Goal: Communication & Community: Answer question/provide support

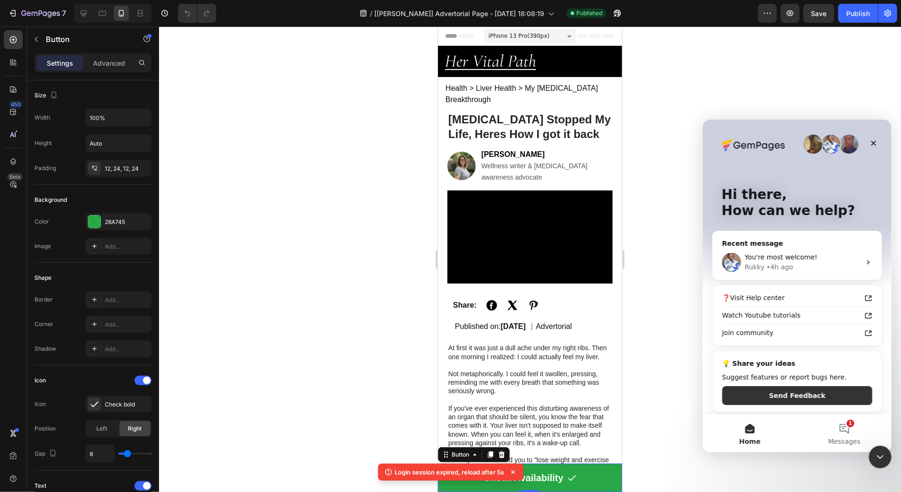
scroll to position [384, 0]
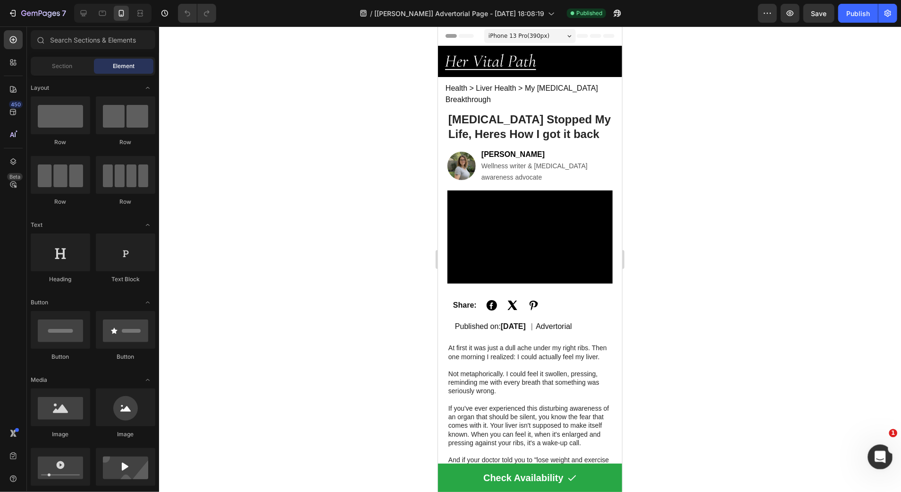
click at [883, 446] on div "Open Intercom Messenger" at bounding box center [879, 455] width 31 height 31
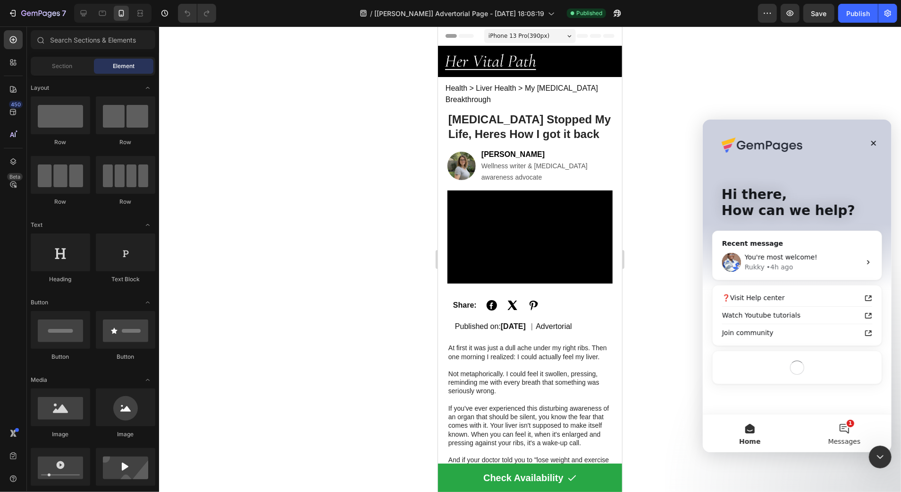
click at [839, 434] on button "1 Messages" at bounding box center [844, 433] width 94 height 38
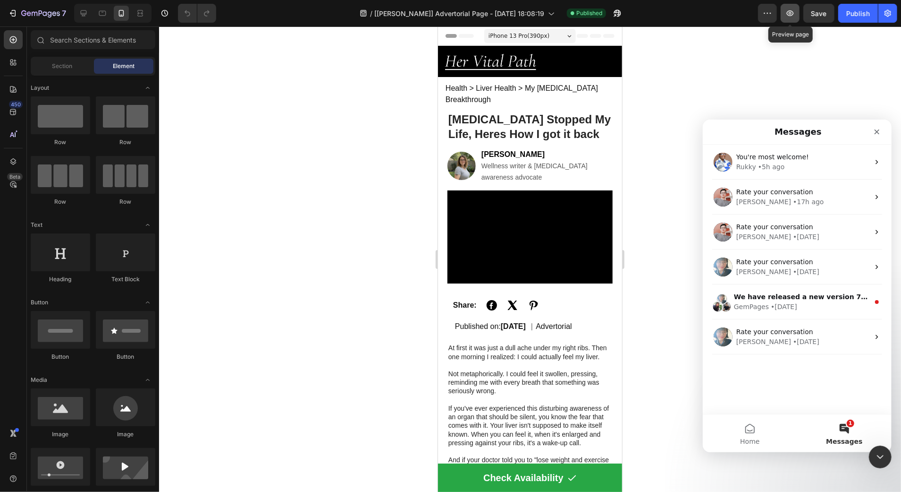
click at [789, 13] on icon "button" at bounding box center [790, 12] width 9 height 9
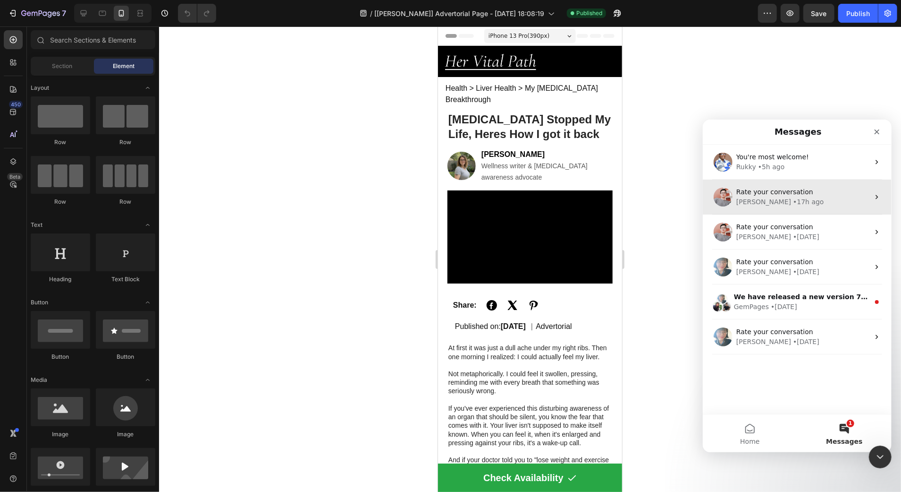
click at [770, 209] on div "Rate your conversation Harry • 17h ago" at bounding box center [797, 196] width 189 height 35
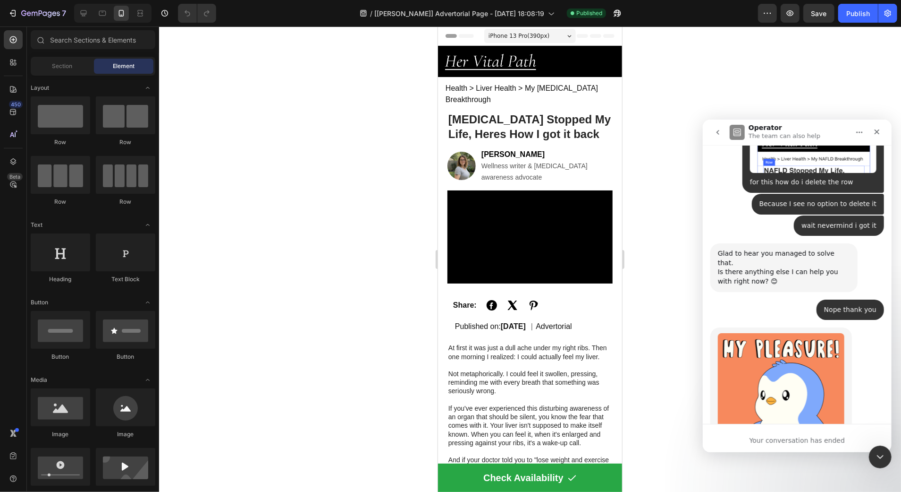
scroll to position [3642, 0]
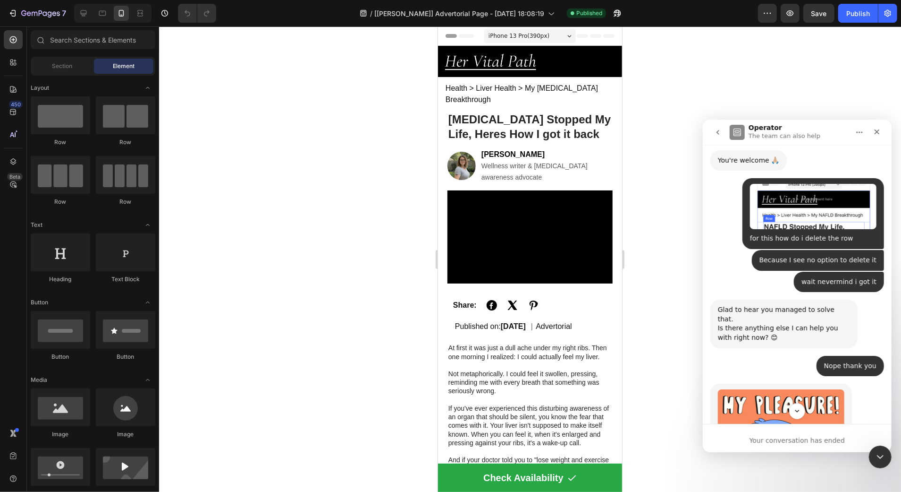
click at [720, 135] on icon "go back" at bounding box center [718, 132] width 8 height 8
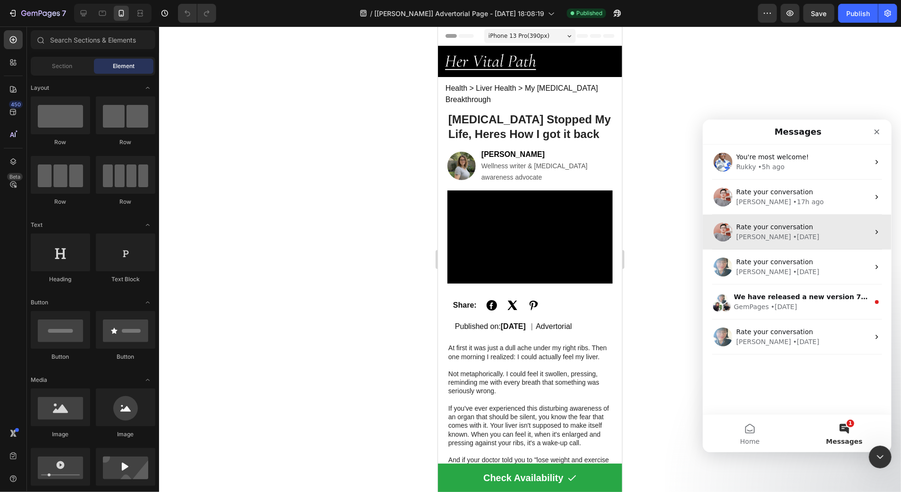
click at [790, 221] on div "Rate your conversation Harry • 4w ago" at bounding box center [797, 231] width 189 height 35
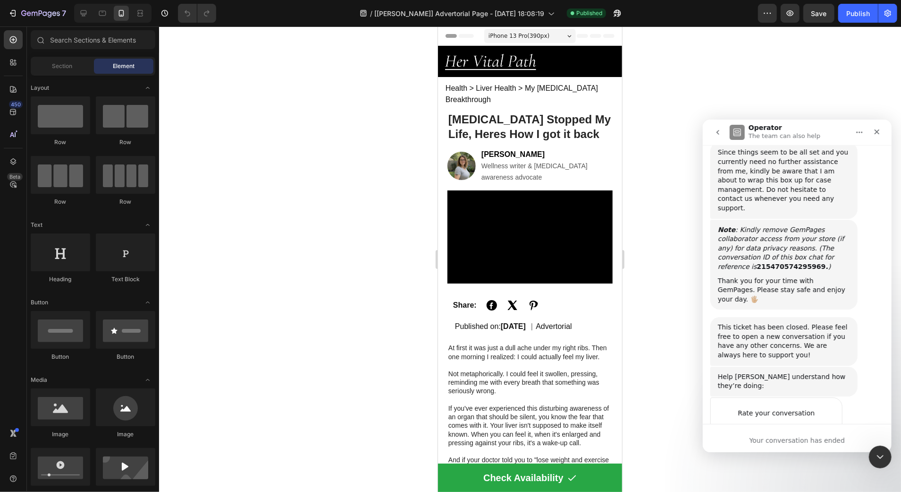
scroll to position [1743, 0]
click at [717, 135] on icon "go back" at bounding box center [718, 132] width 8 height 8
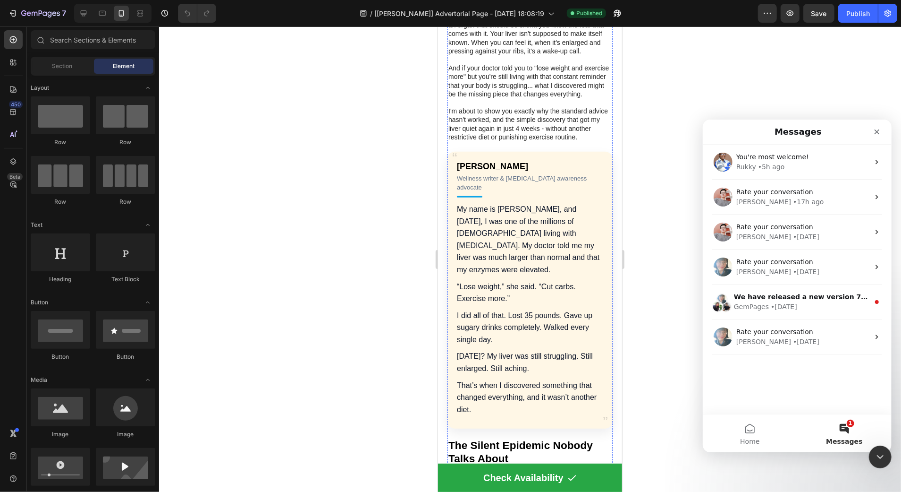
scroll to position [422, 0]
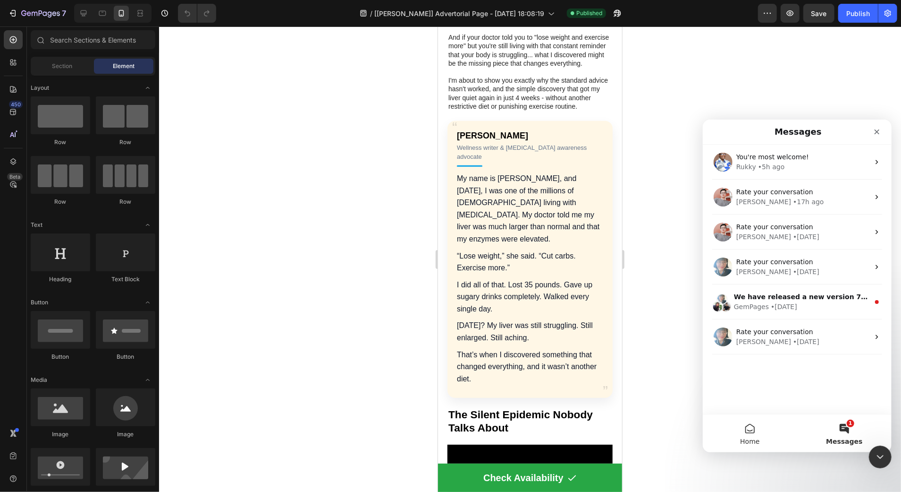
click at [754, 427] on button "Home" at bounding box center [750, 433] width 94 height 38
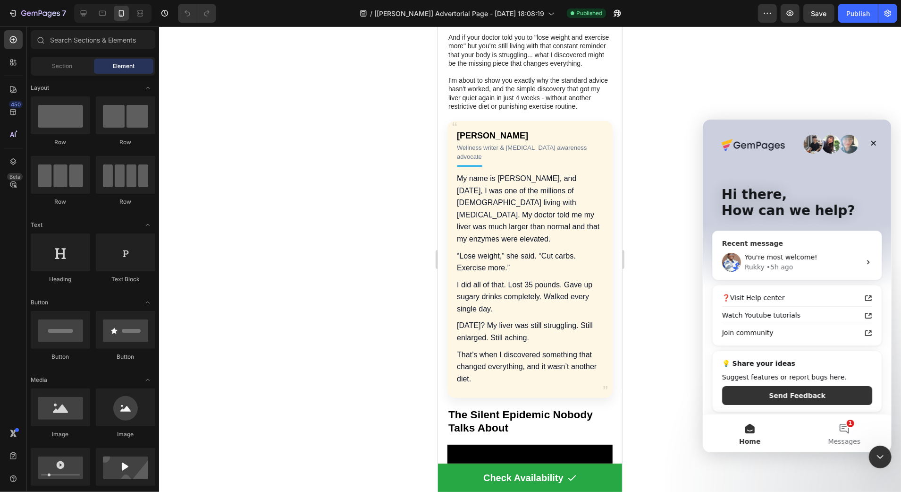
click at [829, 262] on div "Rukky • 5h ago" at bounding box center [803, 267] width 116 height 10
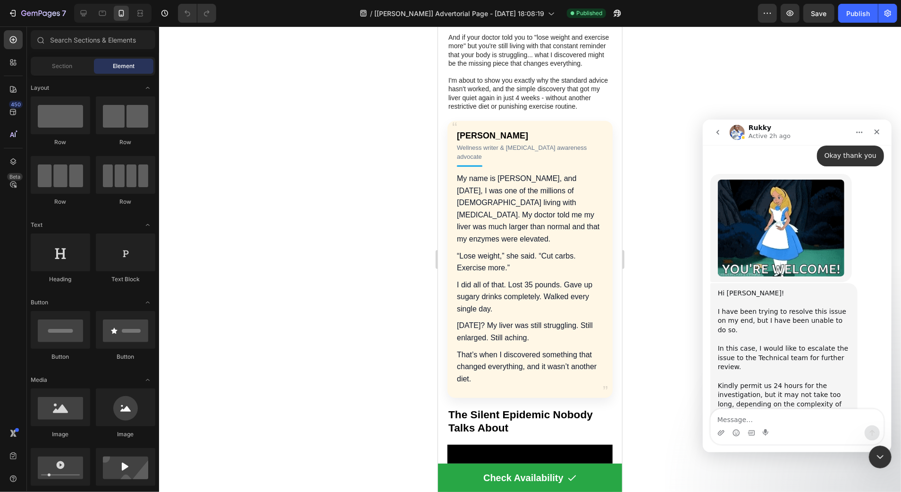
scroll to position [2573, 0]
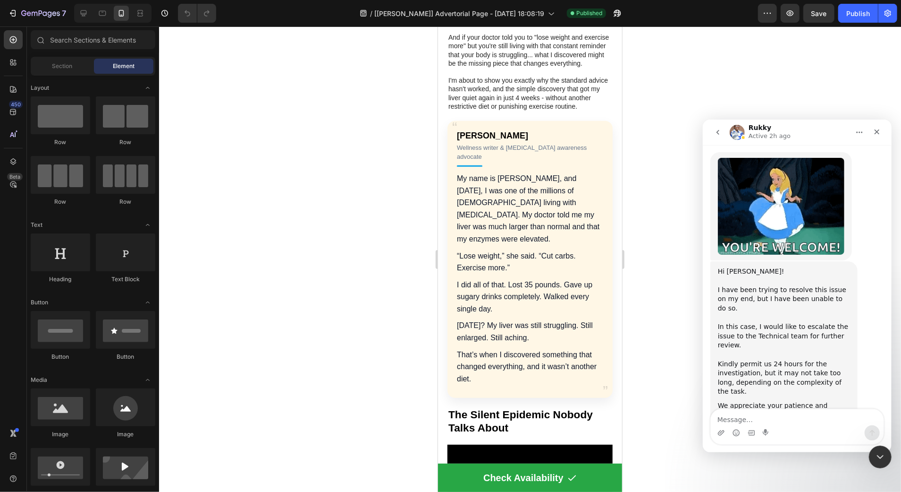
click at [719, 133] on icon "go back" at bounding box center [718, 132] width 8 height 8
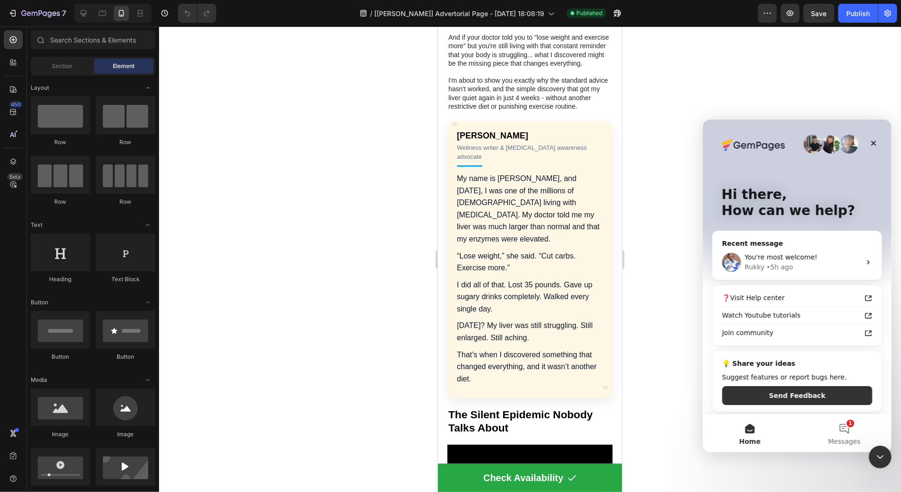
scroll to position [2, 0]
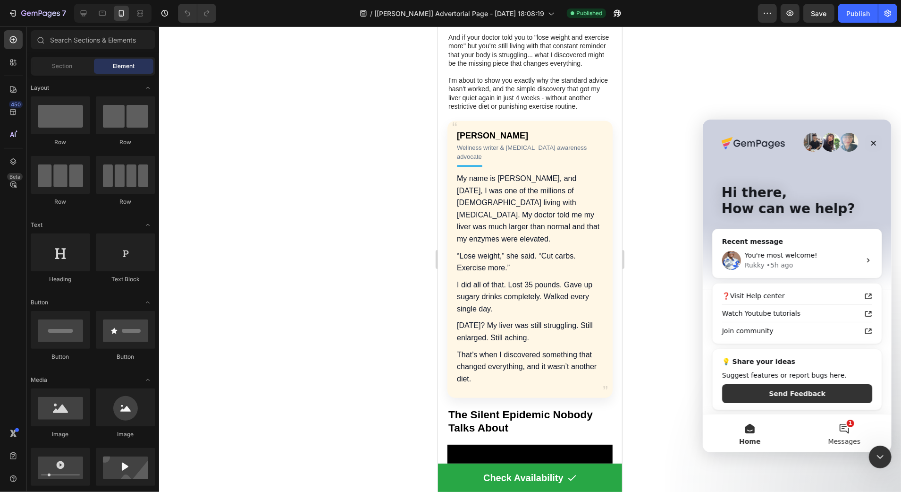
click at [850, 429] on button "1 Messages" at bounding box center [844, 433] width 94 height 38
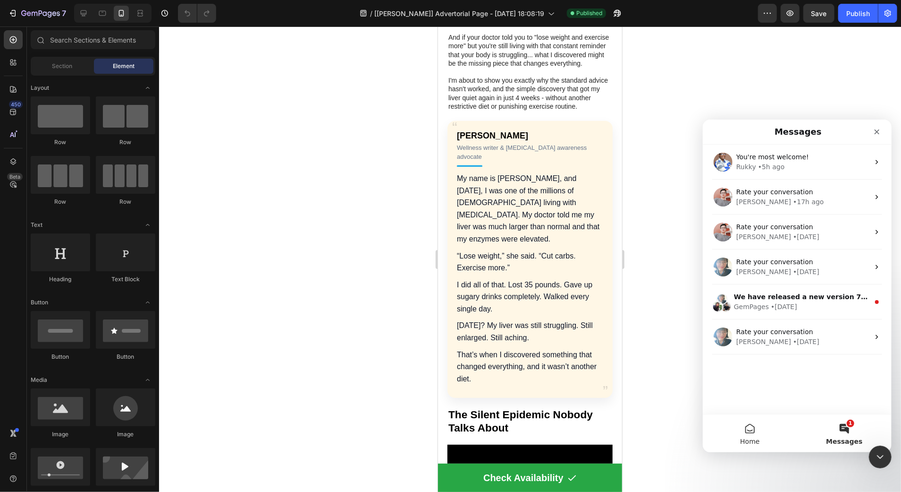
click at [742, 424] on button "Home" at bounding box center [750, 433] width 94 height 38
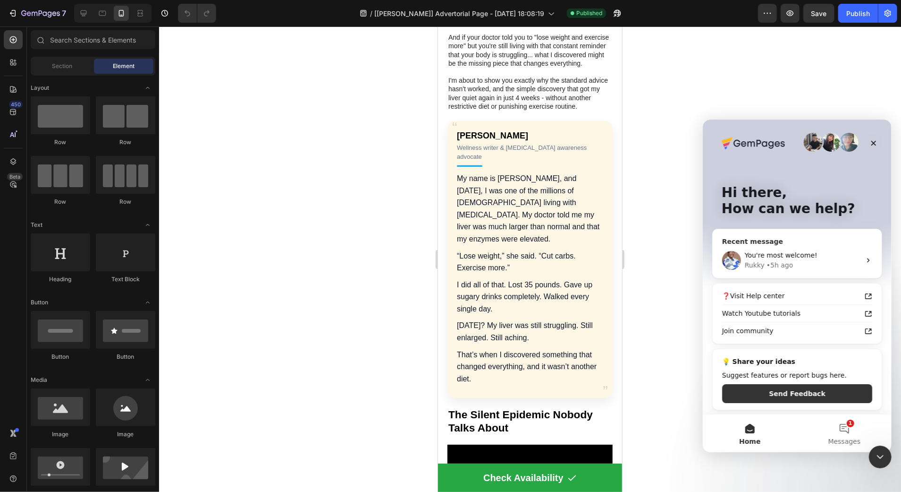
click at [798, 269] on div "You're most welcome! Rukky • 5h ago" at bounding box center [797, 259] width 169 height 35
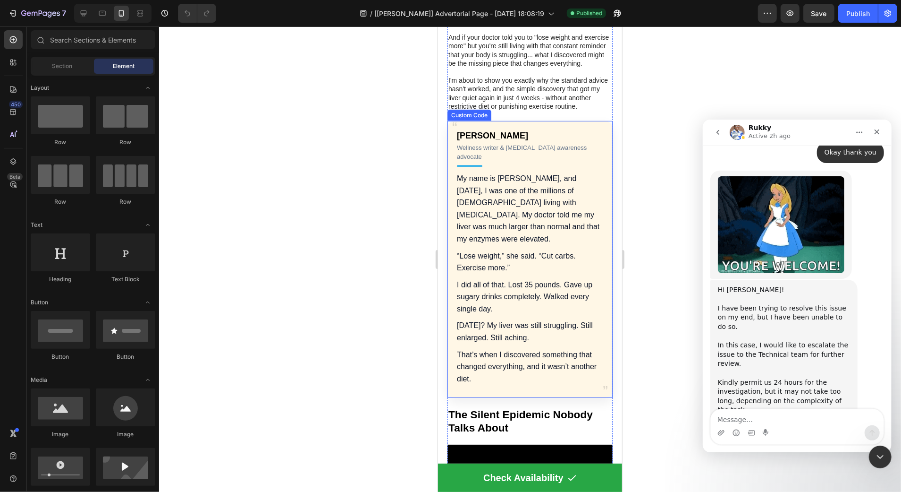
scroll to position [2573, 0]
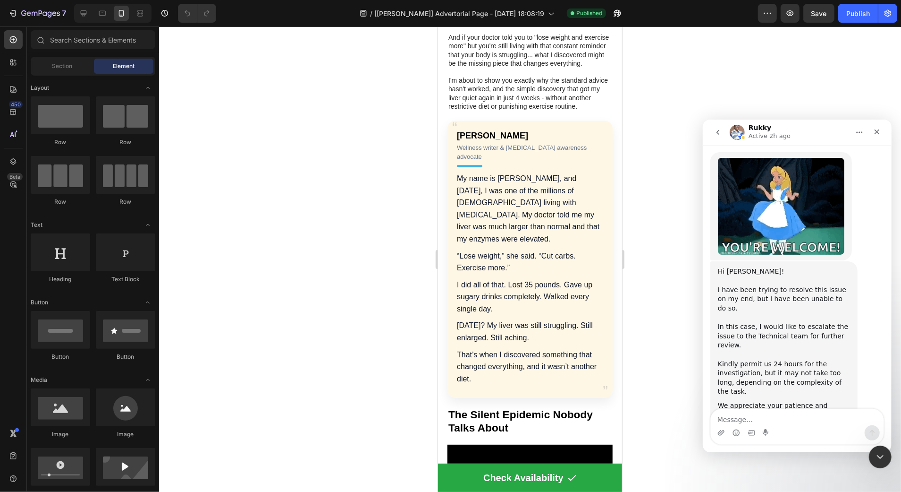
click at [718, 126] on button "go back" at bounding box center [718, 132] width 18 height 18
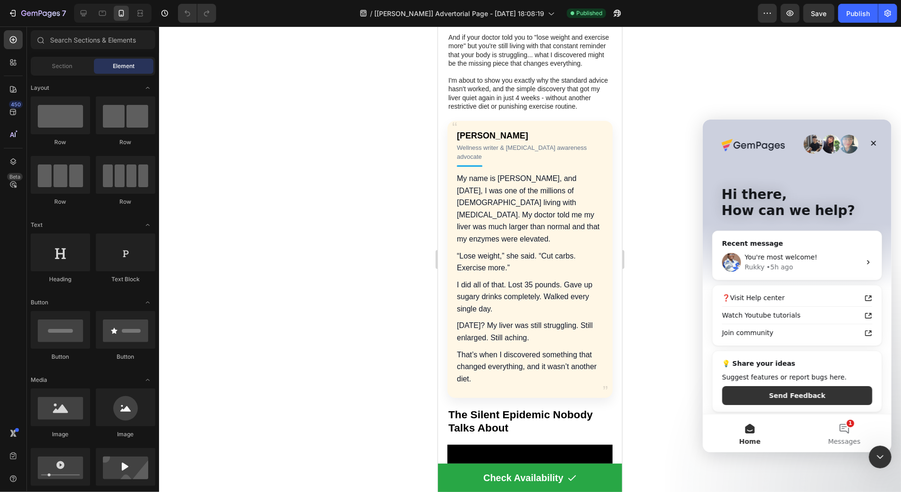
click at [834, 153] on div "Intercom messenger" at bounding box center [831, 143] width 19 height 19
click at [749, 145] on img "Intercom messenger" at bounding box center [753, 144] width 63 height 12
click at [772, 271] on div "• 5h ago" at bounding box center [779, 267] width 27 height 10
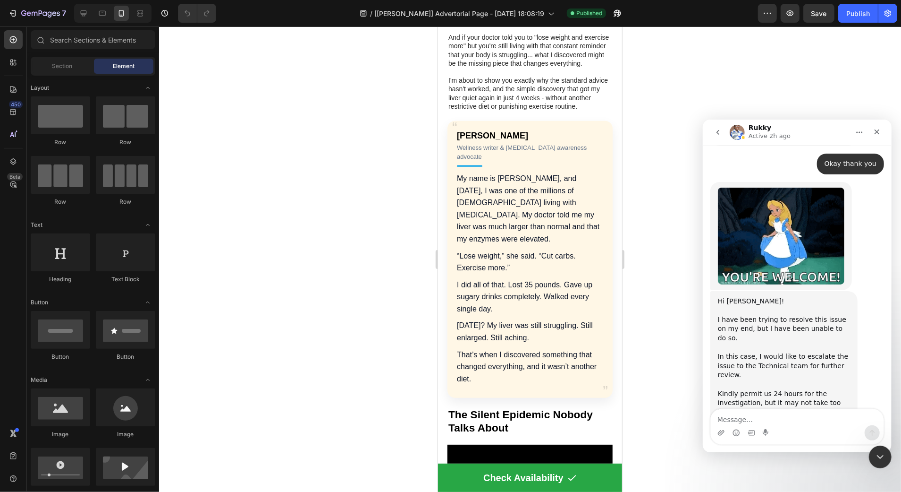
click at [743, 423] on textarea "Message…" at bounding box center [797, 416] width 173 height 16
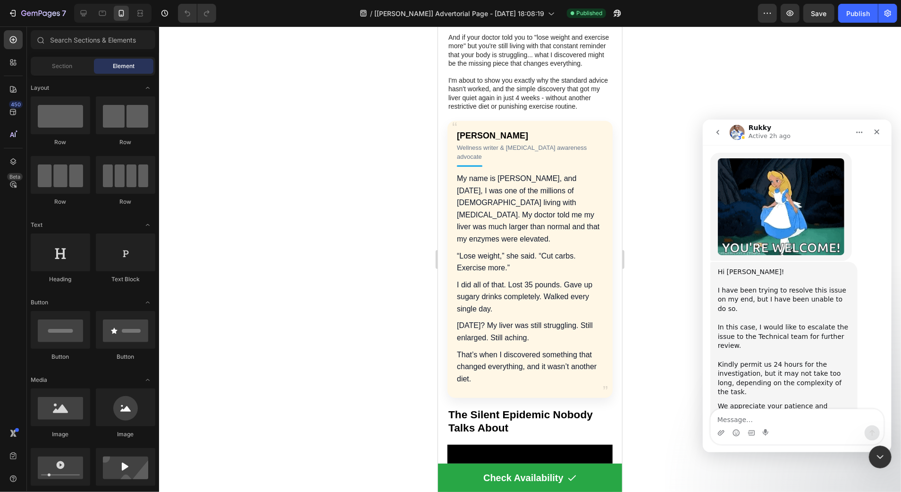
scroll to position [2573, 0]
type textarea "Hello"
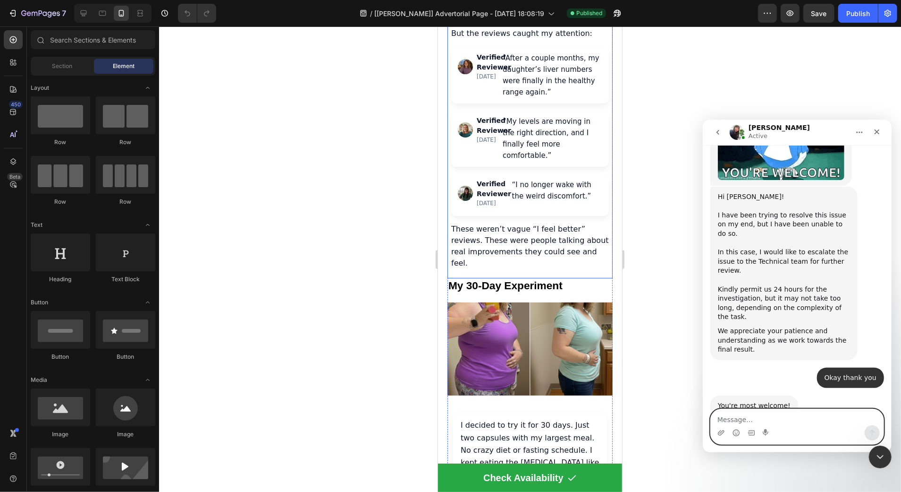
scroll to position [2650, 0]
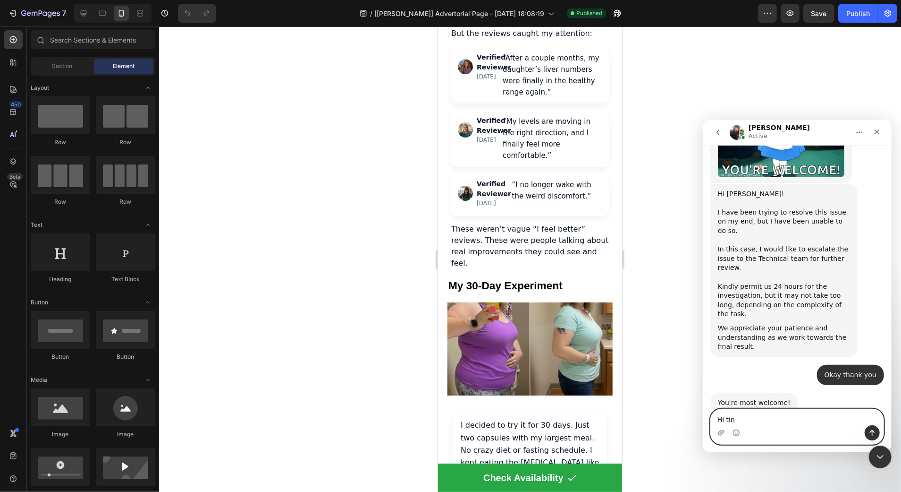
type textarea "Hi [PERSON_NAME]"
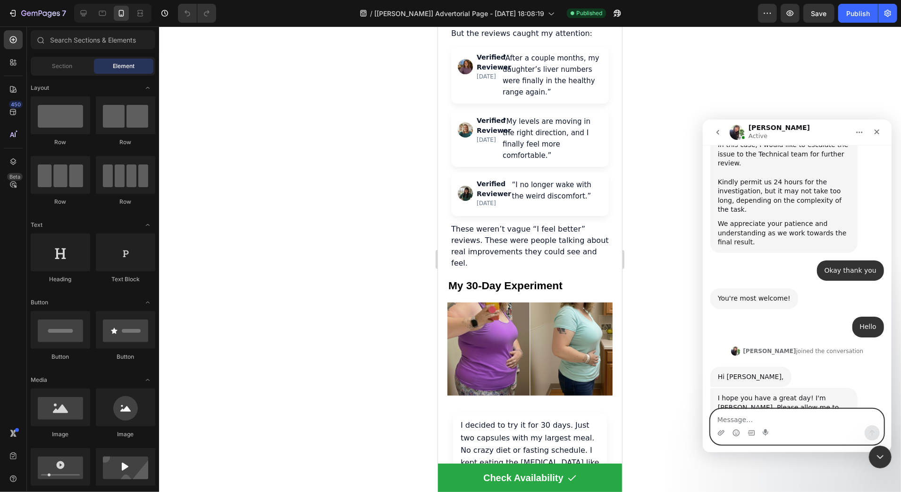
scroll to position [2755, 0]
click at [736, 127] on img "Intercom messenger" at bounding box center [737, 131] width 15 height 15
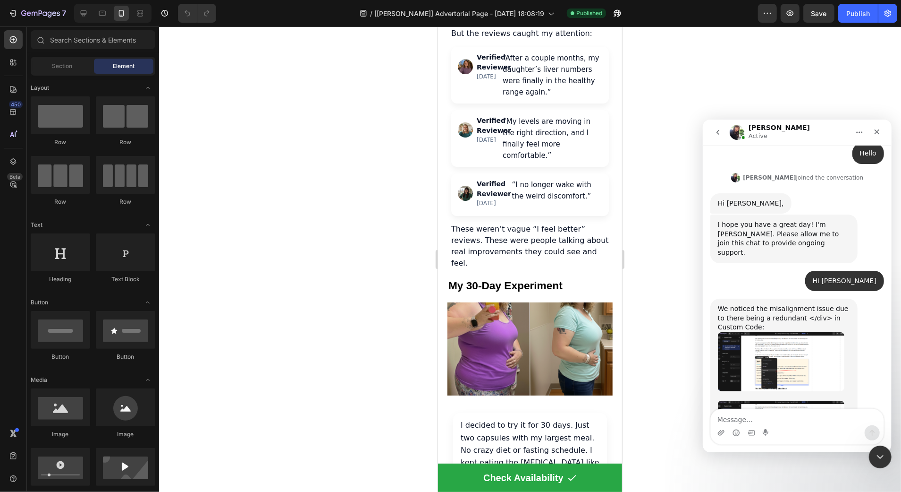
scroll to position [2930, 0]
click at [750, 330] on img "Tina says…" at bounding box center [781, 359] width 127 height 59
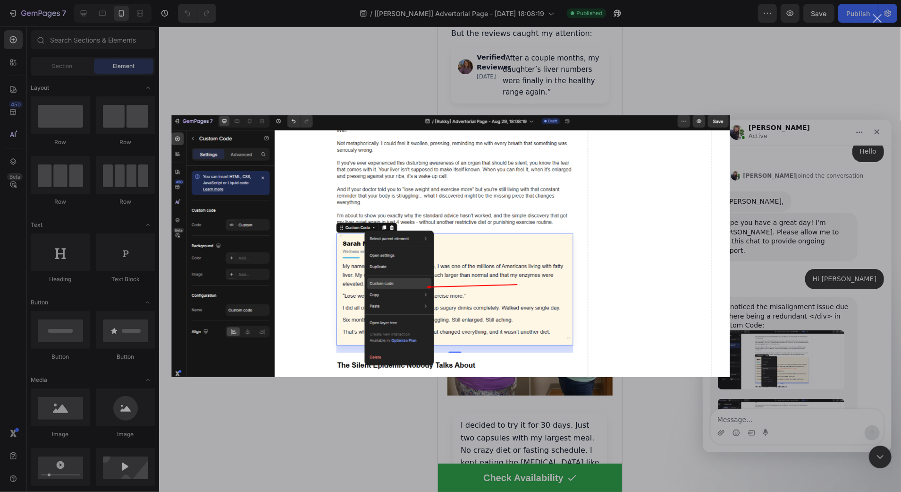
scroll to position [0, 0]
click at [808, 241] on div "Intercom messenger" at bounding box center [450, 246] width 901 height 492
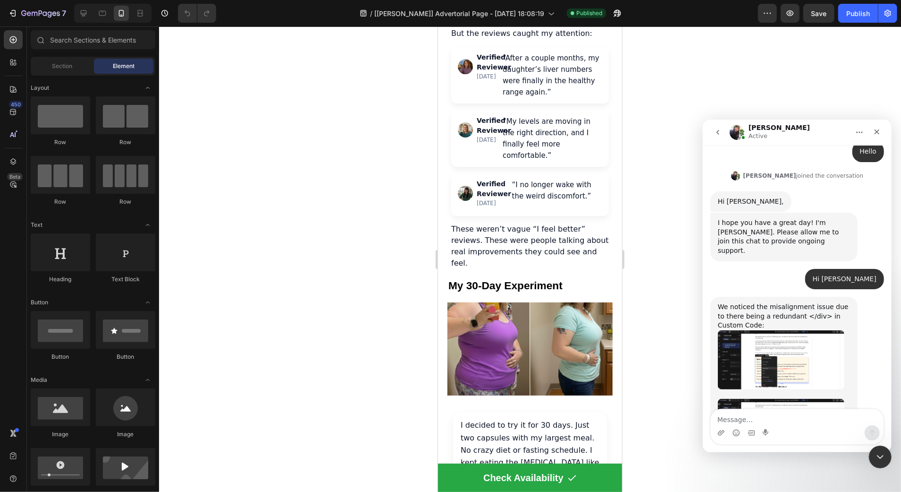
click at [778, 398] on img "Tina says…" at bounding box center [781, 427] width 127 height 59
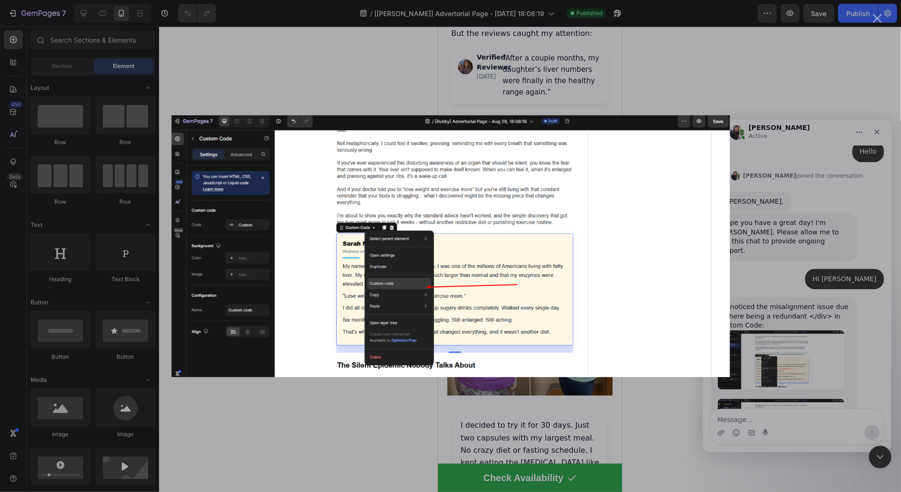
click at [782, 274] on div "Intercom messenger" at bounding box center [450, 246] width 901 height 492
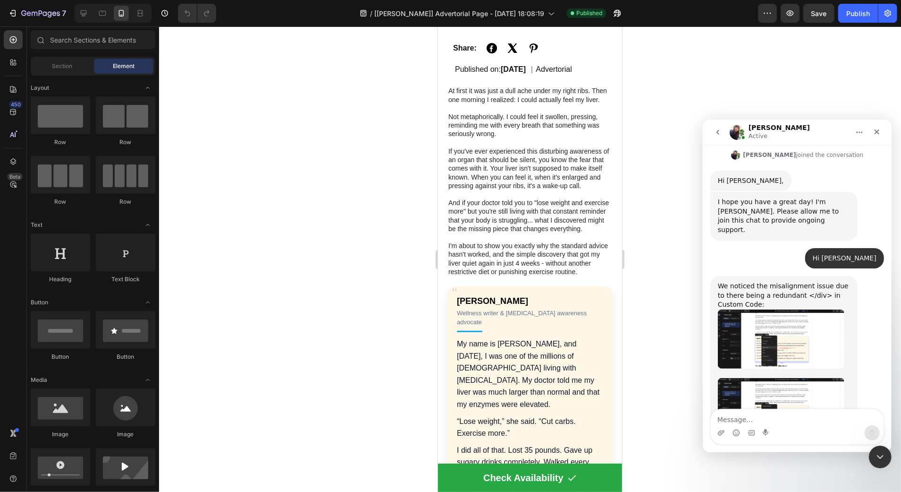
scroll to position [2951, 0]
click at [826, 16] on span "Save" at bounding box center [820, 13] width 16 height 8
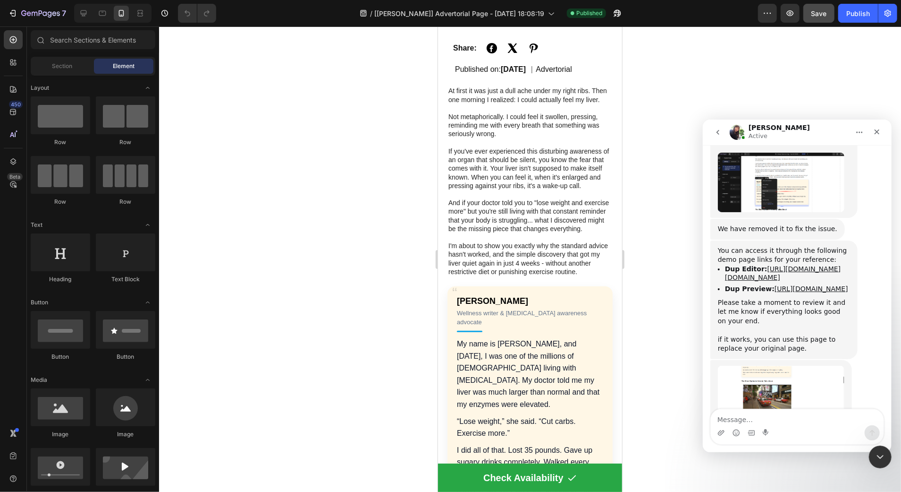
scroll to position [3180, 0]
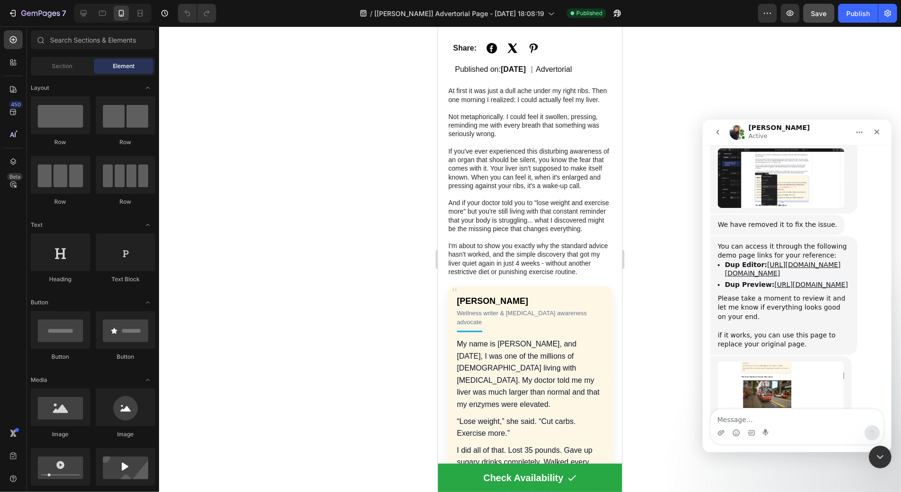
click at [799, 361] on img "Tina says…" at bounding box center [781, 392] width 127 height 63
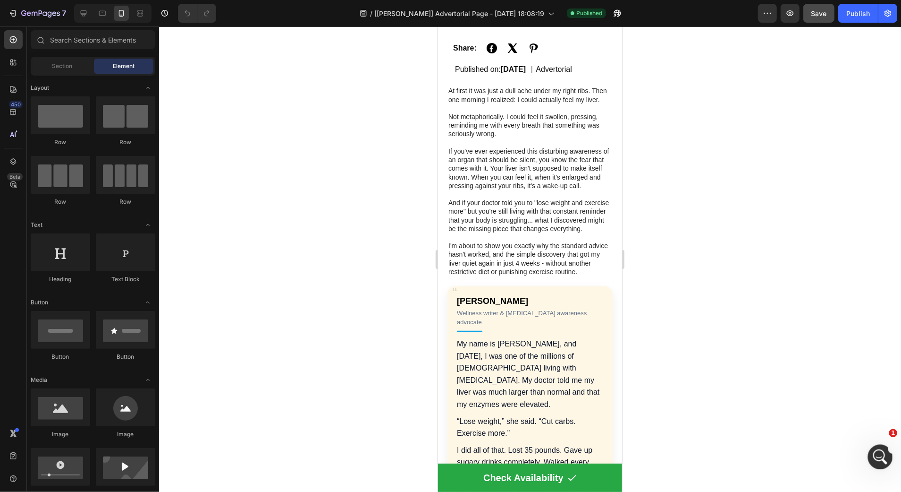
scroll to position [3022, 0]
click at [879, 447] on div "Open Intercom Messenger" at bounding box center [879, 455] width 31 height 31
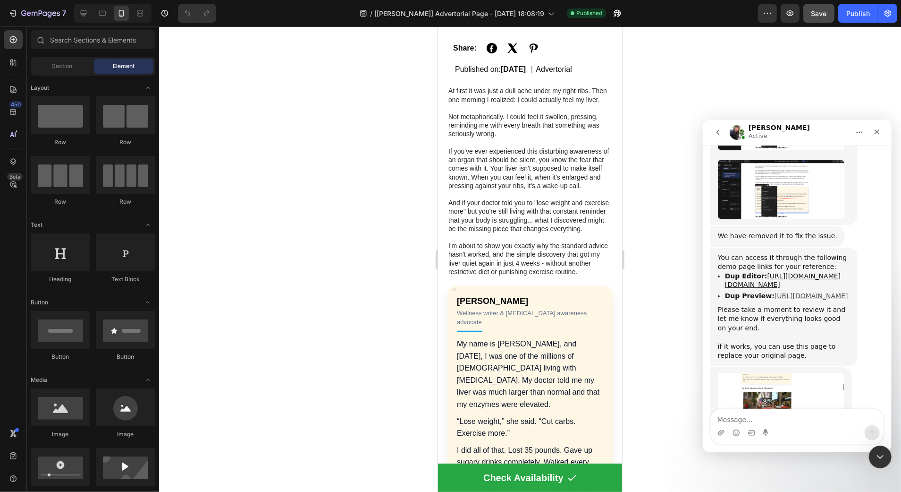
scroll to position [3180, 0]
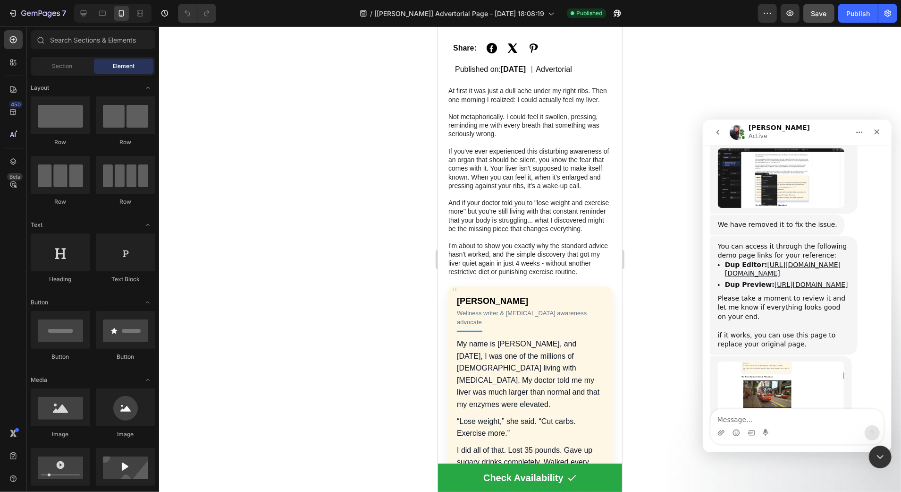
click at [775, 280] on li "Dup Preview: https://trynutrify.store/a/gempages?version=v7&shop_id=57203104893…" at bounding box center [787, 284] width 125 height 9
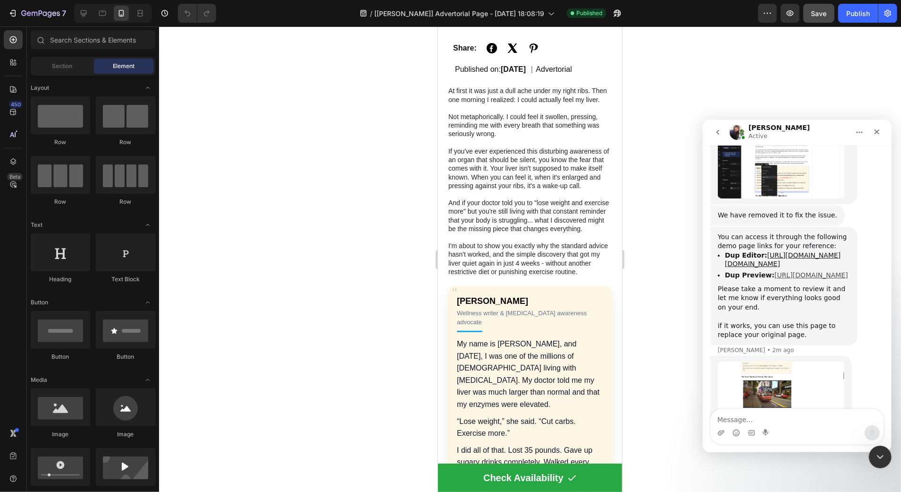
click at [774, 271] on link "[URL][DOMAIN_NAME]" at bounding box center [811, 275] width 74 height 8
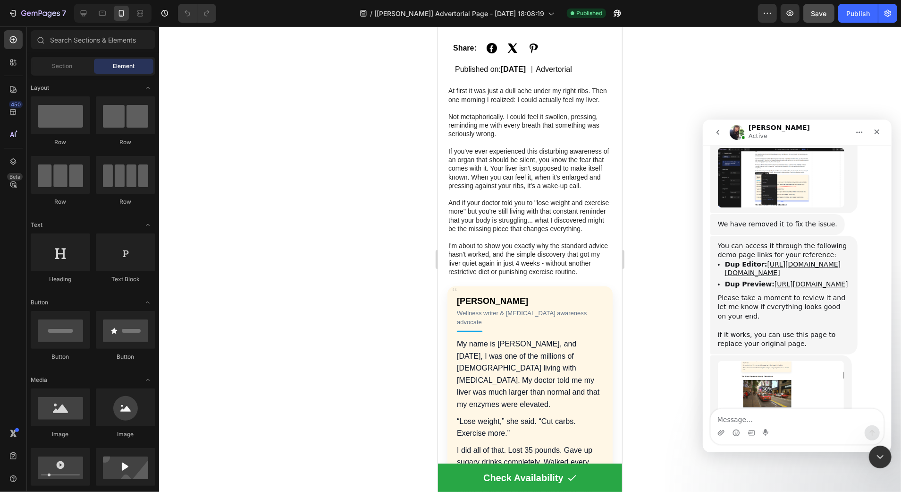
scroll to position [3180, 0]
click at [761, 423] on textarea "Message…" at bounding box center [797, 416] width 173 height 16
click at [758, 416] on textarea "Message…" at bounding box center [797, 416] width 173 height 16
type textarea ","
type textarea "my only issue is its too zoomed out on mobile"
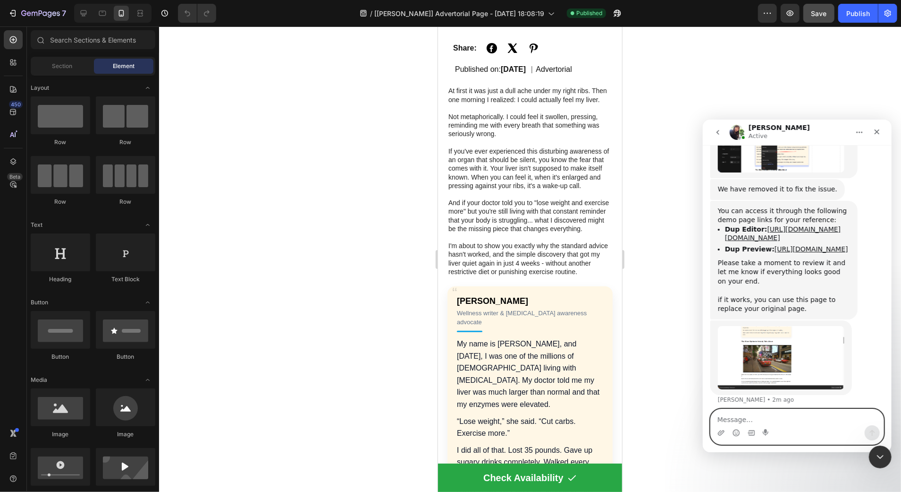
scroll to position [3218, 0]
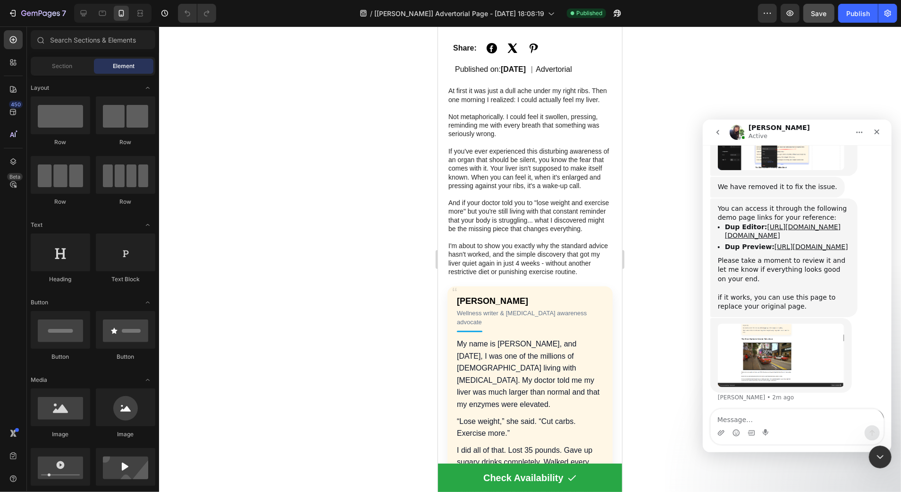
click at [798, 427] on div "Intercom messenger" at bounding box center [797, 432] width 173 height 15
click at [780, 419] on textarea "Message…" at bounding box center [797, 416] width 173 height 16
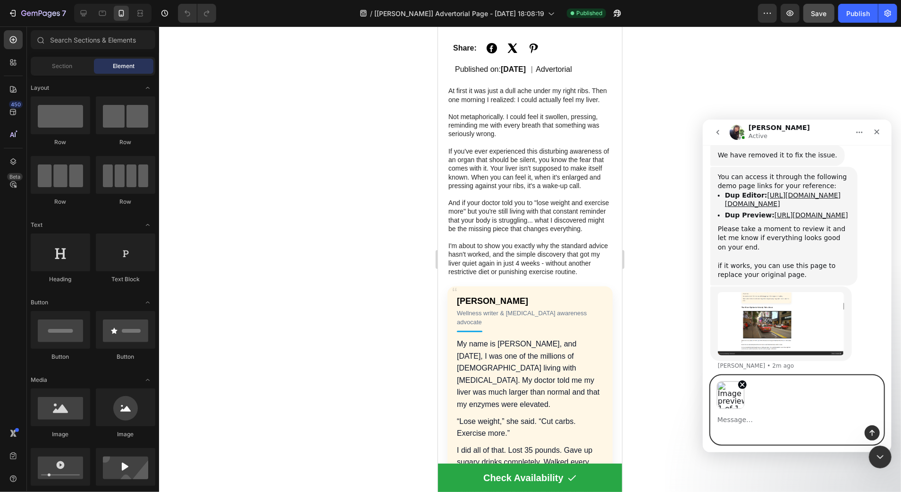
scroll to position [3251, 0]
type textarea "can this be fixed>"
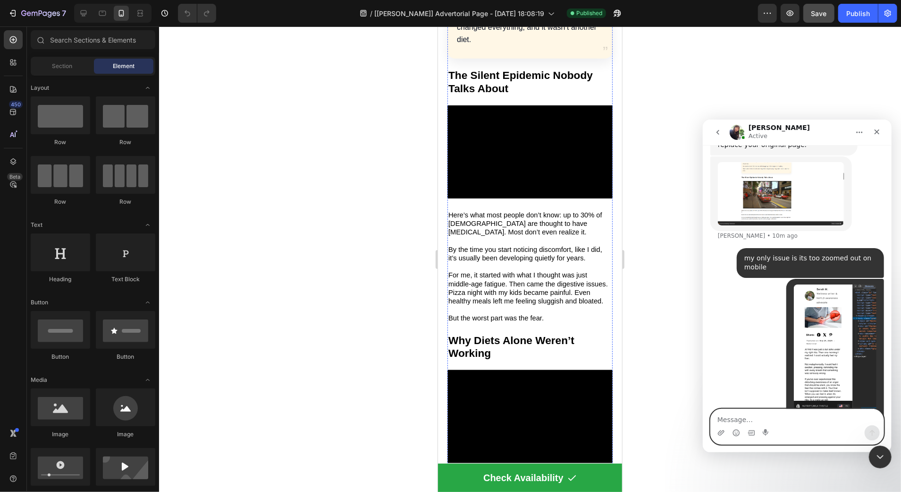
scroll to position [799, 0]
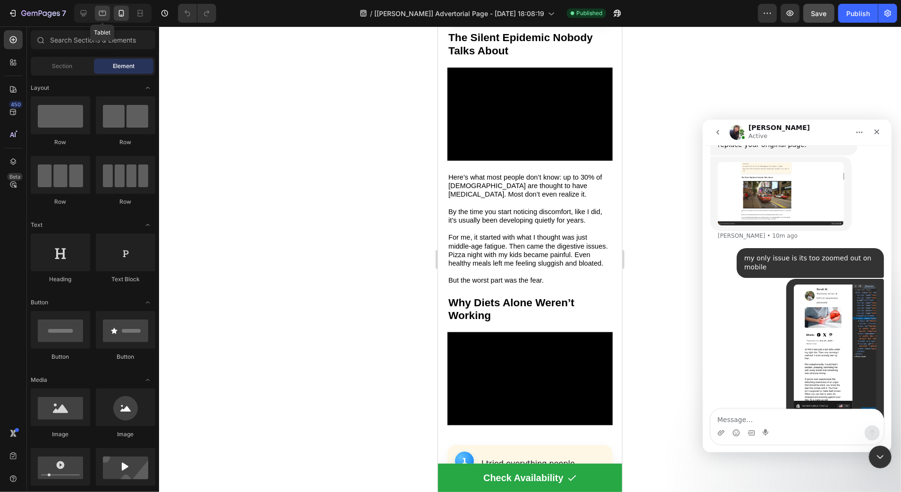
click at [96, 14] on div at bounding box center [102, 13] width 15 height 15
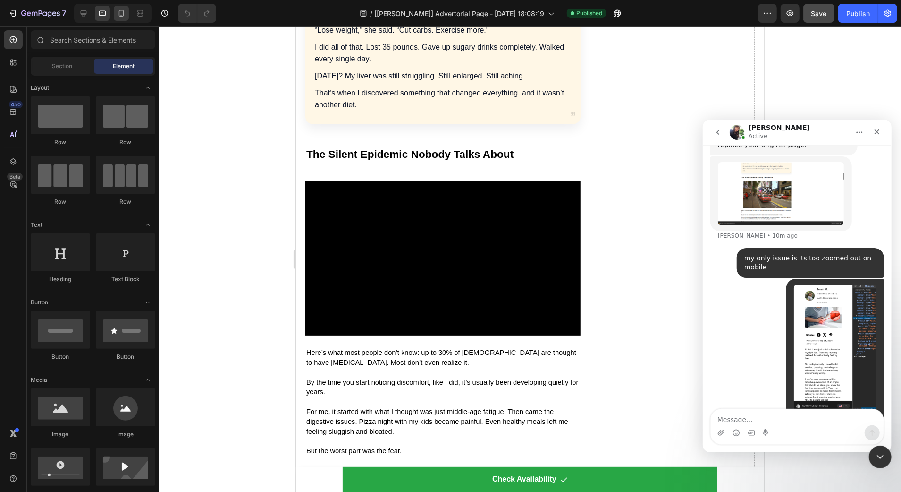
click at [114, 11] on div at bounding box center [121, 13] width 15 height 15
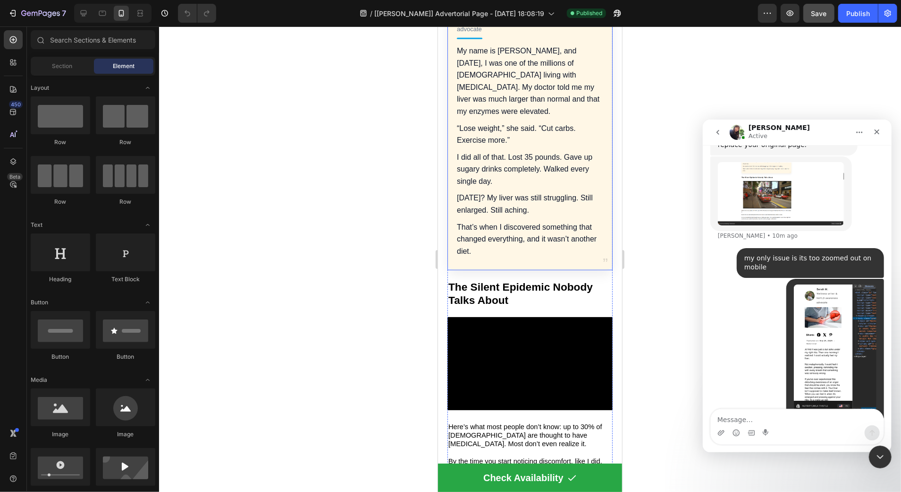
scroll to position [628, 0]
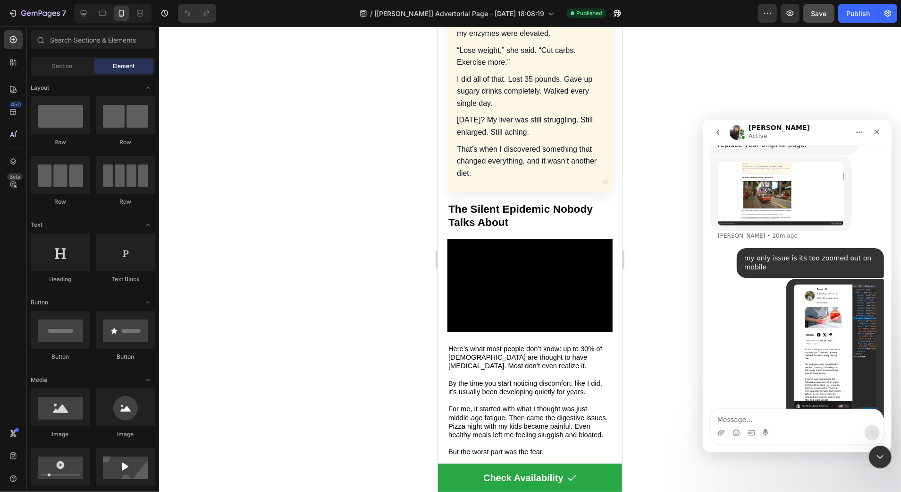
click at [837, 301] on img "Try says…" at bounding box center [835, 347] width 83 height 127
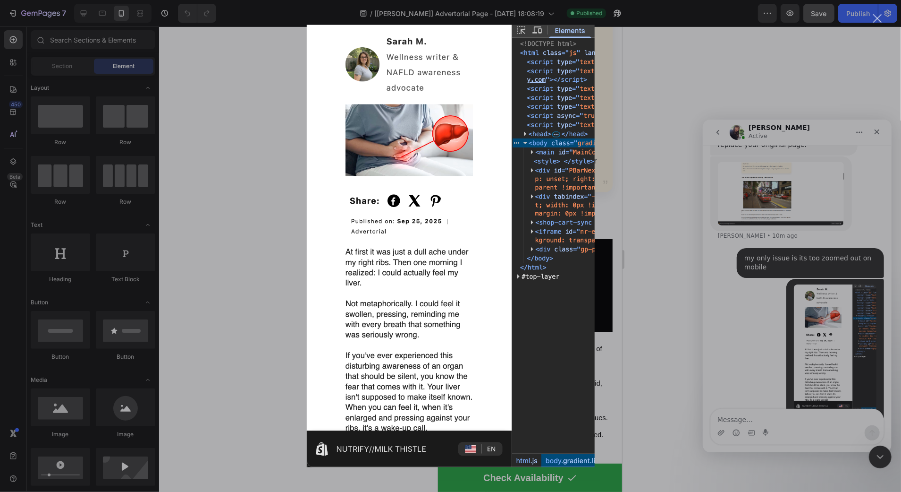
scroll to position [0, 0]
click at [853, 271] on div "Intercom messenger" at bounding box center [450, 246] width 901 height 492
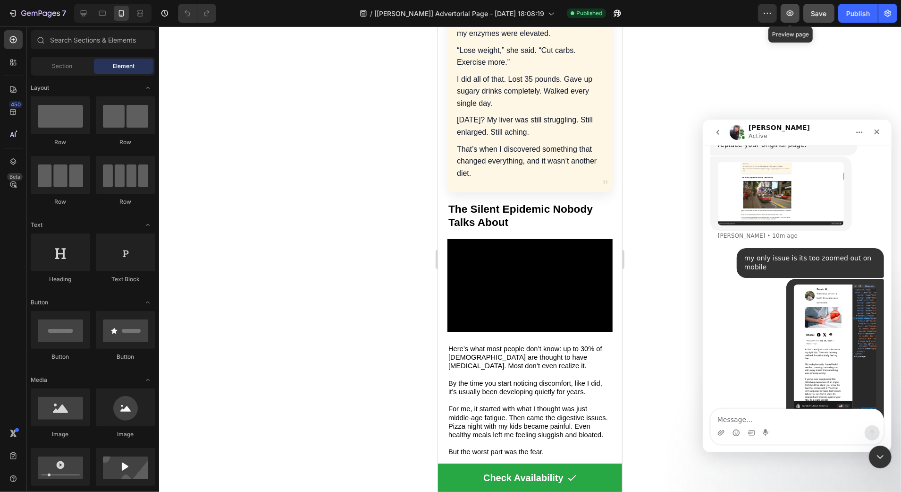
click at [790, 19] on button "button" at bounding box center [790, 13] width 19 height 19
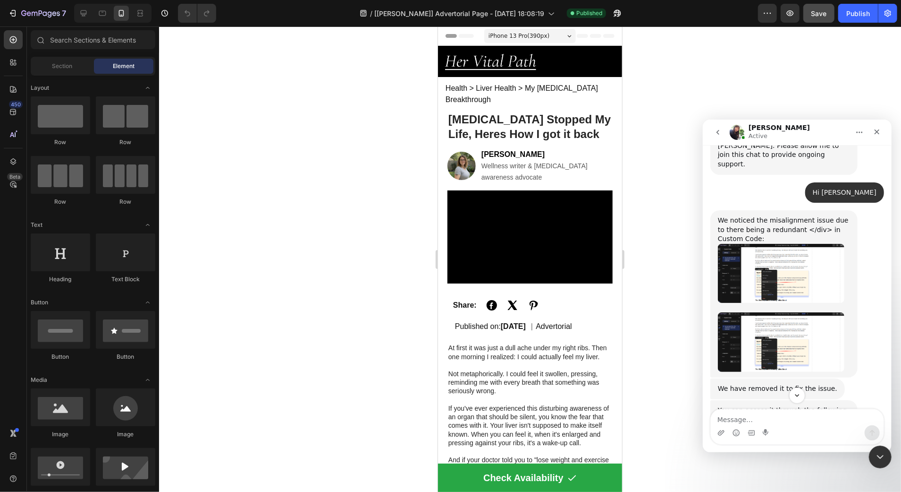
scroll to position [3017, 0]
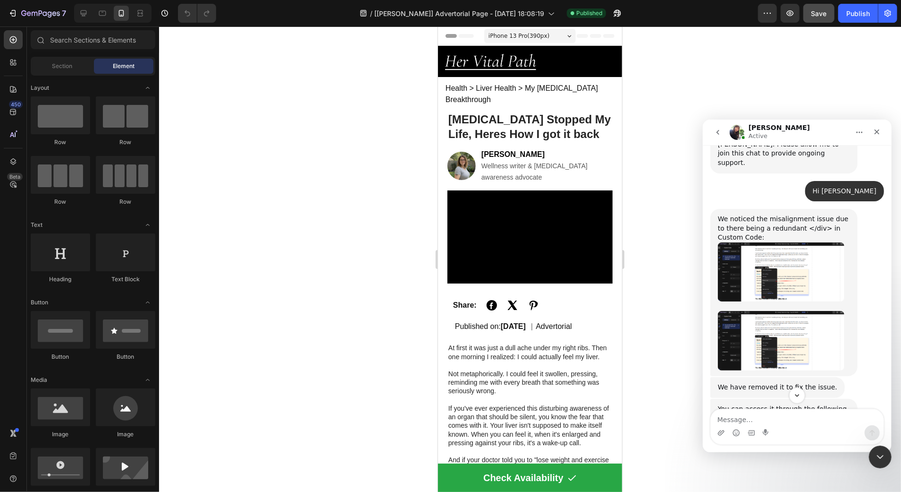
click at [767, 423] on link "[URL][DOMAIN_NAME][DOMAIN_NAME]" at bounding box center [783, 431] width 116 height 17
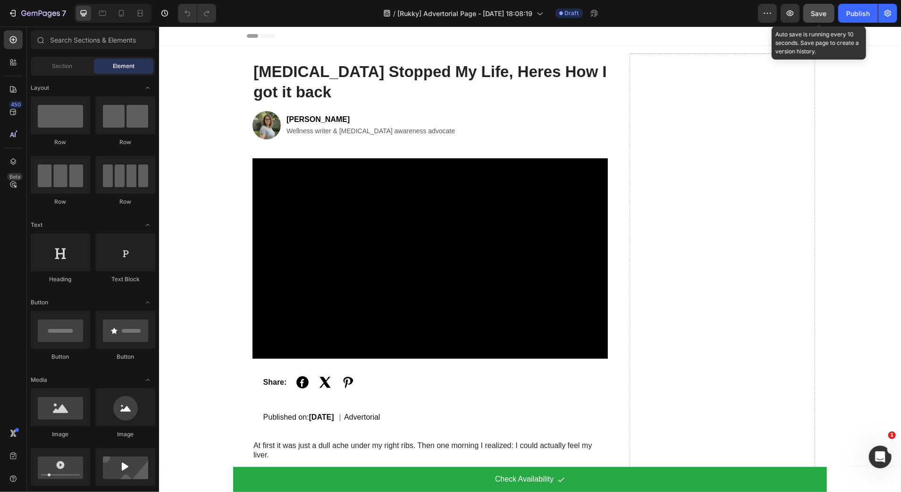
click at [814, 12] on span "Save" at bounding box center [820, 13] width 16 height 8
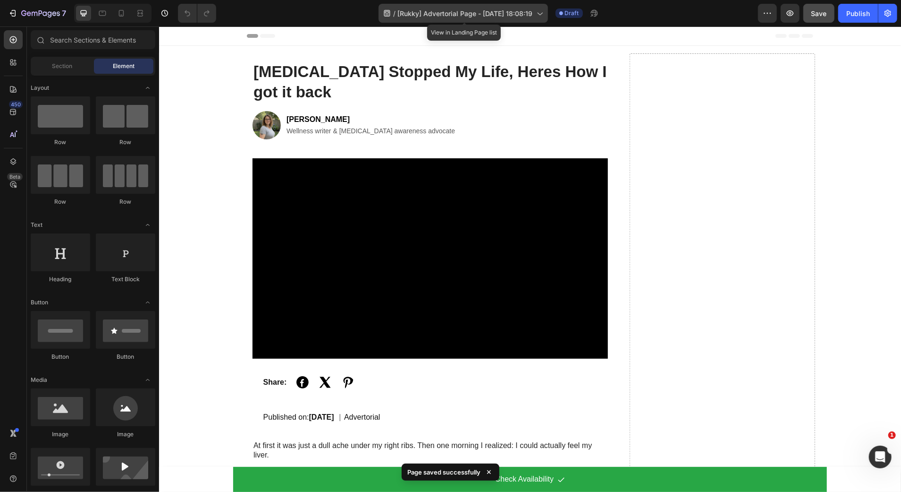
click at [472, 21] on div "/ [Rukky] Advertorial Page - Aug 29, 18:08:19" at bounding box center [464, 13] width 170 height 19
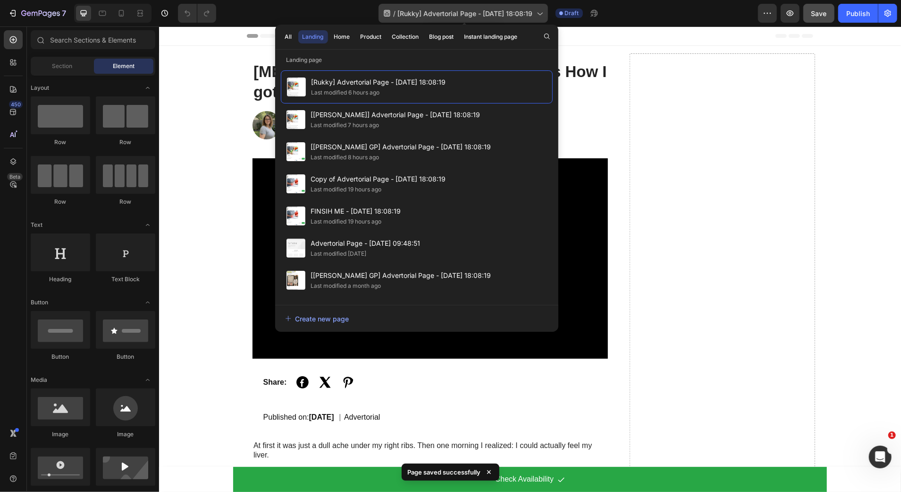
click at [462, 20] on div "/ [Rukky] Advertorial Page - Aug 29, 18:08:19" at bounding box center [464, 13] width 170 height 19
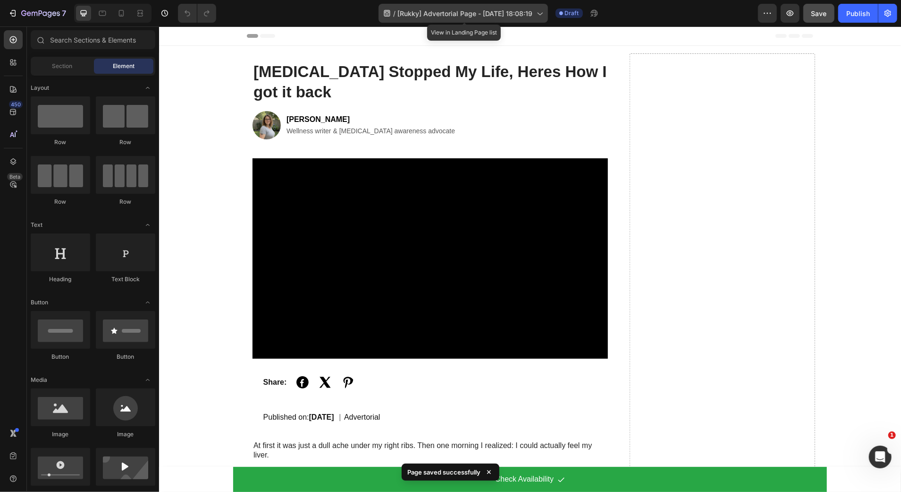
click at [462, 20] on div "/ [Rukky] Advertorial Page - Aug 29, 18:08:19" at bounding box center [464, 13] width 170 height 19
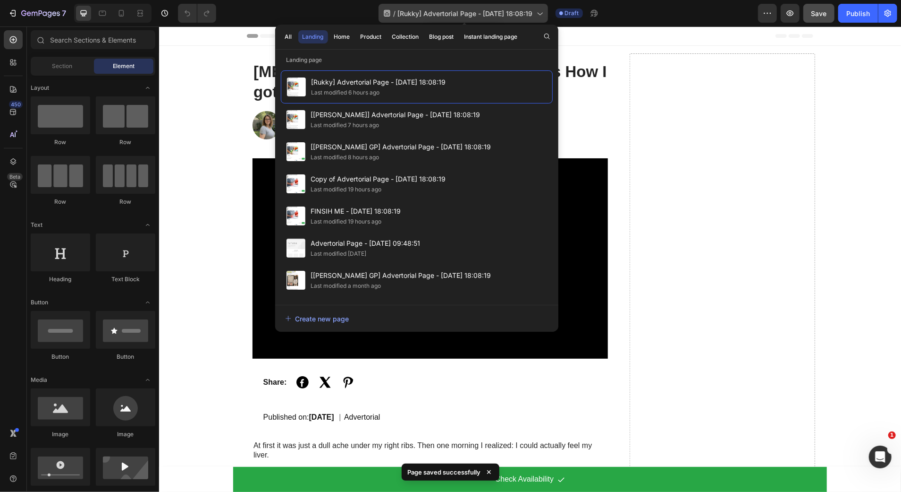
click at [462, 20] on div "/ [Rukky] Advertorial Page - Aug 29, 18:08:19" at bounding box center [464, 13] width 170 height 19
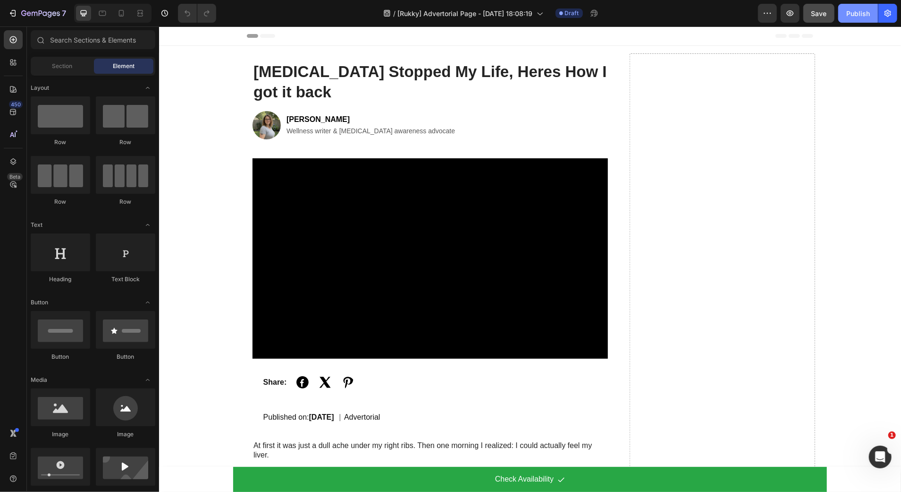
click at [854, 21] on button "Publish" at bounding box center [859, 13] width 40 height 19
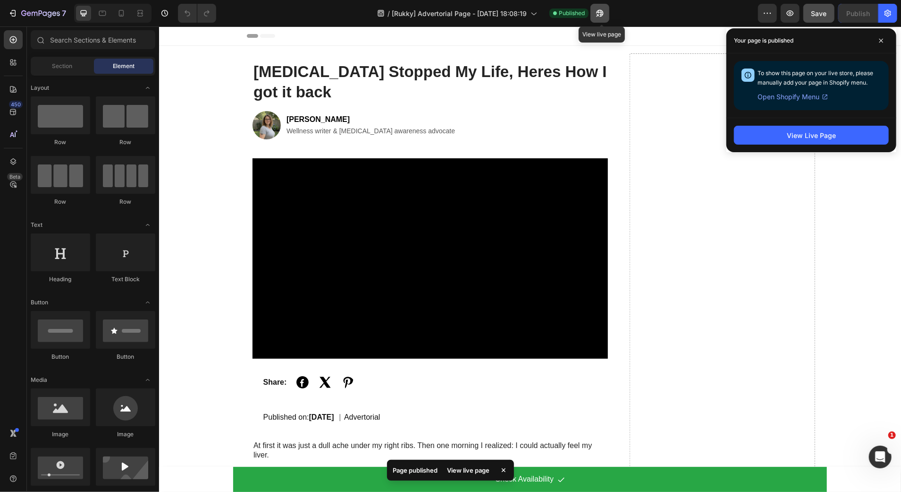
click at [604, 17] on icon "button" at bounding box center [599, 12] width 9 height 9
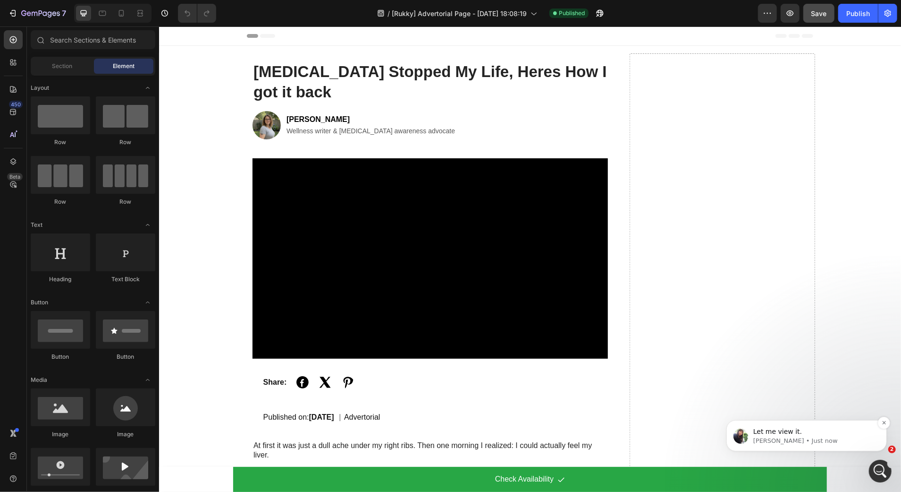
click at [816, 430] on p "Let me view it." at bounding box center [814, 430] width 122 height 9
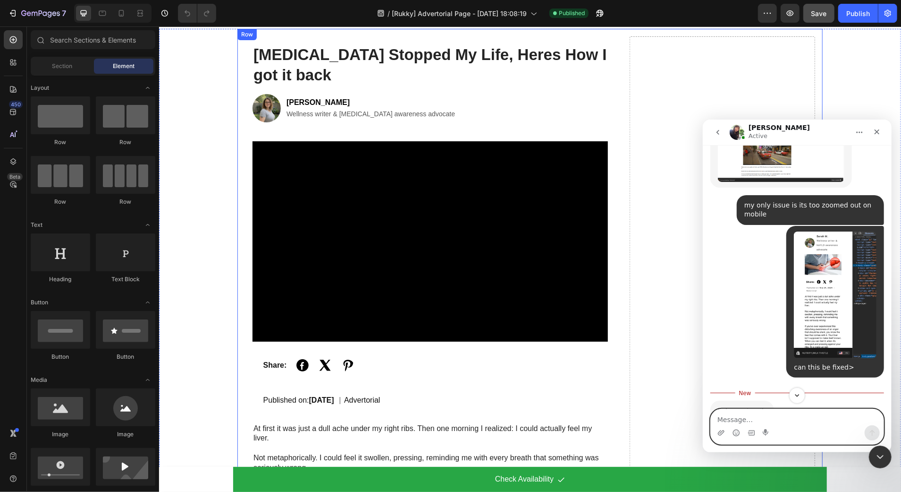
scroll to position [3423, 0]
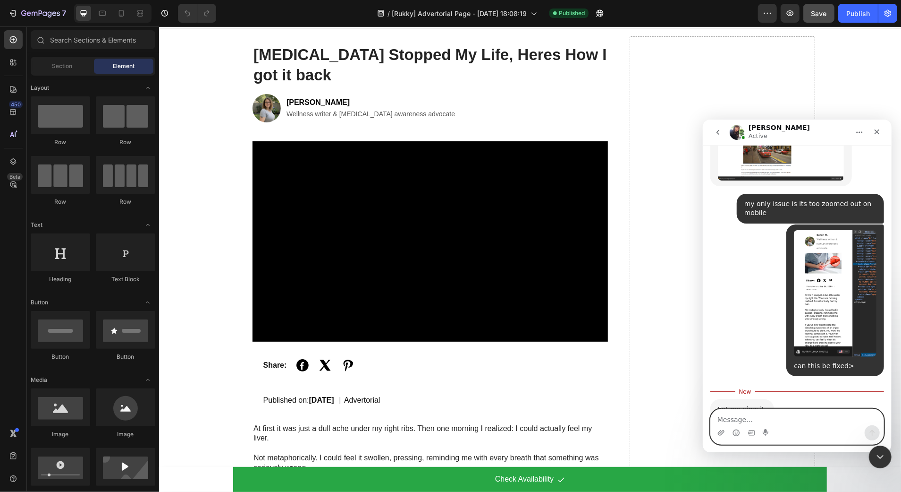
click at [753, 422] on textarea "Message…" at bounding box center [797, 416] width 173 height 16
type textarea "thanks"
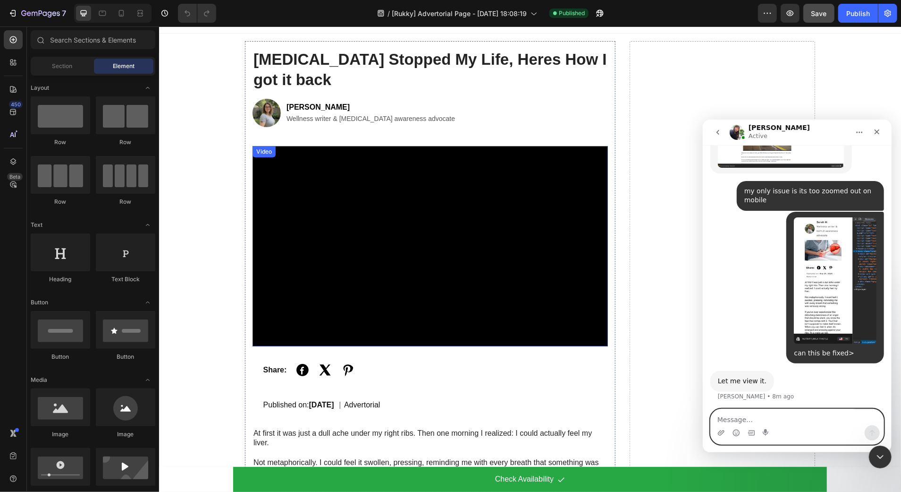
scroll to position [0, 0]
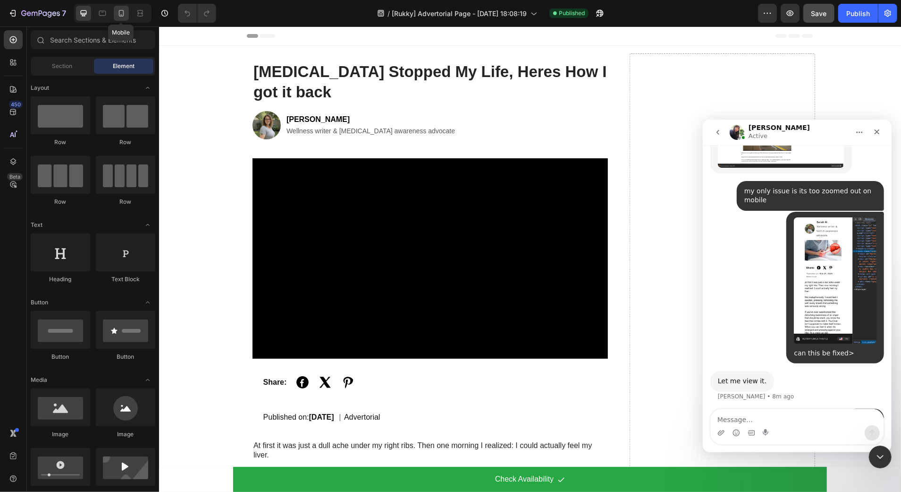
click at [124, 8] on icon at bounding box center [121, 12] width 9 height 9
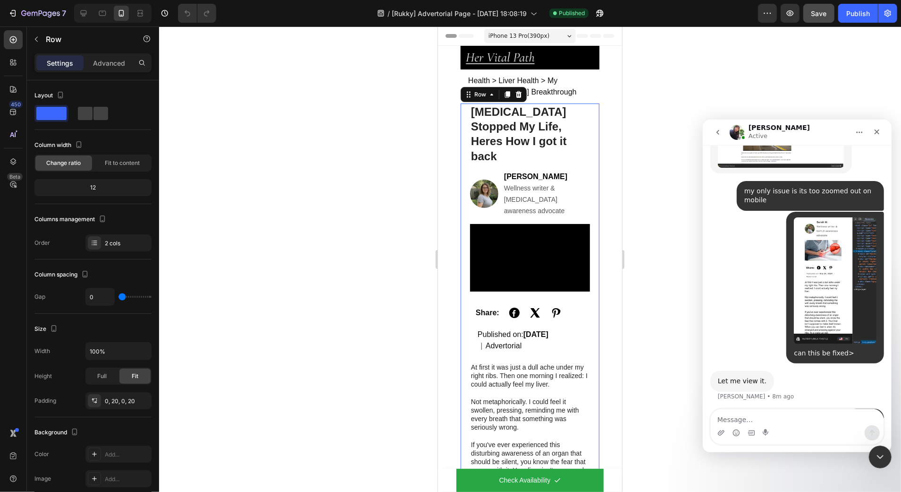
click at [130, 166] on span "Fit to content" at bounding box center [122, 163] width 35 height 8
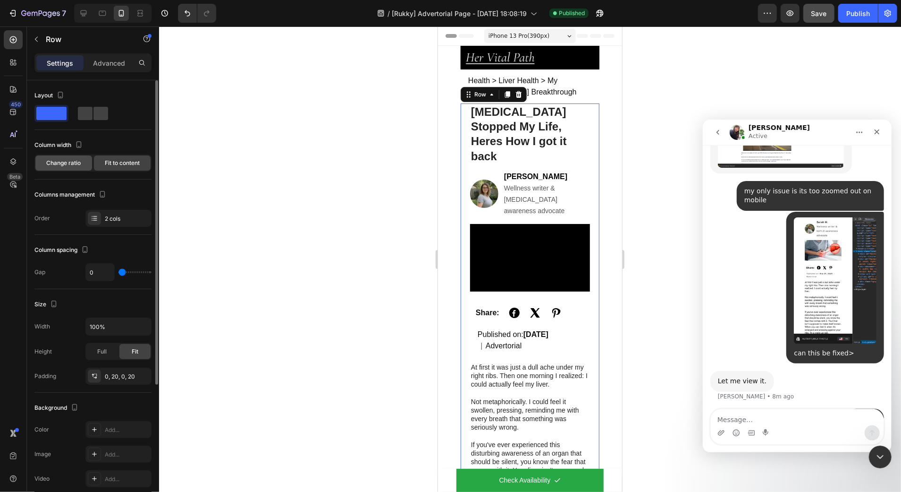
click at [68, 161] on span "Change ratio" at bounding box center [64, 163] width 34 height 8
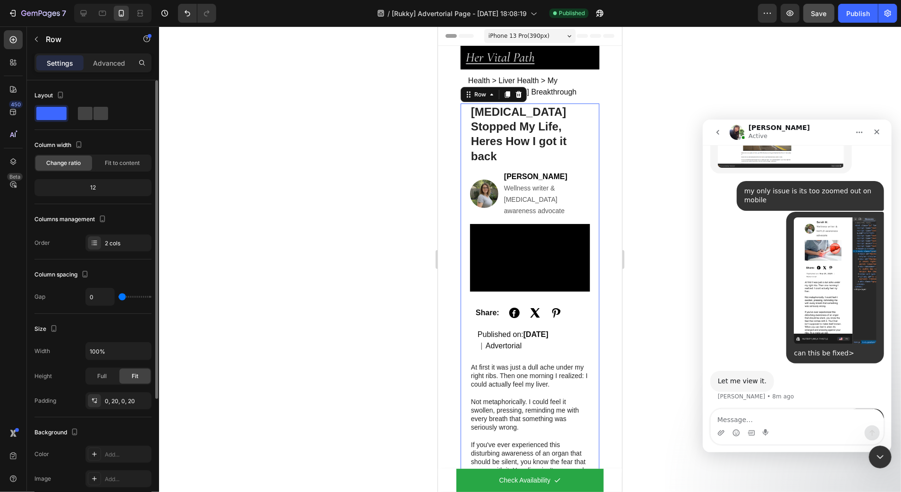
click at [102, 188] on div "12" at bounding box center [92, 187] width 113 height 13
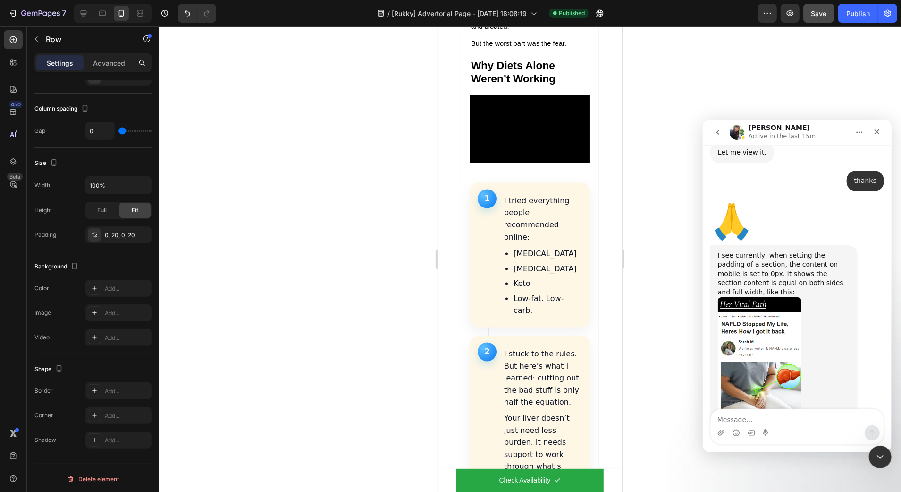
scroll to position [3664, 0]
click at [762, 297] on img "Tina says…" at bounding box center [760, 360] width 84 height 127
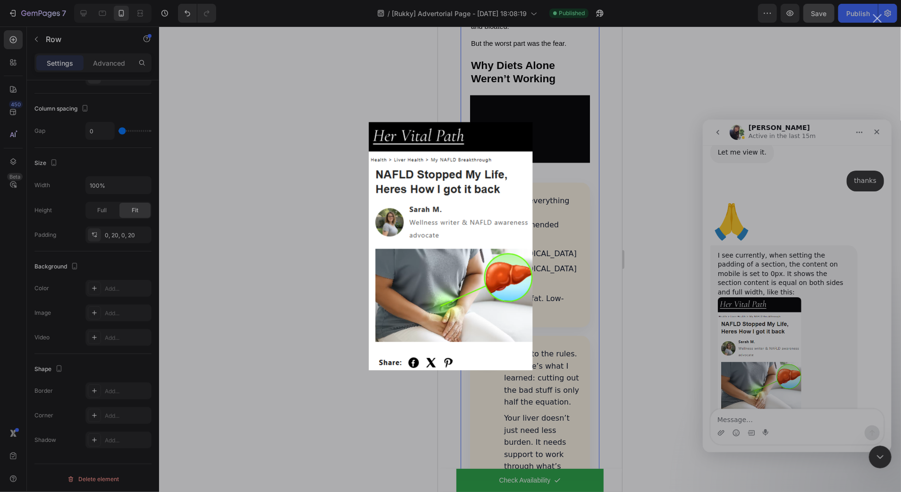
scroll to position [0, 0]
click at [806, 269] on div "Intercom messenger" at bounding box center [450, 246] width 901 height 492
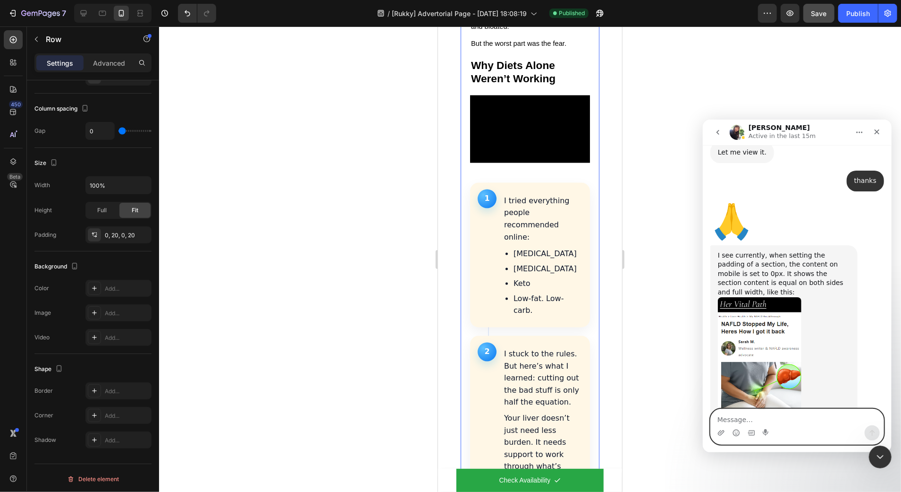
click at [760, 409] on textarea "Message…" at bounding box center [797, 416] width 173 height 16
type textarea "Is there a fix for this"
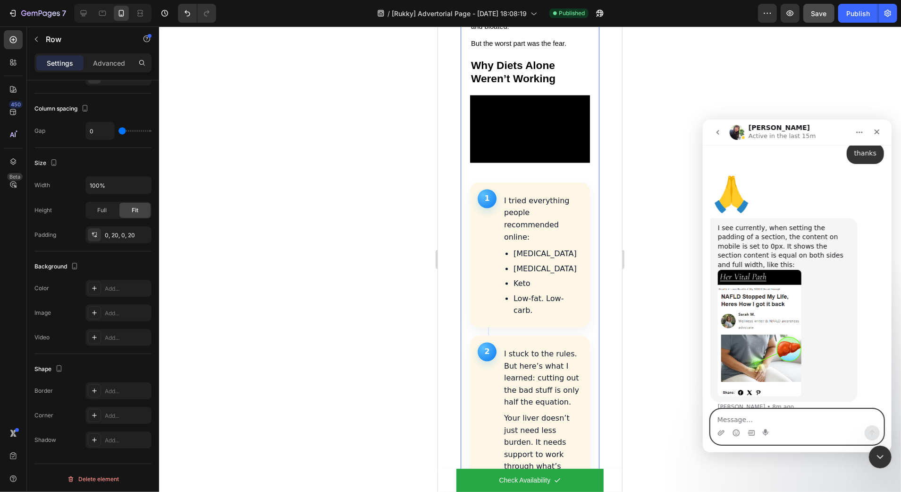
scroll to position [3693, 0]
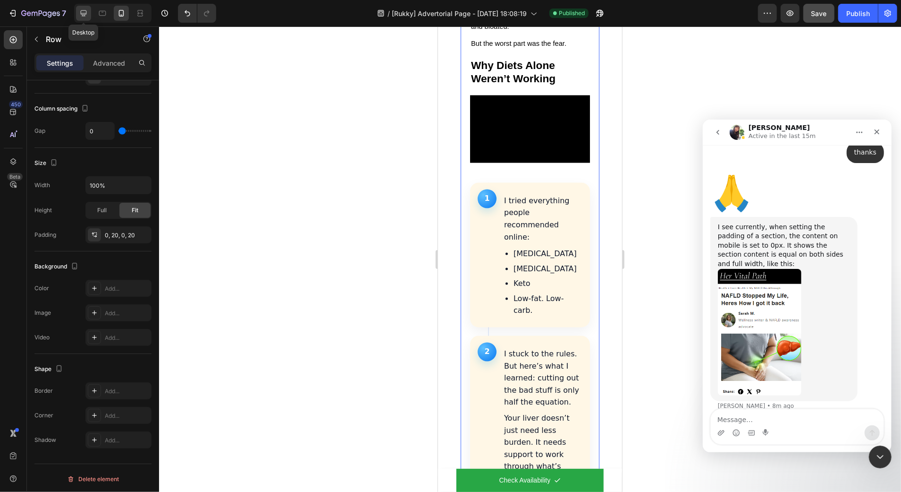
click at [85, 9] on icon at bounding box center [83, 12] width 9 height 9
type input "30"
type input "1240"
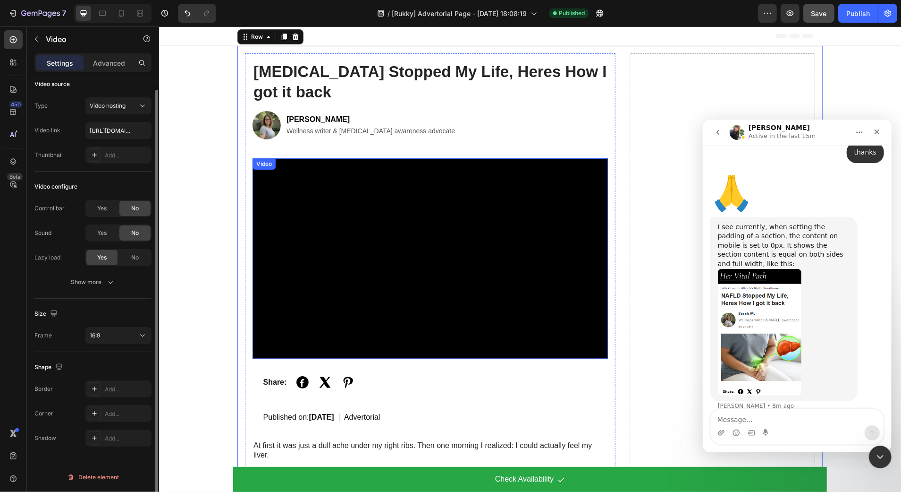
click at [438, 221] on video at bounding box center [430, 258] width 356 height 200
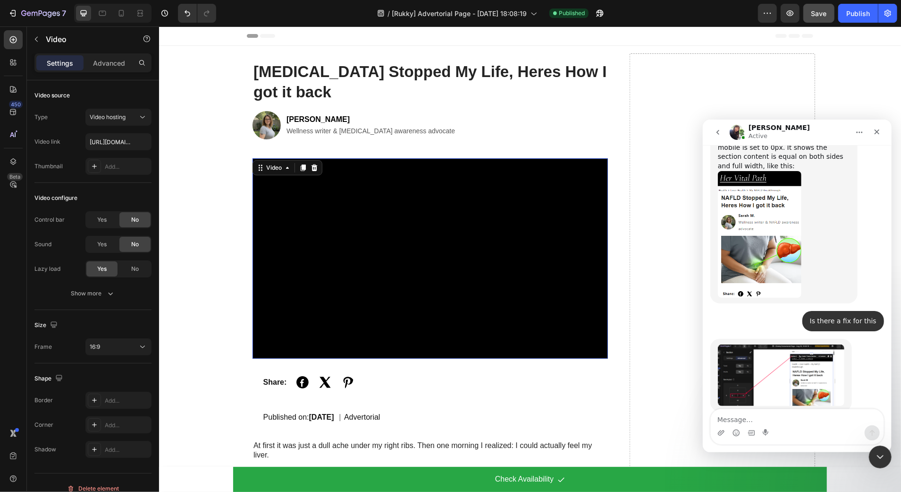
scroll to position [3809, 0]
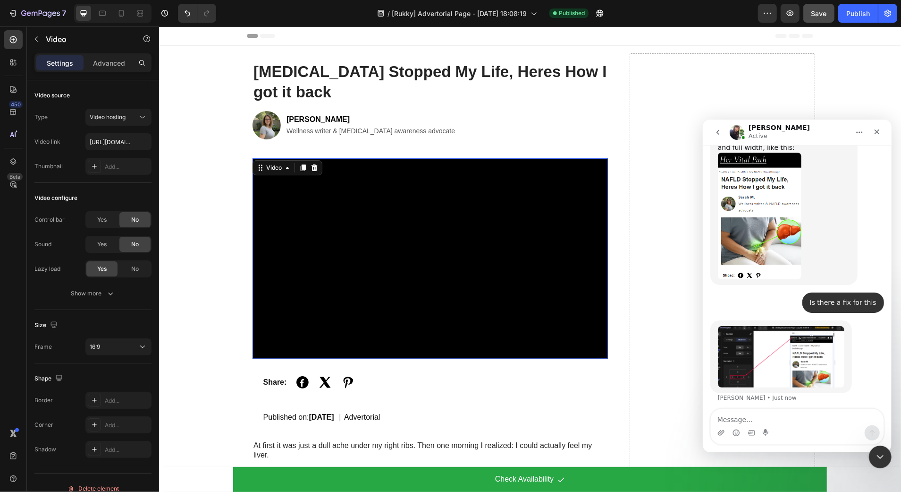
click at [800, 327] on img "Tina says…" at bounding box center [781, 355] width 127 height 61
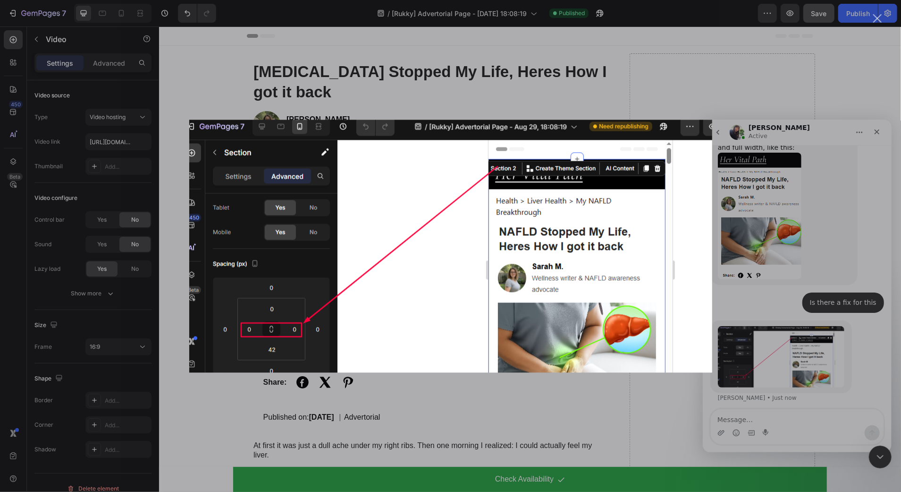
click at [782, 315] on div "Intercom messenger" at bounding box center [450, 246] width 901 height 492
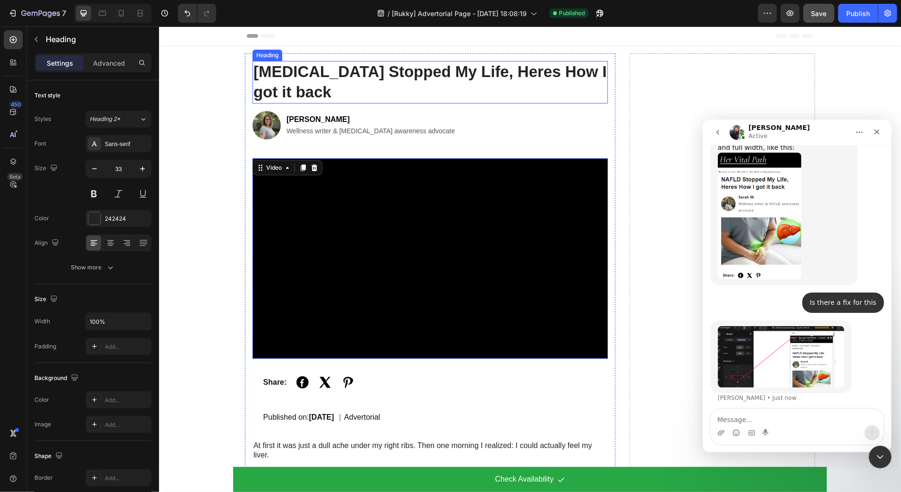
click at [273, 71] on h1 "NAFLD Stopped My Life, Heres How I got it back" at bounding box center [430, 81] width 356 height 42
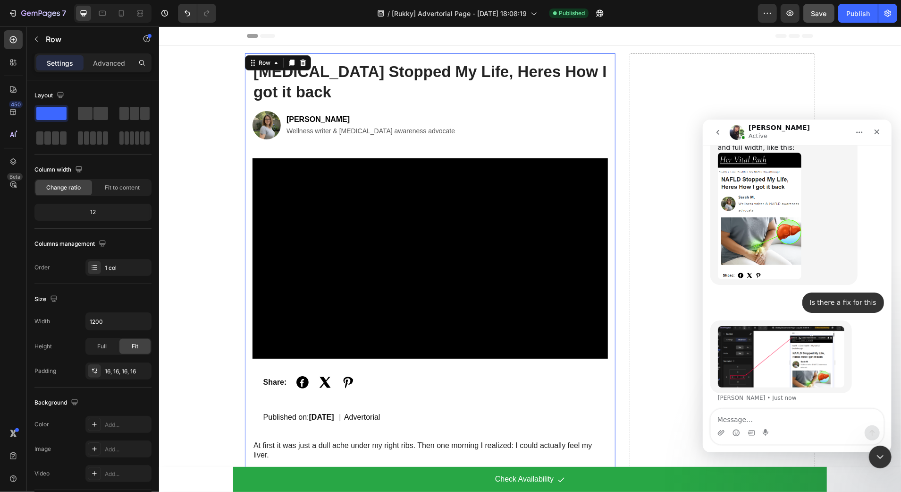
click at [755, 325] on img "Tina says…" at bounding box center [781, 355] width 127 height 61
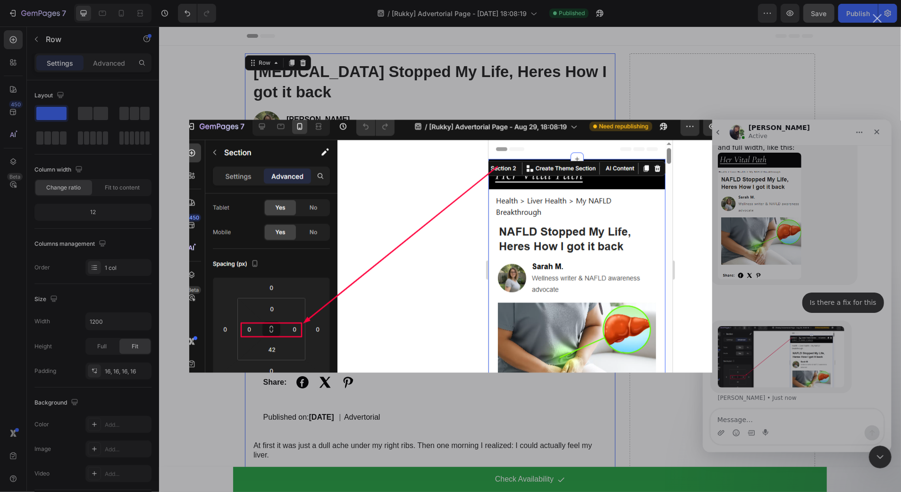
click at [827, 299] on div "Intercom messenger" at bounding box center [450, 246] width 901 height 492
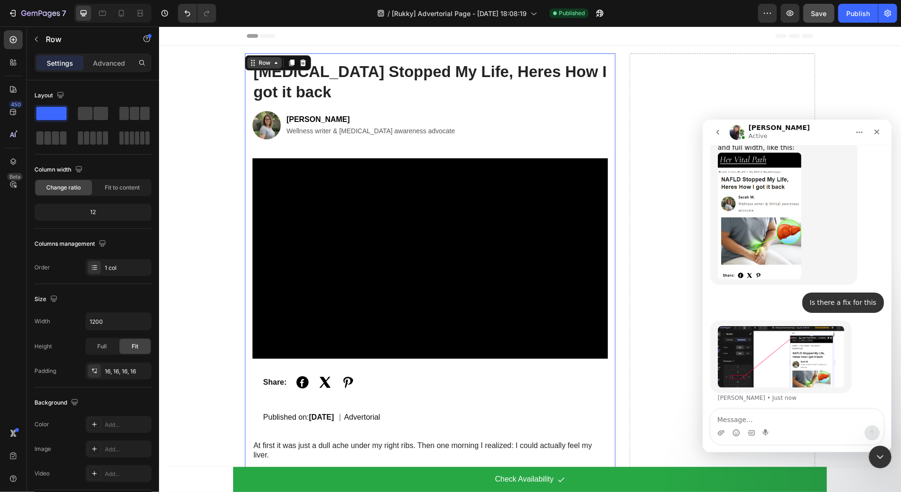
click at [262, 59] on div "Row" at bounding box center [264, 62] width 16 height 8
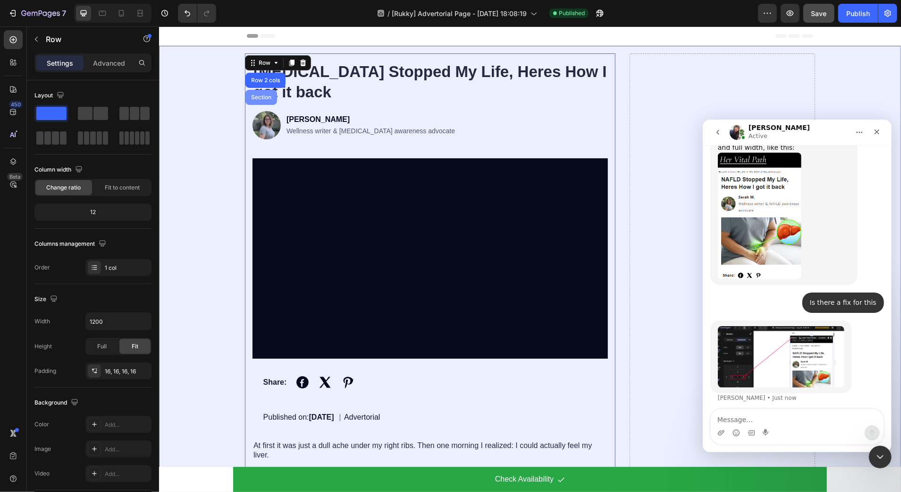
click at [255, 95] on div "Section" at bounding box center [261, 97] width 24 height 6
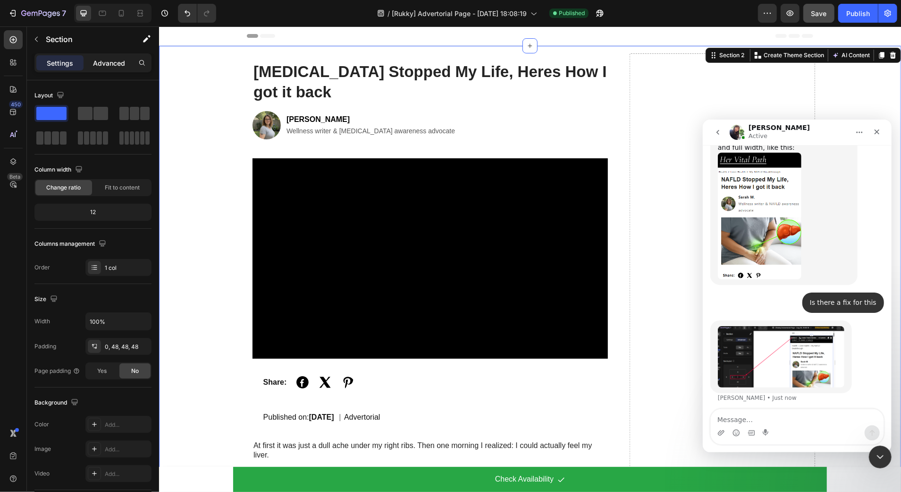
click at [100, 62] on p "Advanced" at bounding box center [109, 63] width 32 height 10
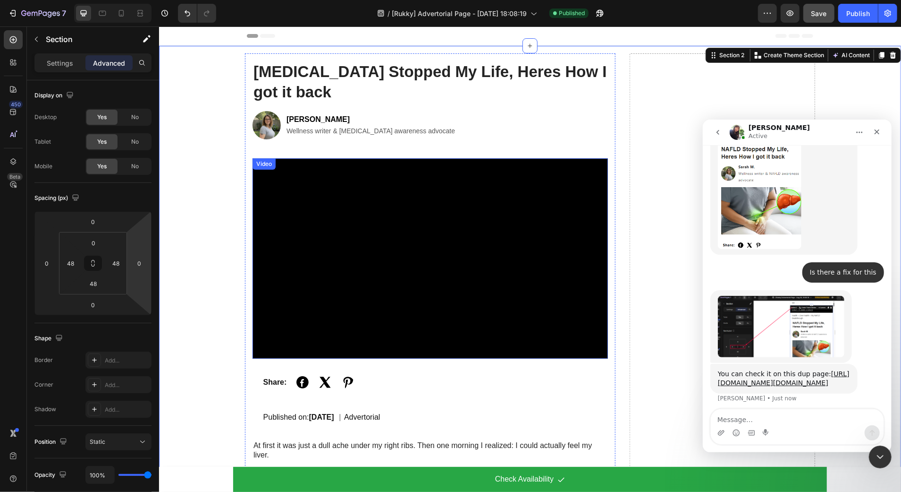
scroll to position [3840, 0]
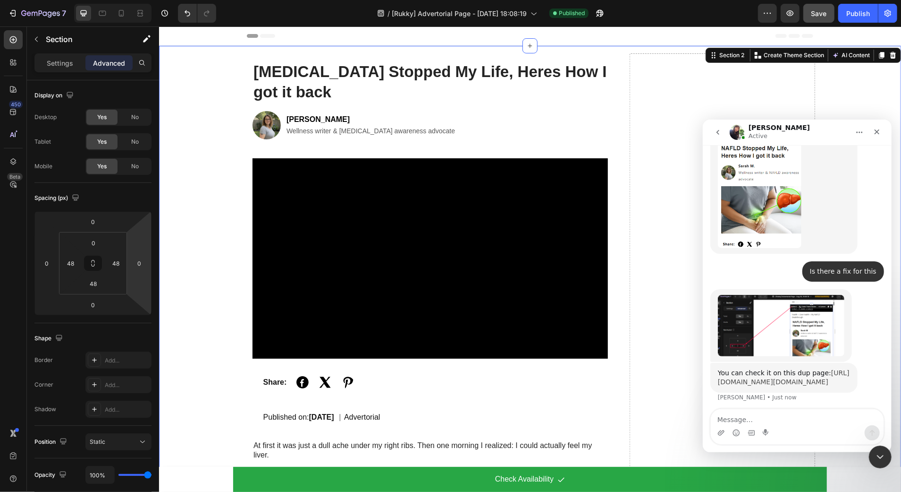
click at [732, 368] on link "[URL][DOMAIN_NAME][DOMAIN_NAME]" at bounding box center [784, 376] width 132 height 17
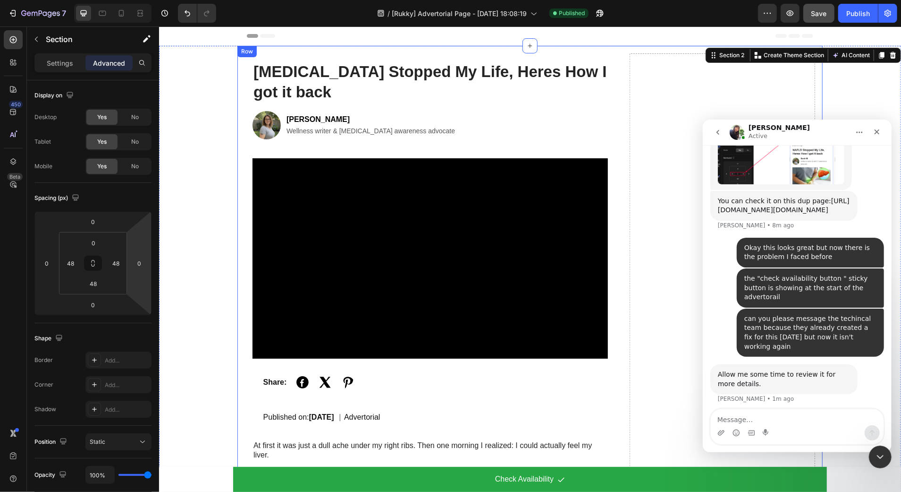
scroll to position [4014, 0]
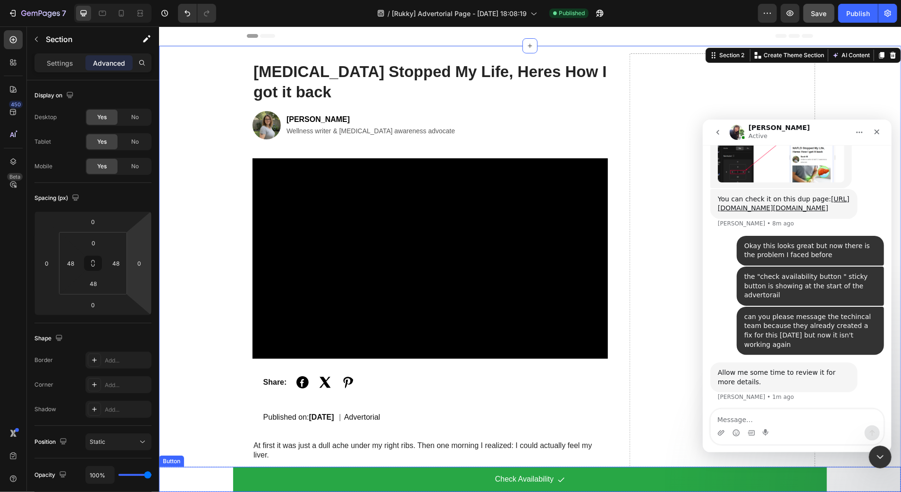
click at [207, 479] on div "Check Availability Button" at bounding box center [530, 478] width 742 height 25
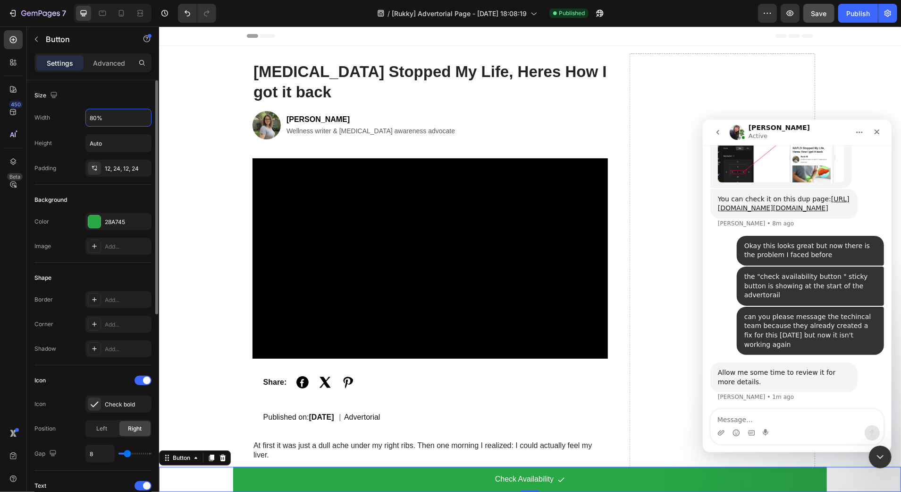
drag, startPoint x: 91, startPoint y: 119, endPoint x: 72, endPoint y: 120, distance: 19.4
click at [72, 120] on div "Width 80%" at bounding box center [92, 118] width 117 height 18
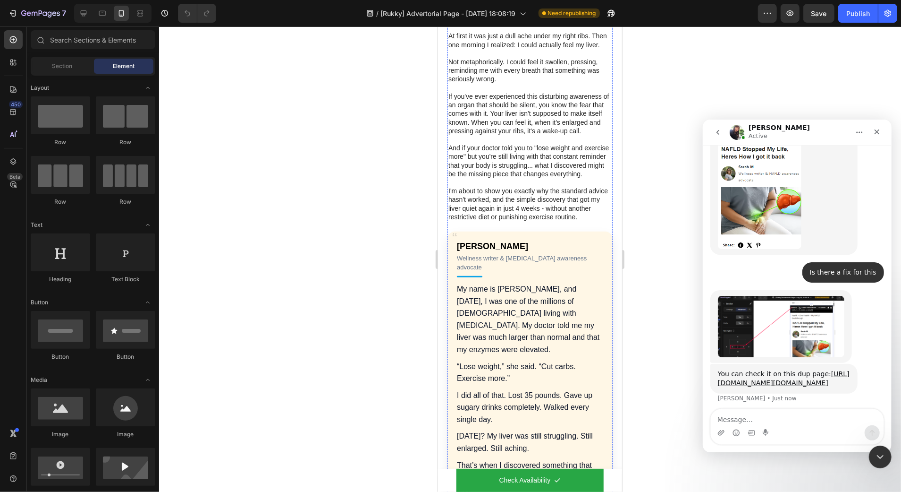
scroll to position [338, 0]
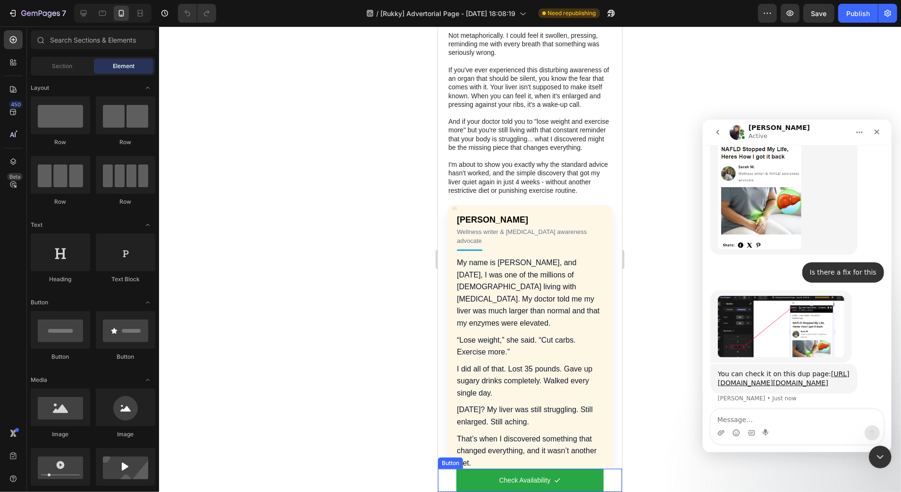
click at [448, 476] on div "Check Availability Button" at bounding box center [530, 479] width 184 height 23
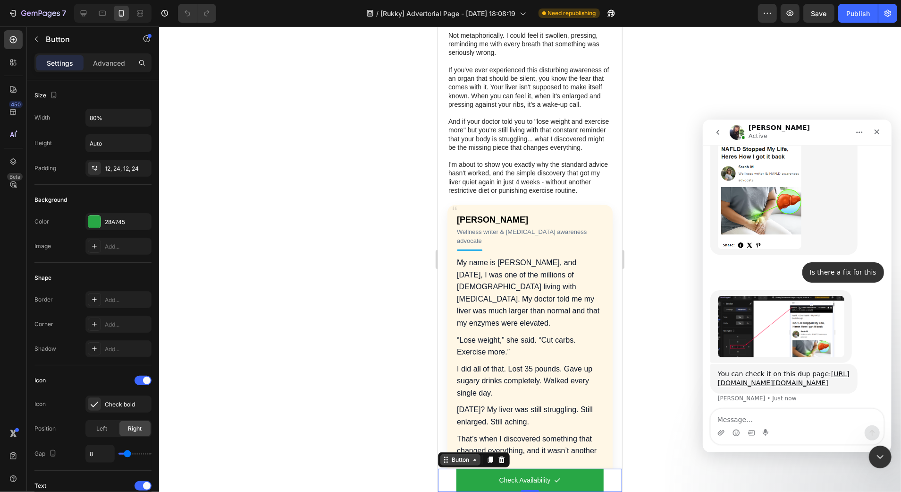
click at [472, 463] on div "Button" at bounding box center [460, 458] width 40 height 11
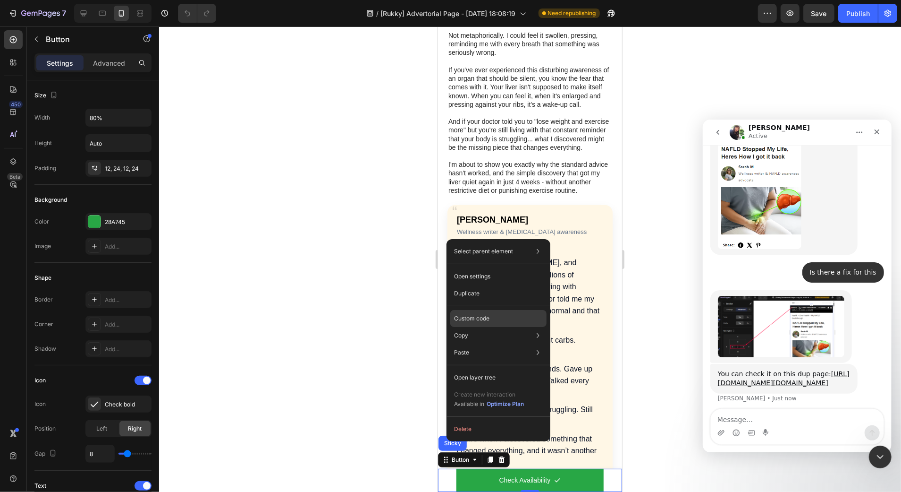
click at [494, 318] on div "Custom code" at bounding box center [498, 318] width 96 height 17
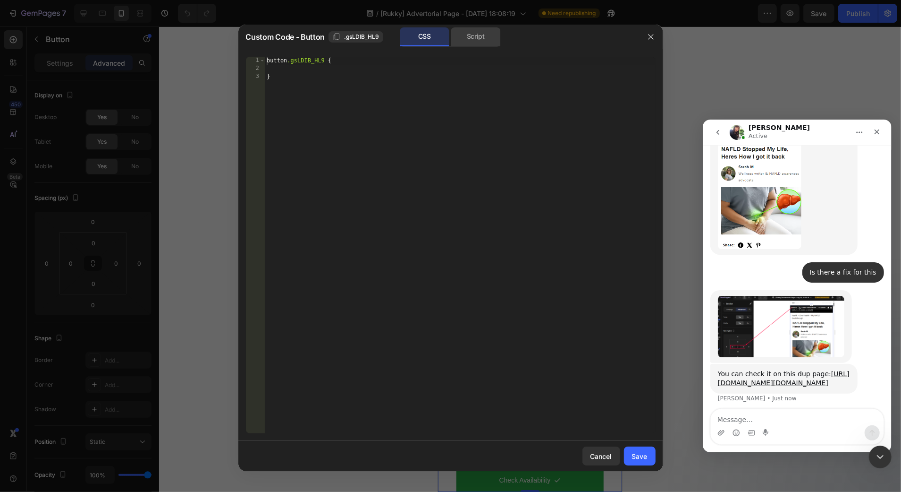
click at [474, 42] on div "Script" at bounding box center [476, 36] width 50 height 19
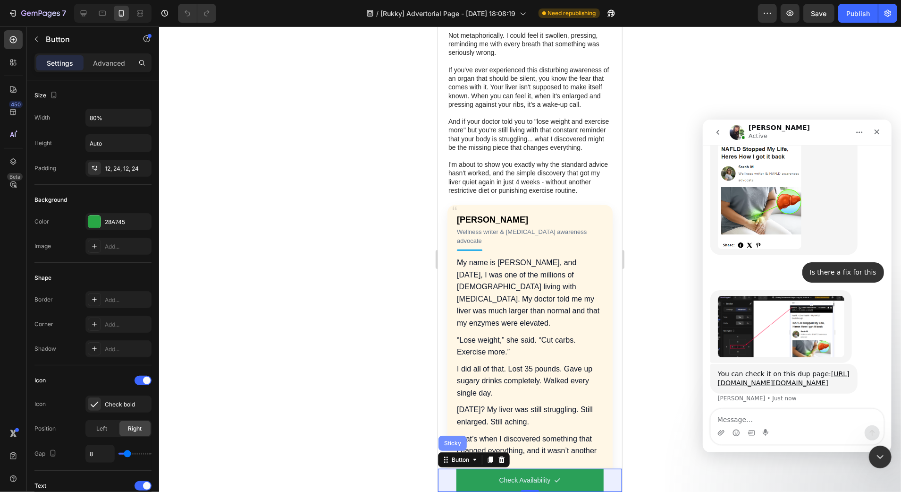
click at [449, 443] on div "Sticky" at bounding box center [452, 443] width 21 height 6
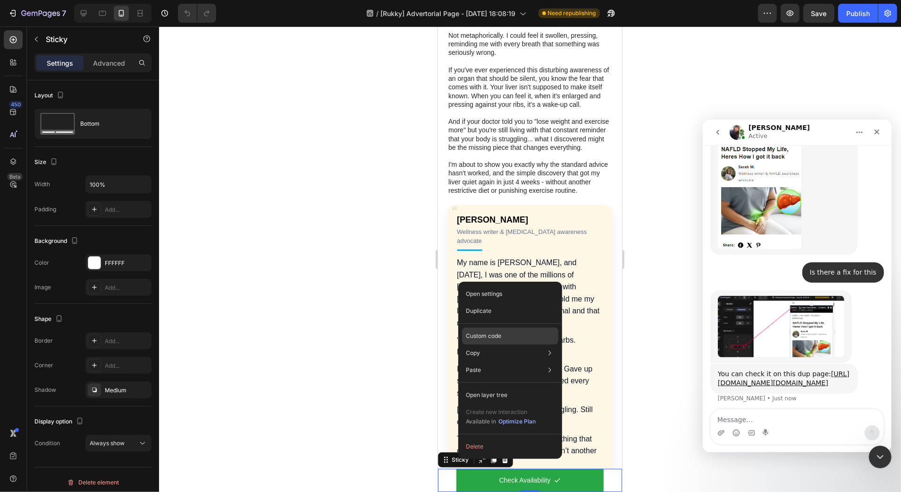
click at [501, 330] on div "Custom code" at bounding box center [510, 335] width 96 height 17
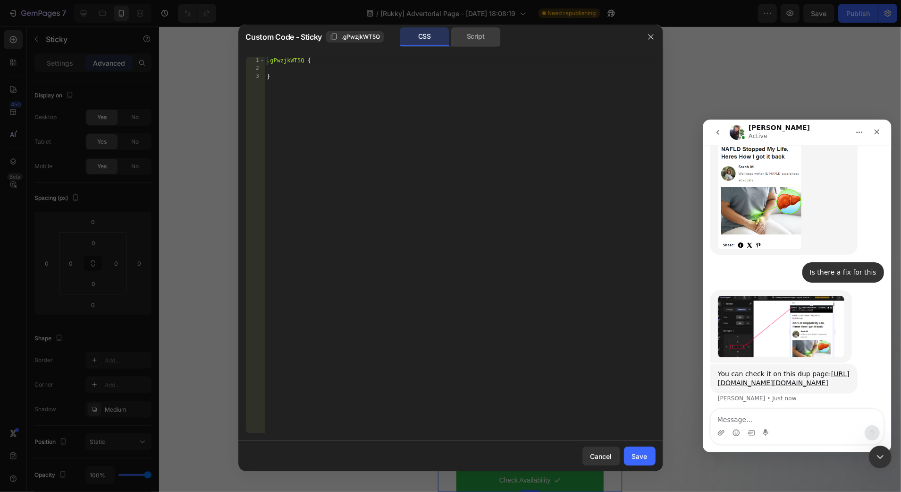
click at [476, 34] on div "Script" at bounding box center [476, 36] width 50 height 19
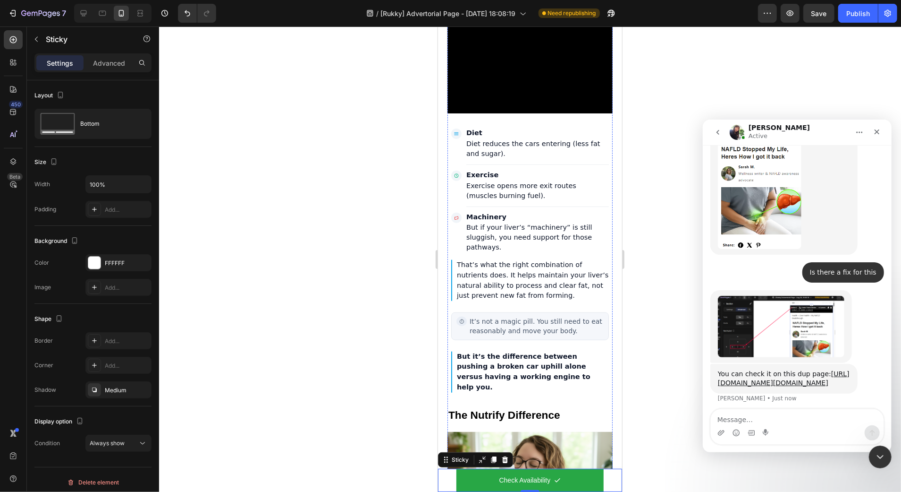
scroll to position [3407, 0]
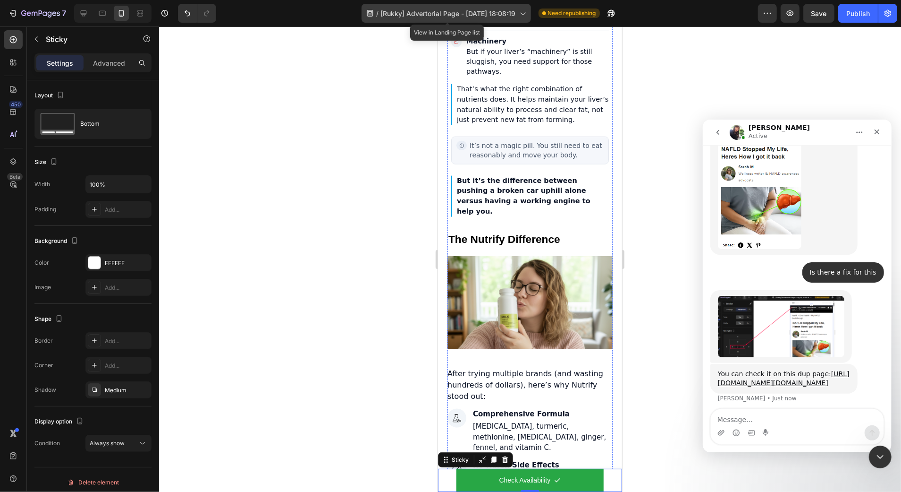
click at [486, 14] on span "[Rukky] Advertorial Page - [DATE] 18:08:19" at bounding box center [448, 13] width 135 height 10
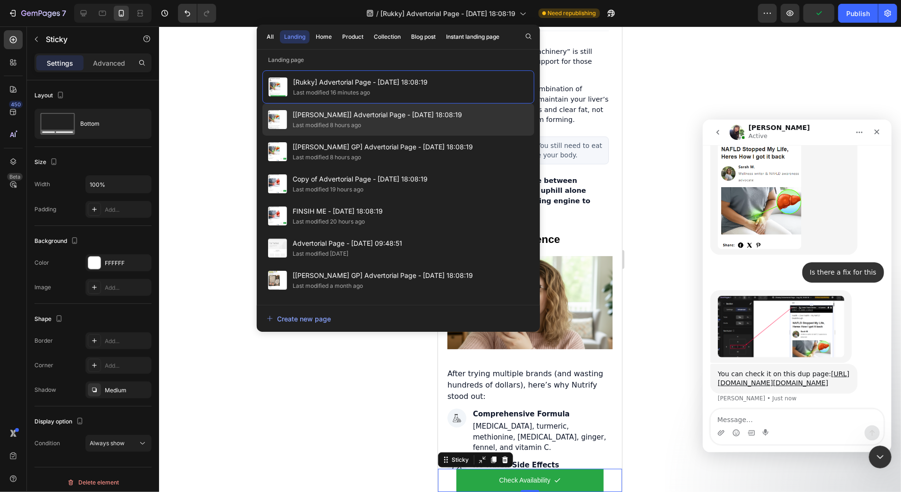
click at [423, 127] on div "Last modified 8 hours ago" at bounding box center [378, 124] width 170 height 9
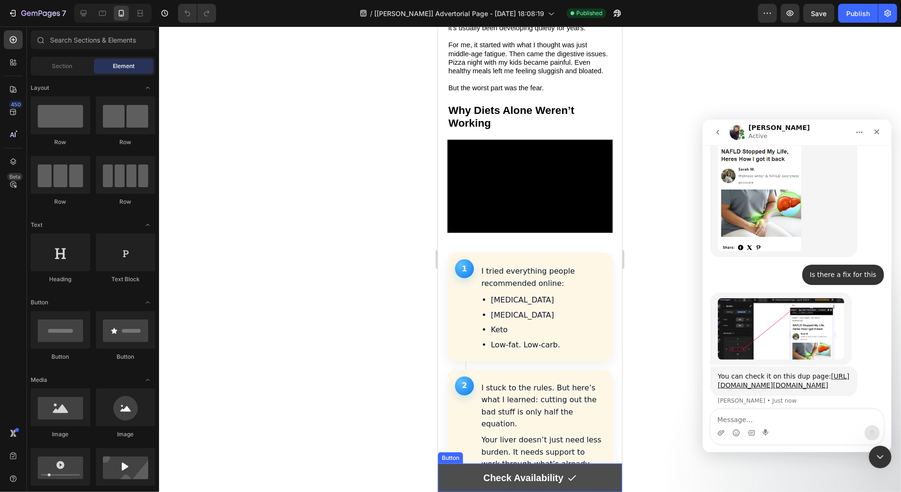
scroll to position [3840, 0]
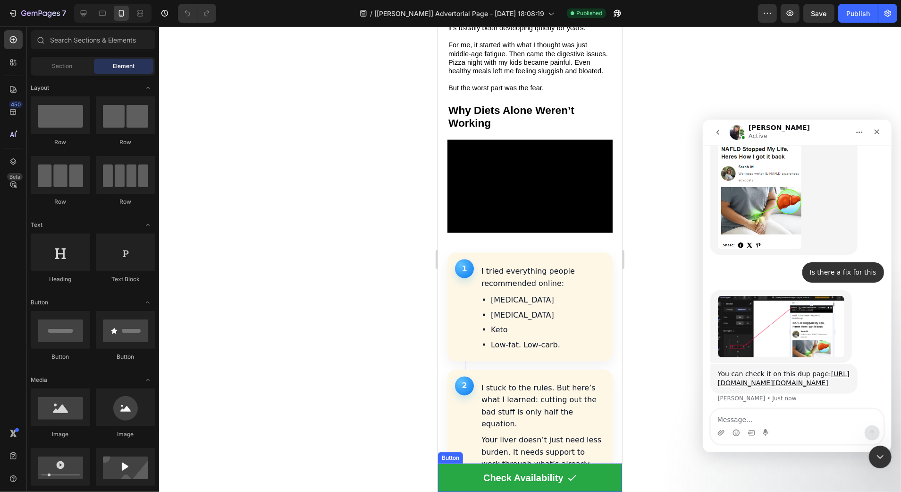
click at [447, 459] on div "Button" at bounding box center [450, 457] width 21 height 8
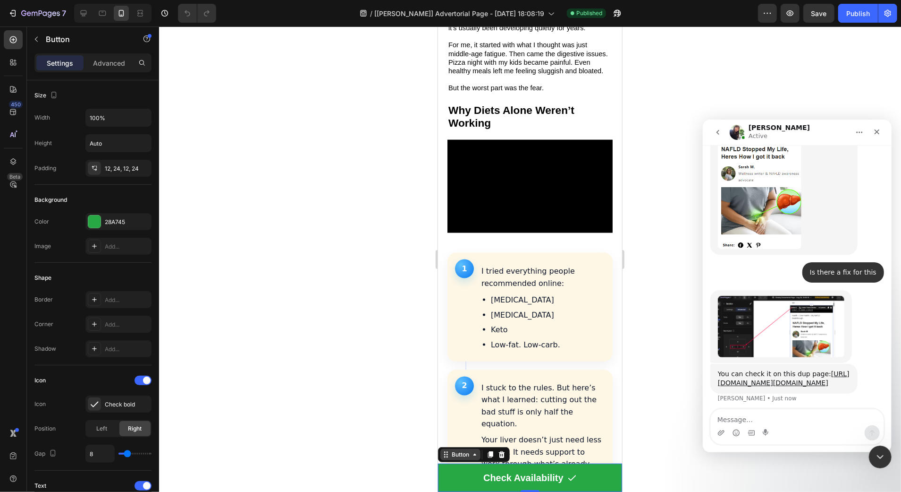
click at [455, 455] on div "Button" at bounding box center [460, 454] width 21 height 8
click at [453, 442] on div "Sticky" at bounding box center [452, 437] width 28 height 15
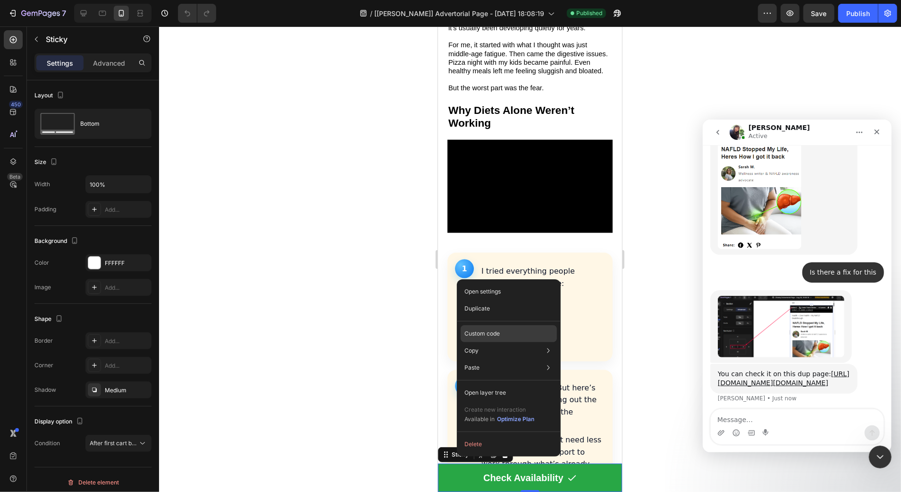
click at [497, 331] on p "Custom code" at bounding box center [482, 333] width 35 height 8
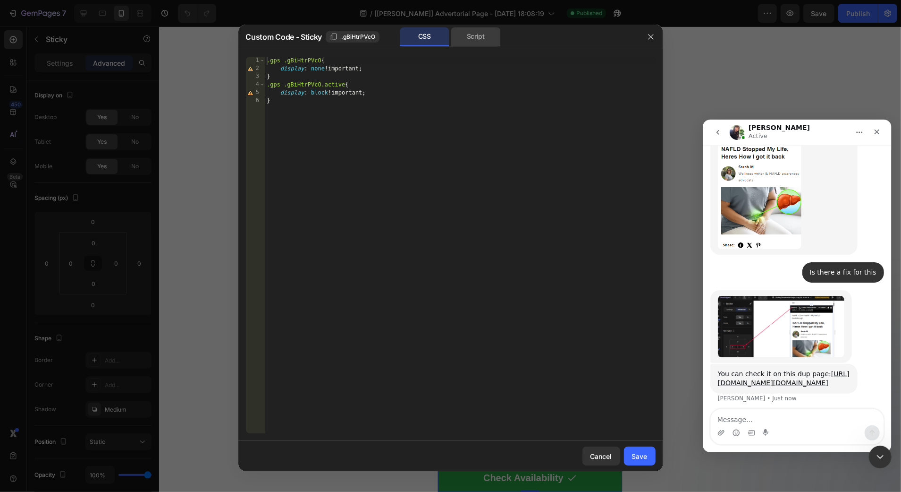
click at [475, 33] on div "Script" at bounding box center [476, 36] width 50 height 19
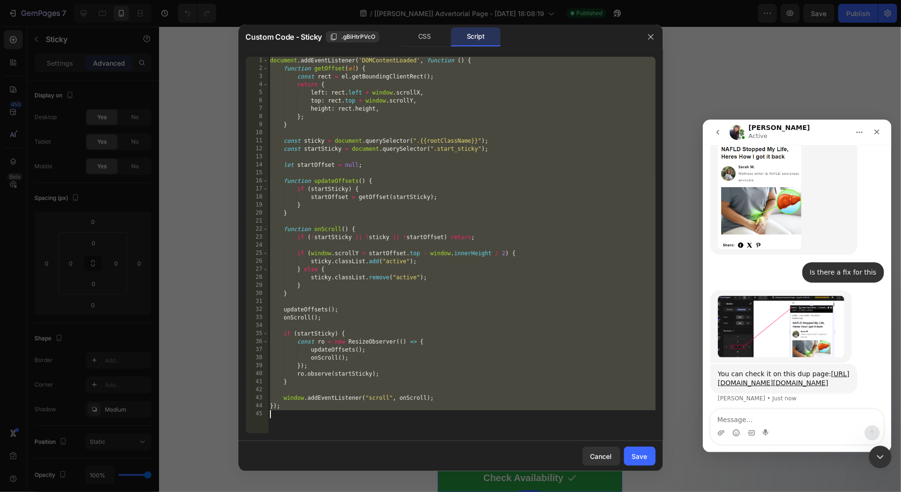
click at [459, 165] on div "document . addEventListener ( 'DOMContentLoaded' , function ( ) { function getO…" at bounding box center [462, 253] width 388 height 392
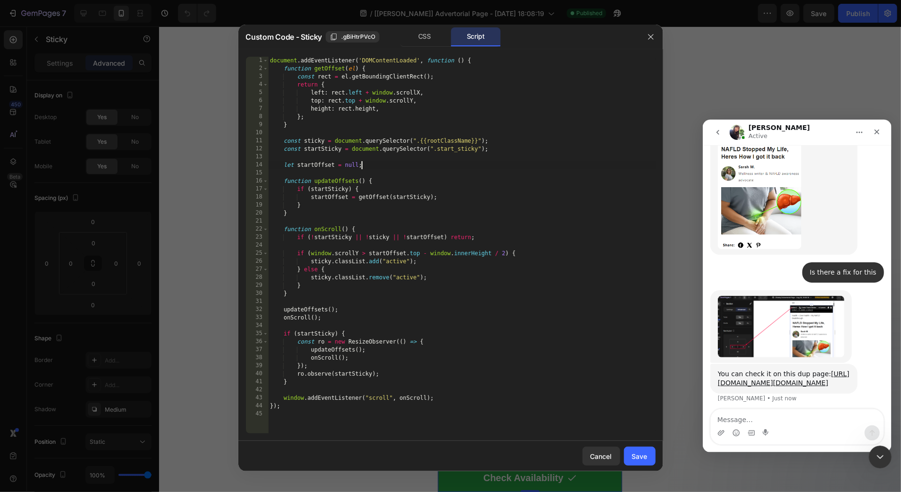
type textarea "});"
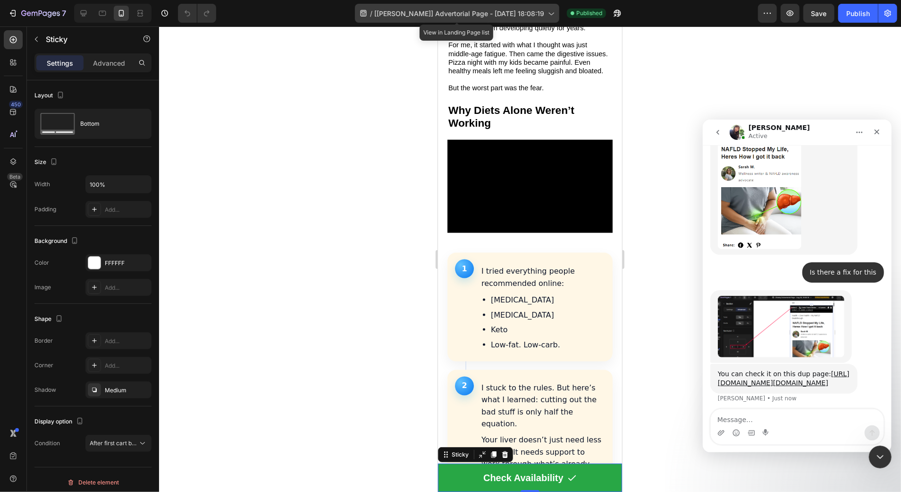
click at [424, 11] on span "[[PERSON_NAME]] Advertorial Page - [DATE] 18:08:19" at bounding box center [459, 13] width 170 height 10
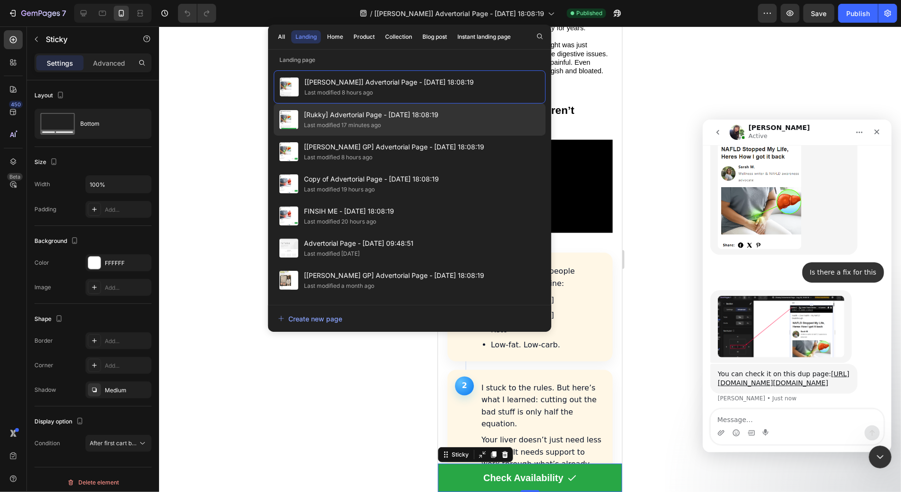
click at [403, 116] on span "[Rukky] Advertorial Page - [DATE] 18:08:19" at bounding box center [371, 114] width 135 height 11
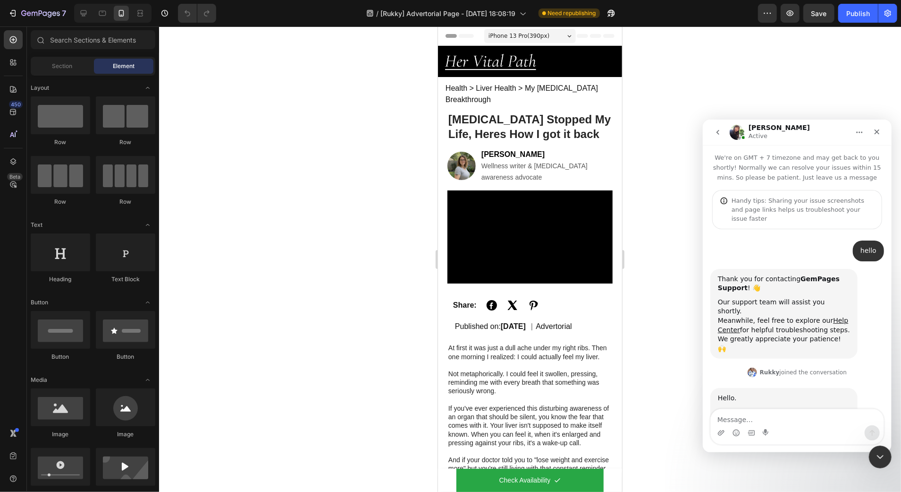
click at [450, 484] on div at bounding box center [451, 484] width 4 height 8
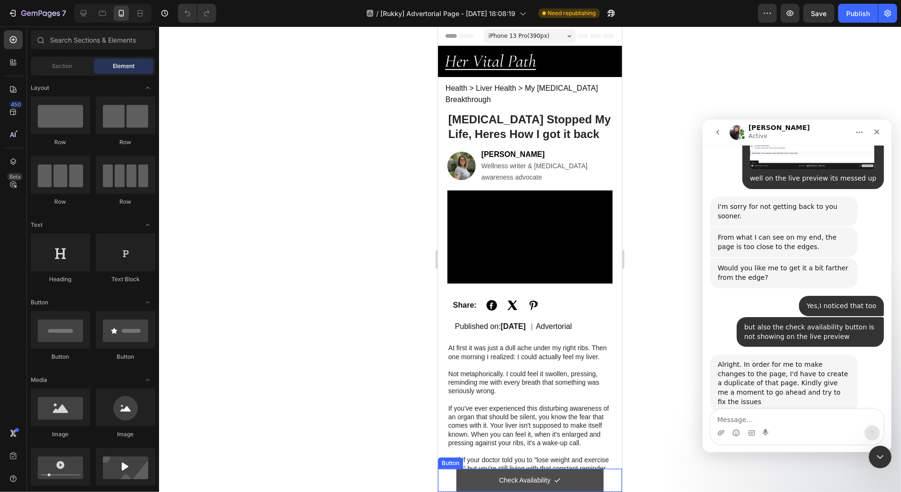
click at [478, 482] on link "Check Availability" at bounding box center [529, 479] width 147 height 23
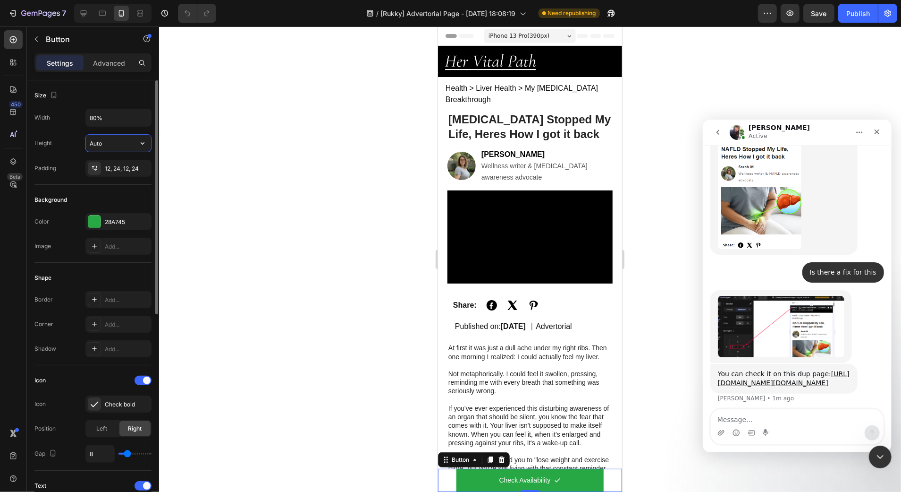
click at [118, 144] on input "Auto" at bounding box center [118, 143] width 65 height 17
click at [118, 143] on input "Auto" at bounding box center [118, 143] width 65 height 17
click at [116, 120] on input "80%" at bounding box center [118, 117] width 65 height 17
type input "100%"
click at [116, 106] on div "Size Width 100% Height Auto Padding 12, 24, 12, 24" at bounding box center [92, 132] width 117 height 104
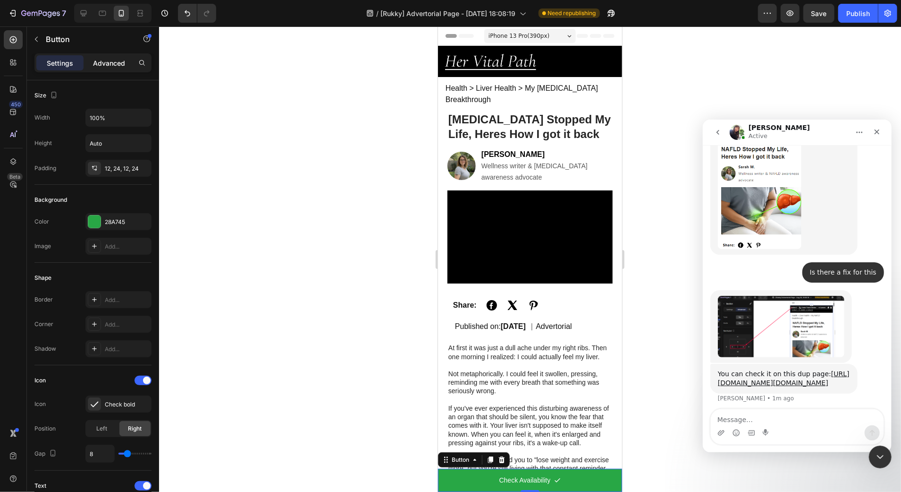
click at [109, 69] on div "Advanced" at bounding box center [108, 62] width 47 height 15
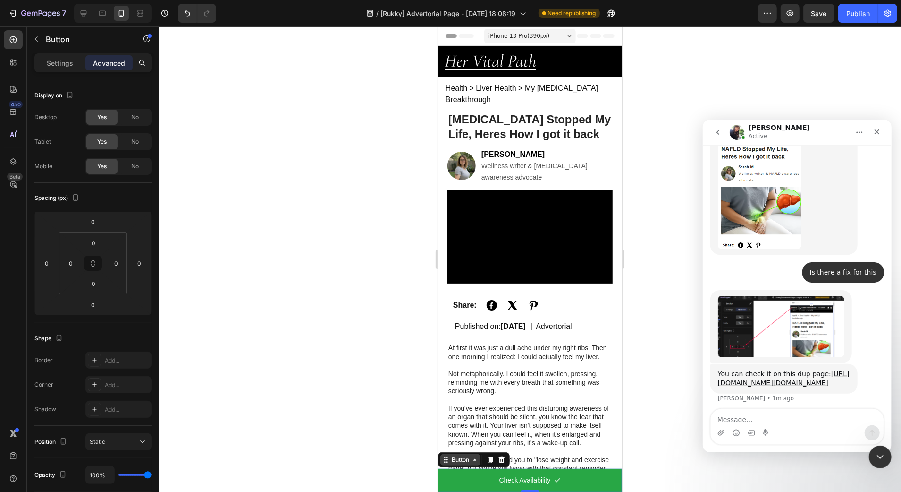
click at [456, 462] on div "Button" at bounding box center [460, 459] width 21 height 8
click at [454, 447] on div "Sticky" at bounding box center [452, 442] width 28 height 15
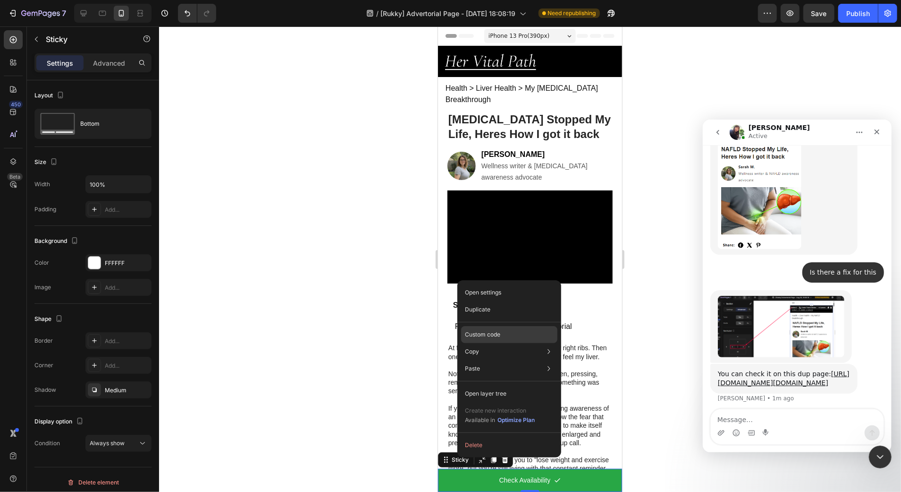
click at [502, 333] on div "Custom code" at bounding box center [509, 334] width 96 height 17
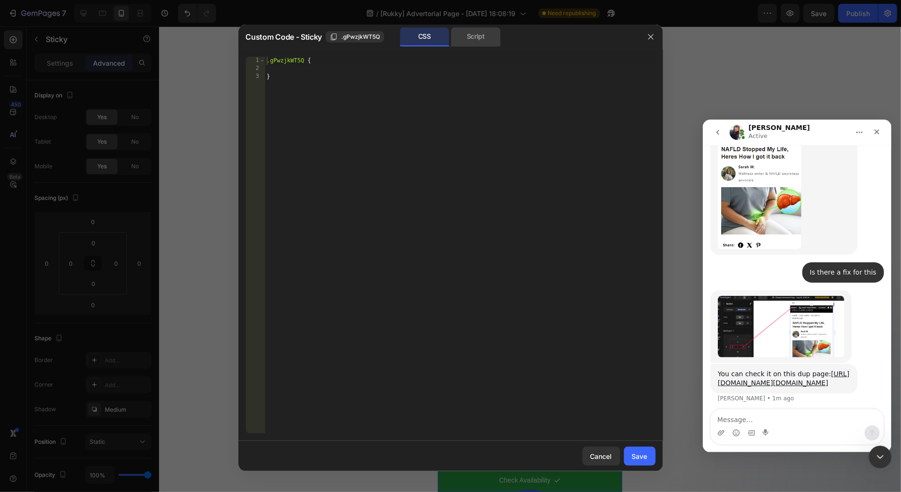
click at [502, 43] on div "CSS Script" at bounding box center [540, 36] width 196 height 19
click at [482, 41] on div "Script" at bounding box center [476, 36] width 50 height 19
type textarea "//const currentElement = document.getElementsByClassName('gPwzjkWT5Q');"
click at [437, 92] on div "//const currentElement = document.getElementsByClassName('gPwzjkWT5Q');" at bounding box center [460, 253] width 391 height 392
paste textarea
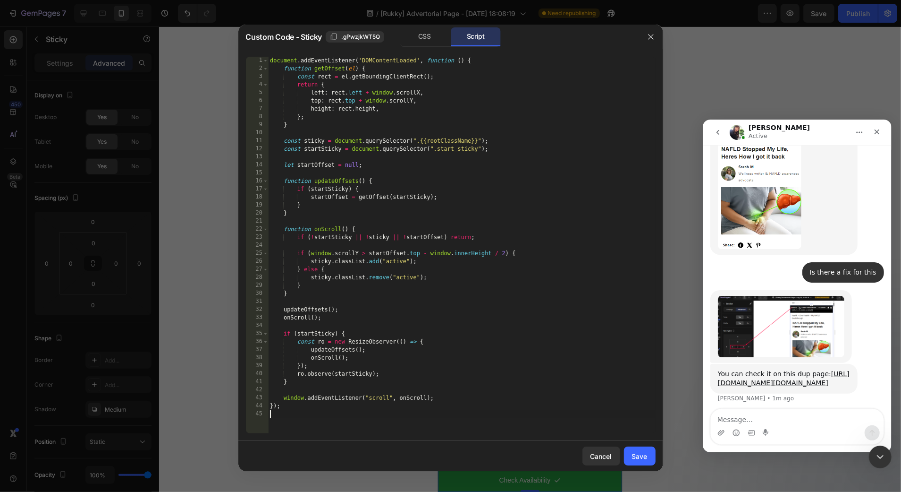
click at [646, 459] on div "Save" at bounding box center [640, 456] width 16 height 10
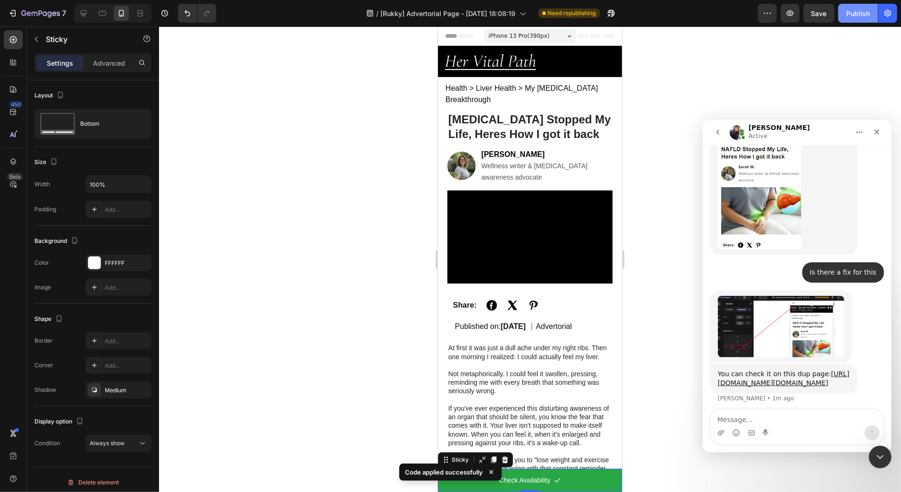
click at [846, 15] on button "Publish" at bounding box center [859, 13] width 40 height 19
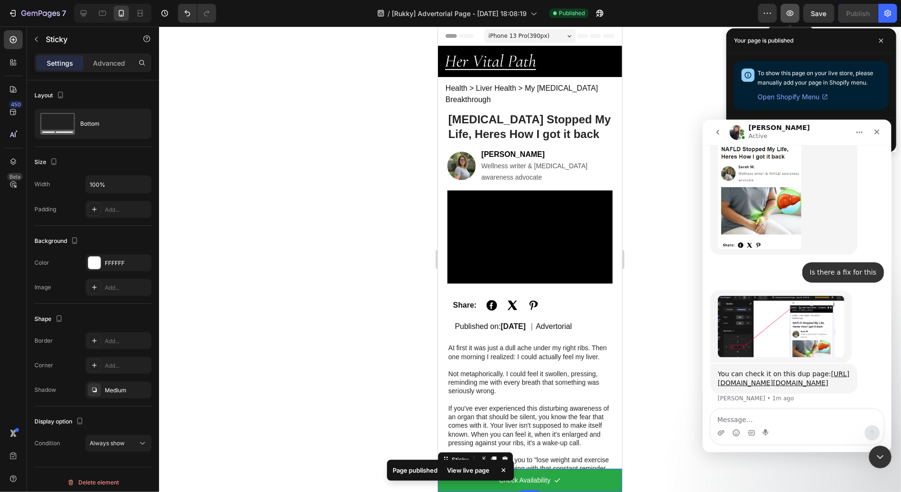
click at [794, 13] on icon "button" at bounding box center [790, 12] width 9 height 9
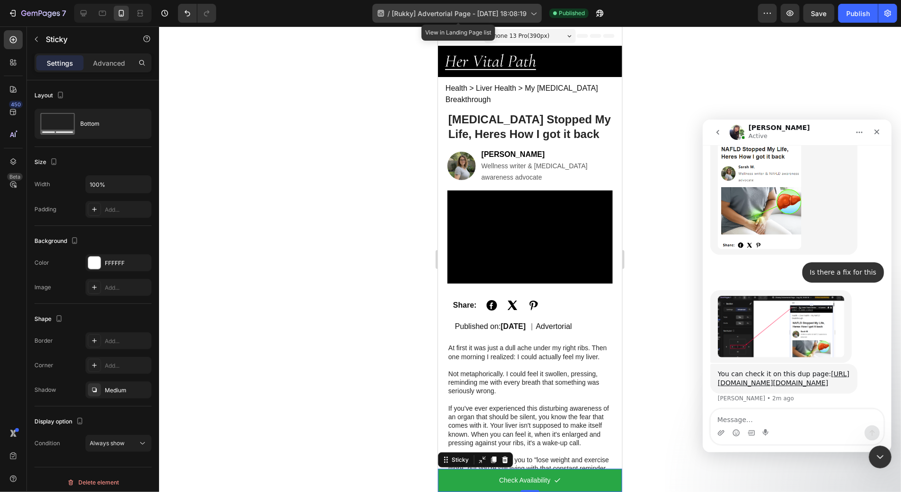
click at [484, 21] on div "/ [Rukky] Advertorial Page - Aug 29, 18:08:19" at bounding box center [458, 13] width 170 height 19
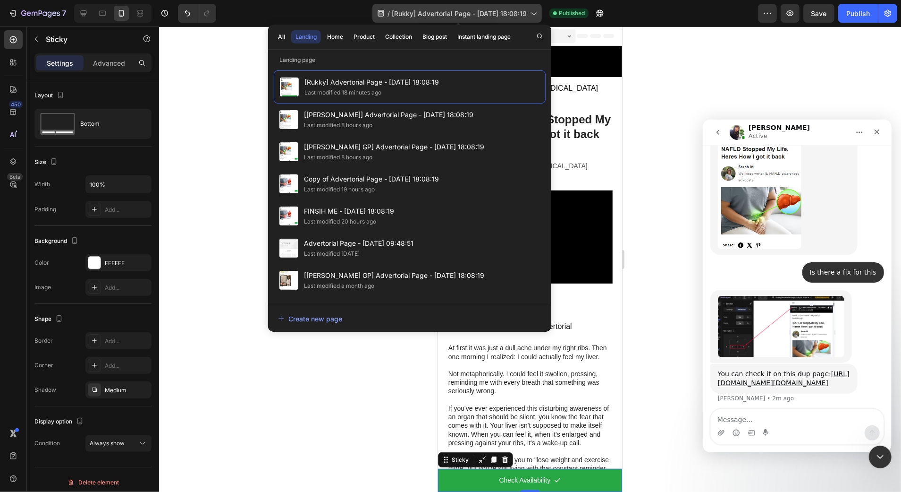
click at [462, 14] on span "[Rukky] Advertorial Page - Aug 29, 18:08:19" at bounding box center [459, 13] width 135 height 10
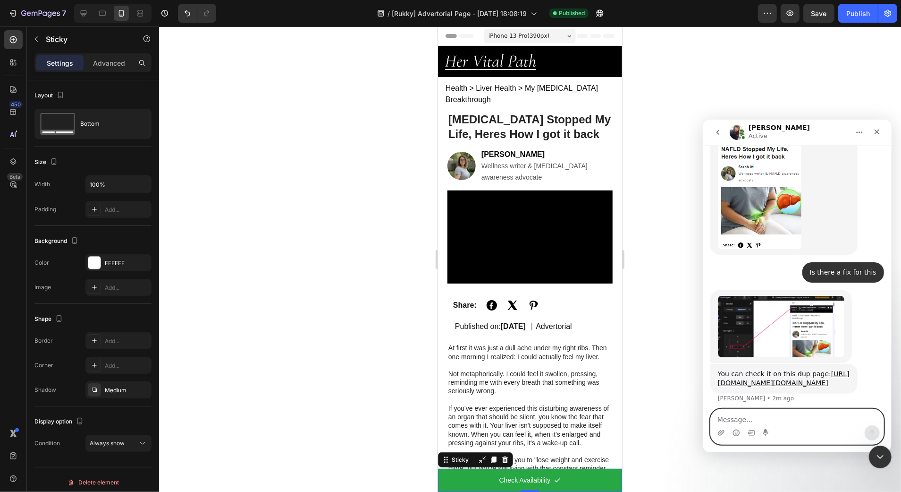
click at [736, 416] on textarea "Message…" at bounding box center [797, 416] width 173 height 16
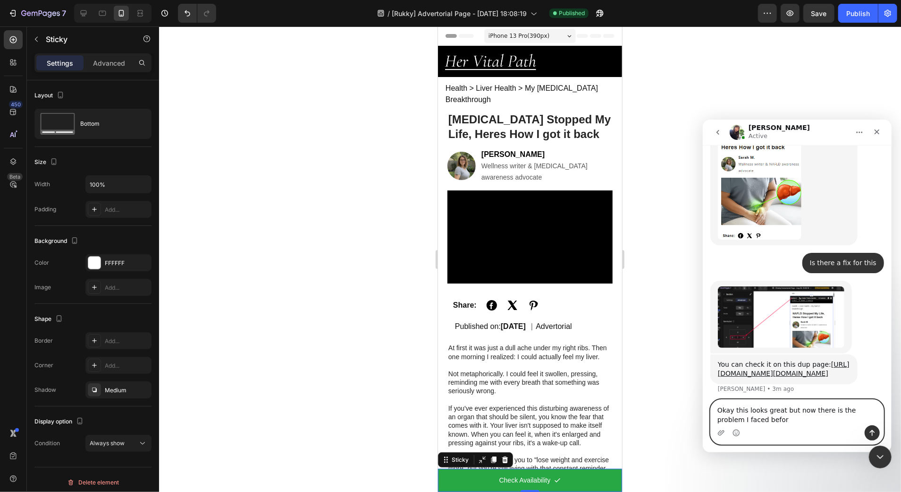
type textarea "Okay this looks great but now there is the problem I faced before"
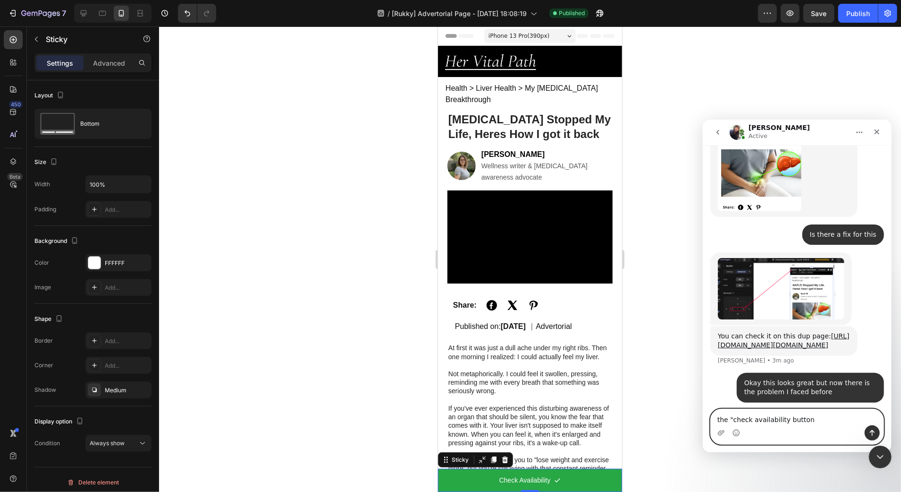
click at [822, 417] on textarea "the "check availability button" at bounding box center [797, 416] width 173 height 16
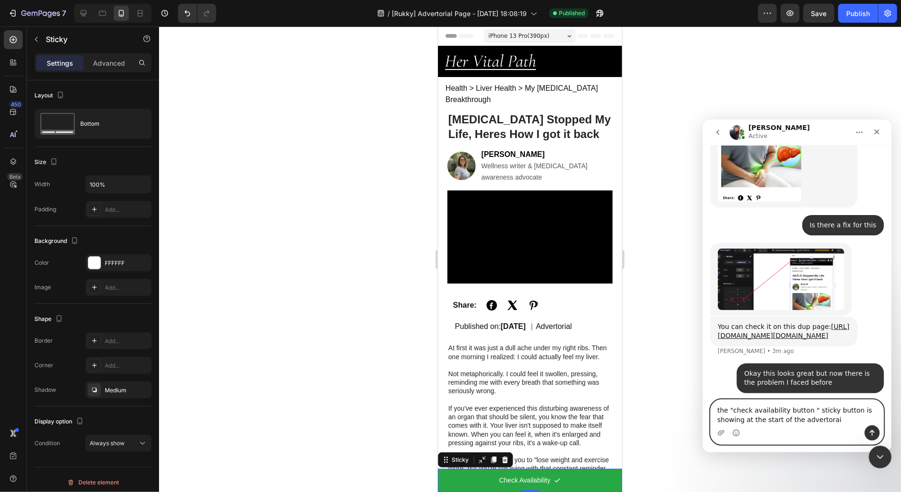
type textarea "the "check availability button " sticky button is showing at the start of the a…"
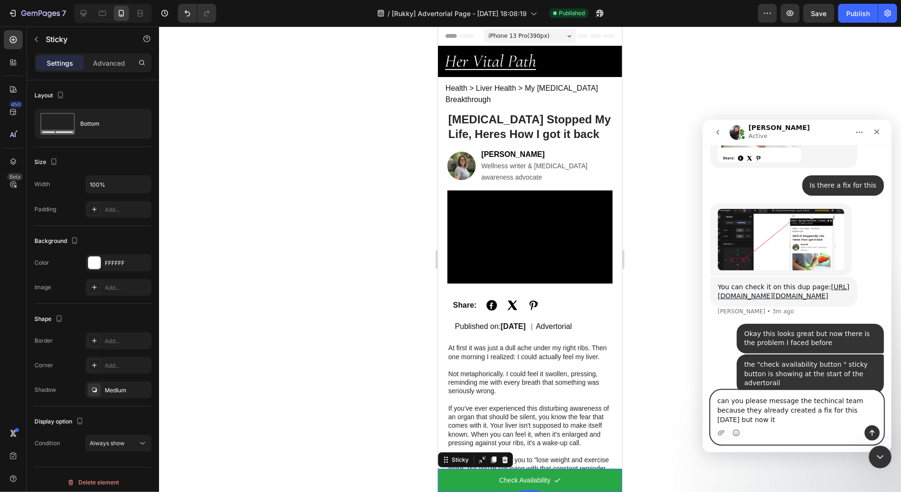
scroll to position [3936, 0]
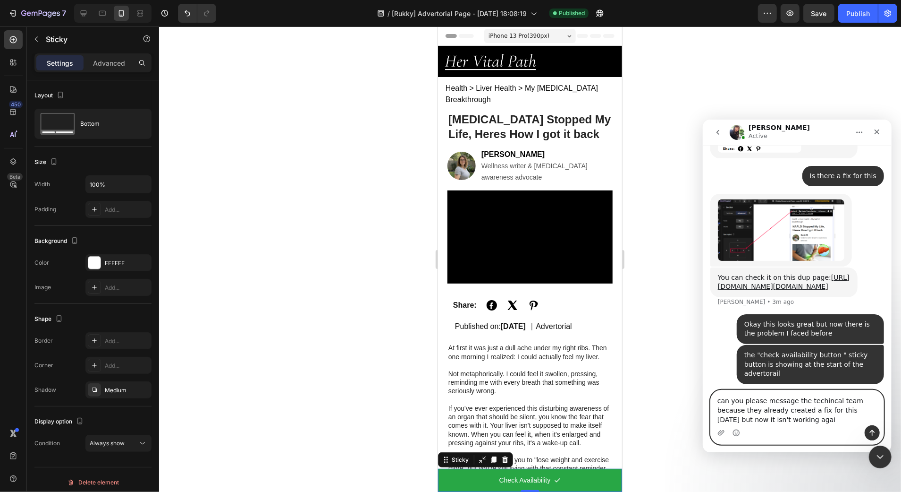
type textarea "can you please message the techincal team because they already created a fix fo…"
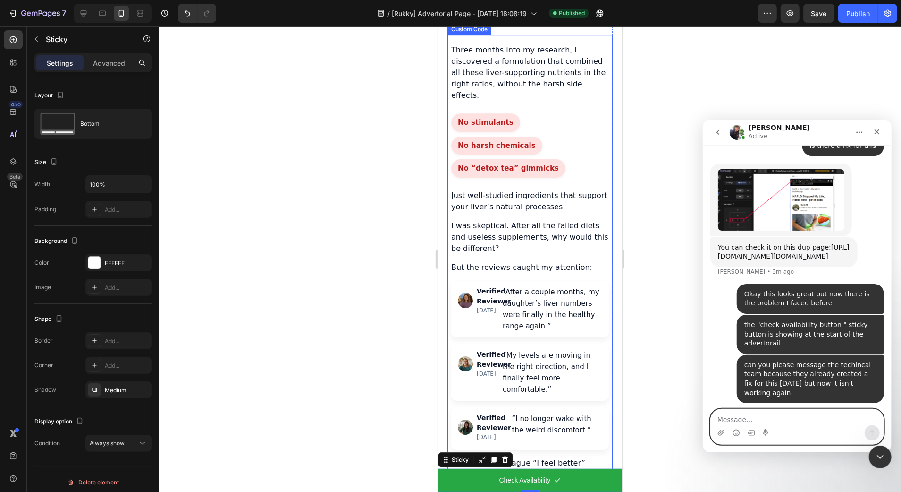
scroll to position [2338, 0]
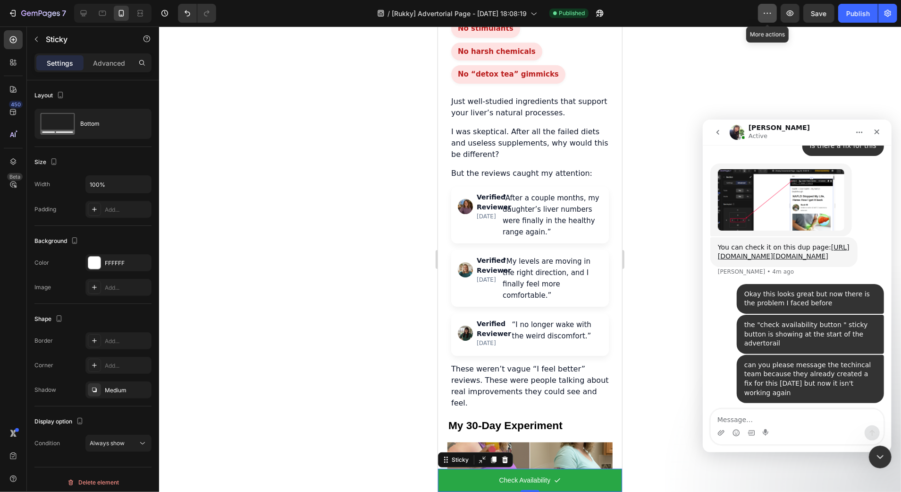
click at [773, 17] on button "button" at bounding box center [767, 13] width 19 height 19
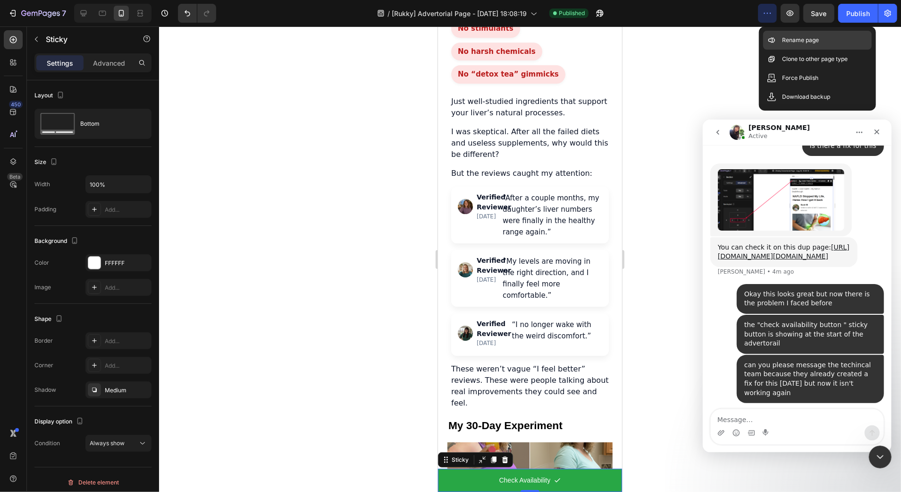
drag, startPoint x: 803, startPoint y: 42, endPoint x: 798, endPoint y: 43, distance: 4.8
click at [803, 42] on p "Rename page" at bounding box center [800, 39] width 37 height 9
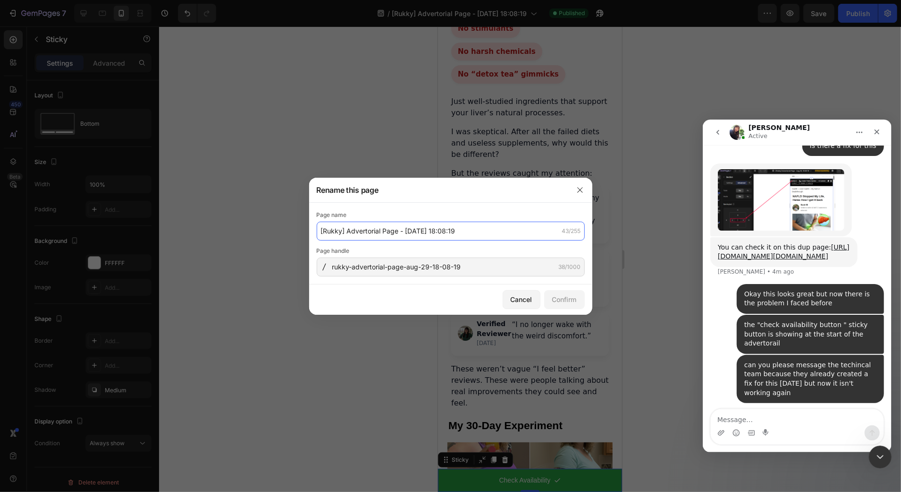
click at [342, 230] on input "[Rukky] Advertorial Page - Aug 29, 18:08:19" at bounding box center [451, 230] width 268 height 19
click at [326, 232] on input "[Rukky] Advertorial Page - Aug 29, 18:08:19" at bounding box center [451, 230] width 268 height 19
click at [342, 232] on input "[Rukky] Advertorial Page - Aug 29, 18:08:19" at bounding box center [451, 230] width 268 height 19
drag, startPoint x: 347, startPoint y: 230, endPoint x: 306, endPoint y: 231, distance: 41.1
click at [306, 231] on div "Rename this page Page name [Rukky] Advertorial Page - Aug 29, 18:08:19 43/255 P…" at bounding box center [450, 246] width 901 height 492
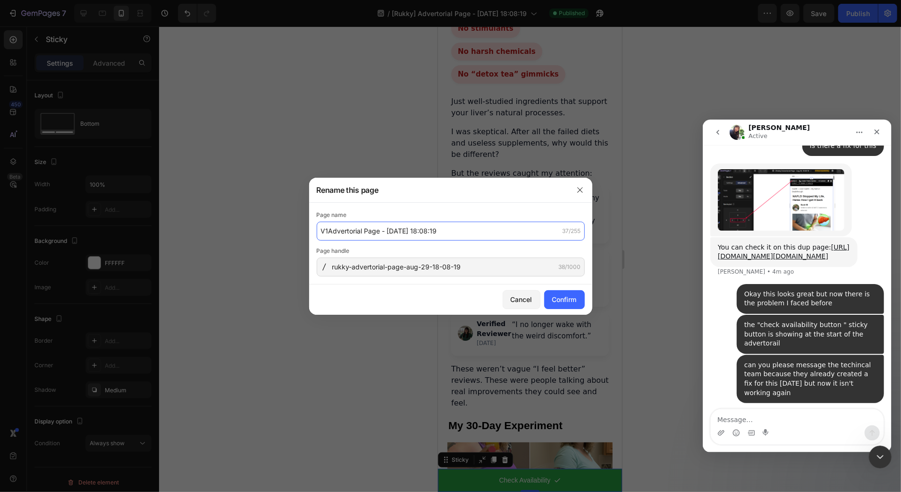
drag, startPoint x: 451, startPoint y: 233, endPoint x: 381, endPoint y: 234, distance: 70.8
click at [381, 234] on input "V1Advertorial Page - Aug 29, 18:08:19" at bounding box center [451, 230] width 268 height 19
type input "V1Advertorial Page"
click at [408, 247] on div "Page handle" at bounding box center [451, 250] width 268 height 9
click at [556, 295] on div "Confirm" at bounding box center [564, 299] width 25 height 10
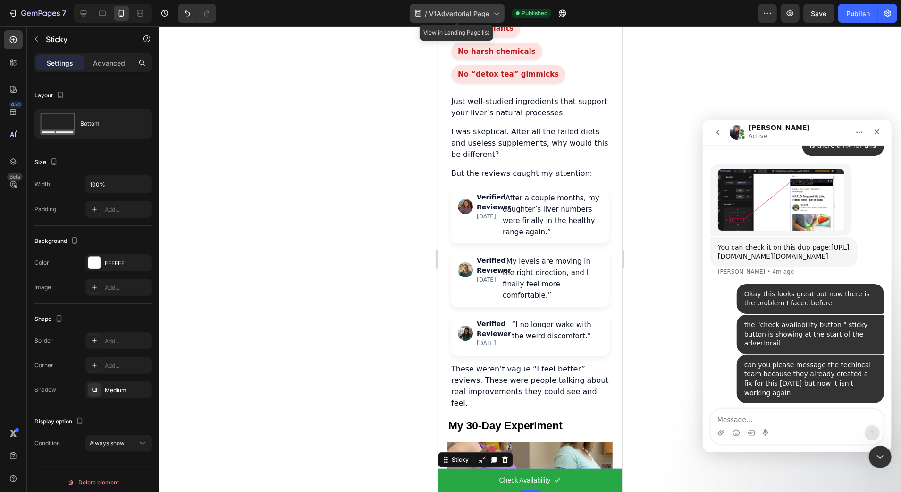
click at [470, 16] on span "V1Advertorial Page" at bounding box center [459, 13] width 60 height 10
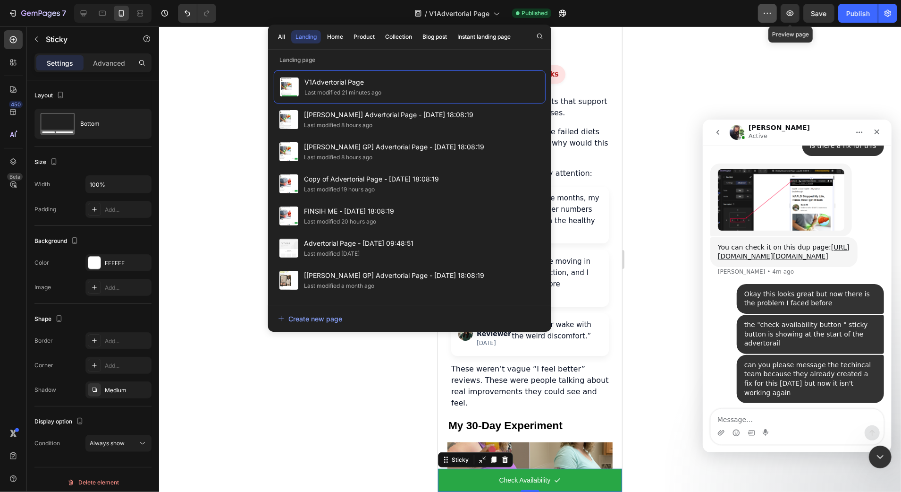
click at [772, 15] on icon "button" at bounding box center [767, 12] width 9 height 9
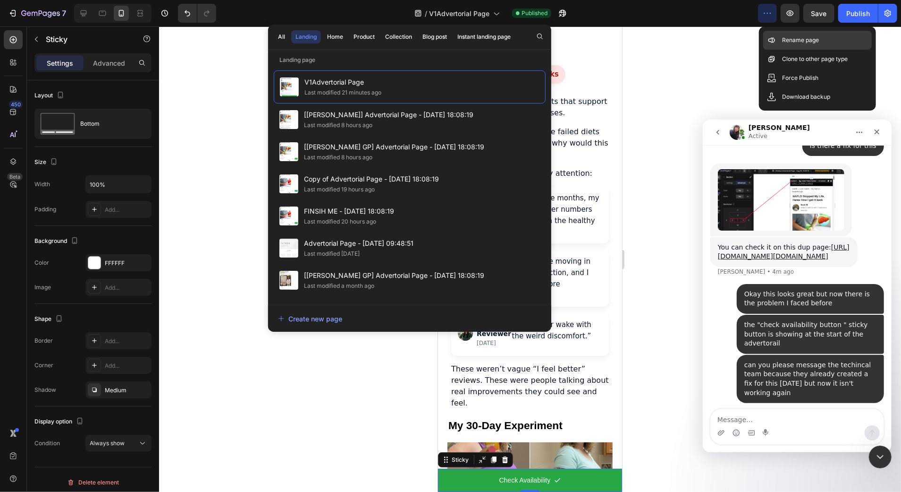
click at [790, 46] on div "Rename page" at bounding box center [818, 40] width 109 height 19
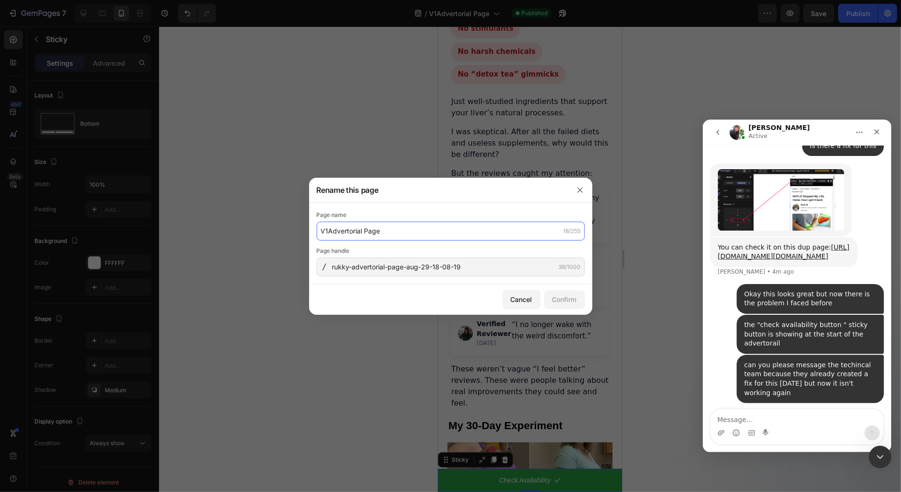
drag, startPoint x: 390, startPoint y: 229, endPoint x: 379, endPoint y: 233, distance: 11.4
click at [371, 233] on input "V1Advertorial Page" at bounding box center [451, 230] width 268 height 19
click at [385, 231] on input "V1Advertorial Page" at bounding box center [451, 230] width 268 height 19
drag, startPoint x: 385, startPoint y: 231, endPoint x: 386, endPoint y: 238, distance: 7.2
click at [363, 233] on input "V1Advertorial Page" at bounding box center [451, 230] width 268 height 19
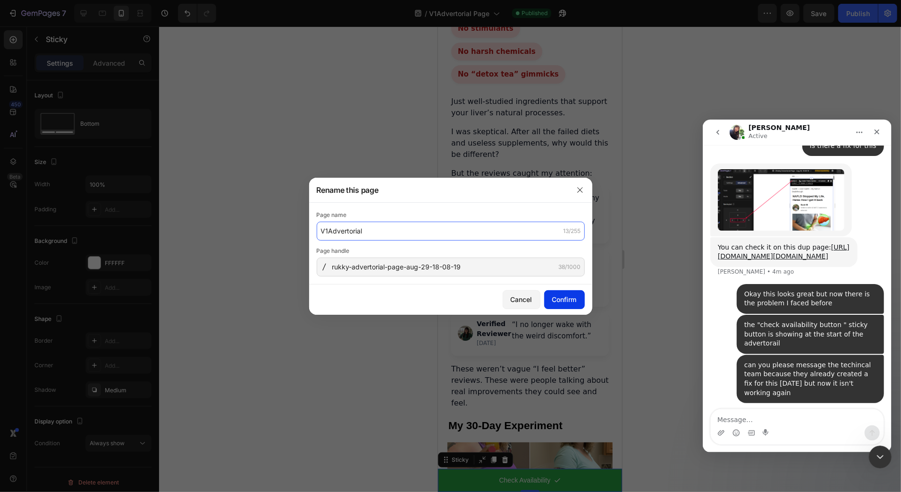
type input "V1Advertorial"
click at [561, 296] on div "Confirm" at bounding box center [564, 299] width 25 height 10
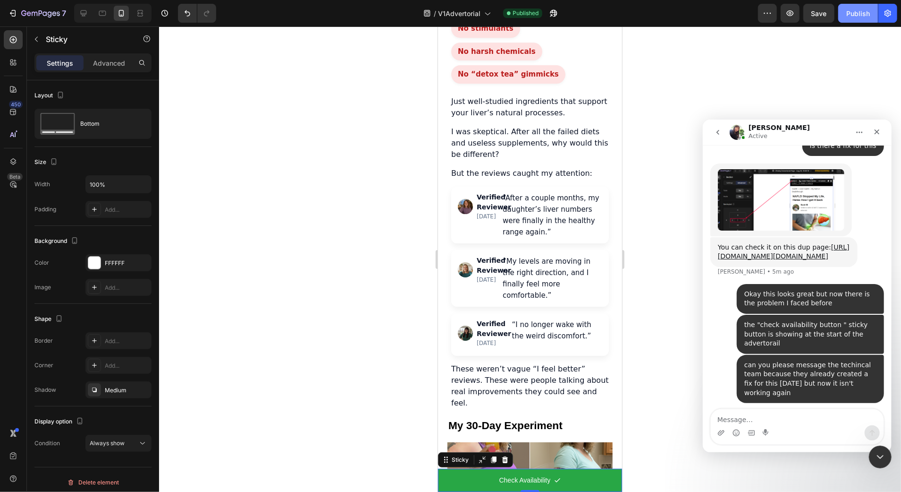
click at [856, 15] on div "Publish" at bounding box center [859, 13] width 24 height 10
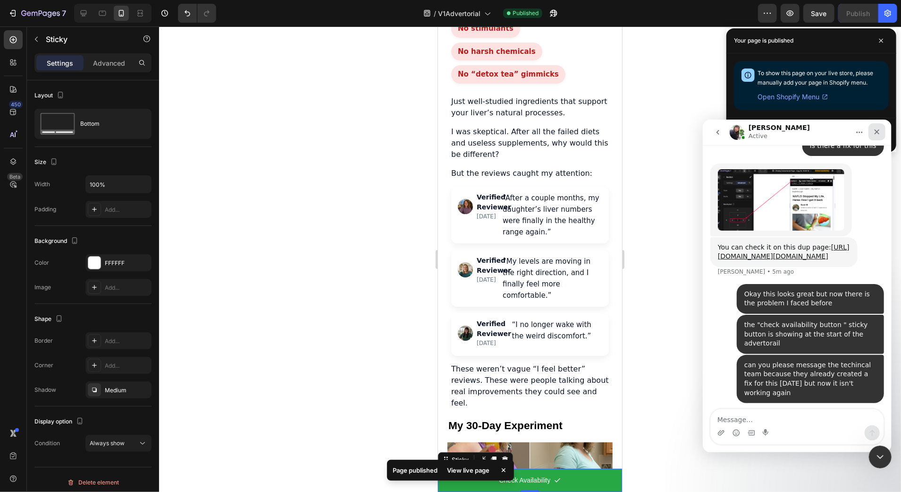
click at [875, 129] on icon "Close" at bounding box center [877, 131] width 5 height 5
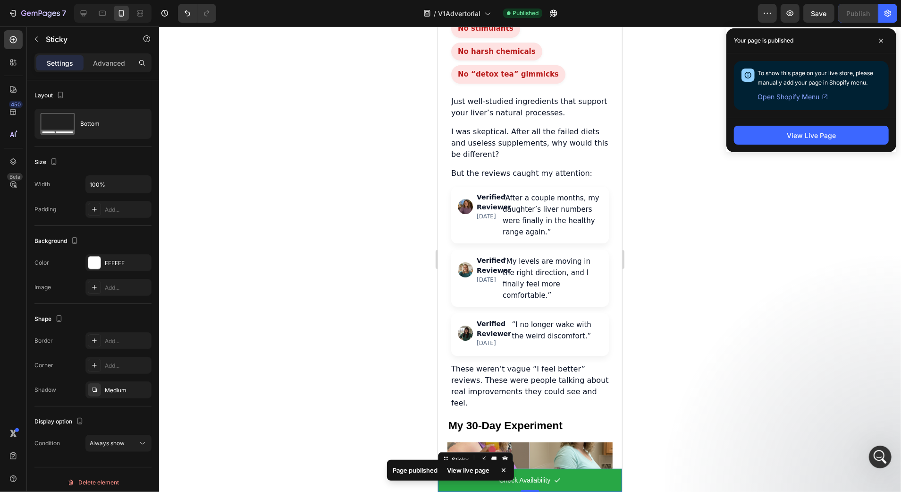
click at [837, 133] on button "View Live Page" at bounding box center [811, 135] width 155 height 19
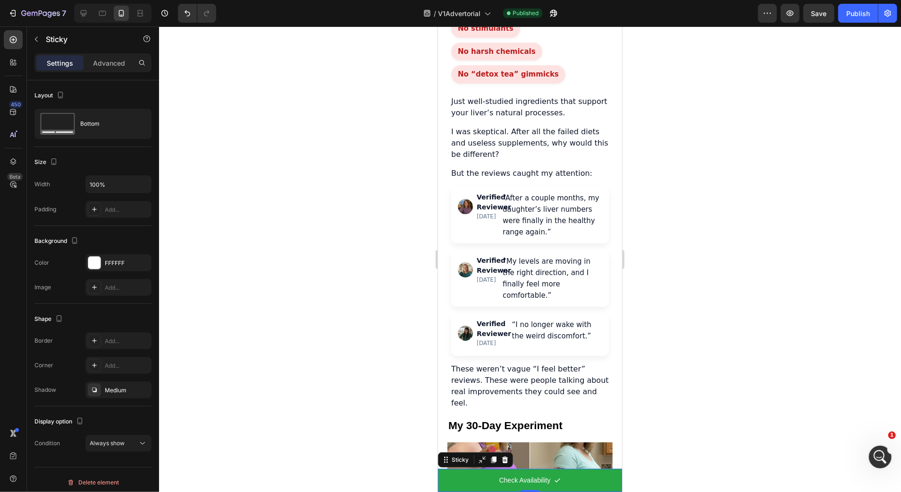
scroll to position [4020, 0]
click at [554, 11] on icon "button" at bounding box center [553, 12] width 9 height 9
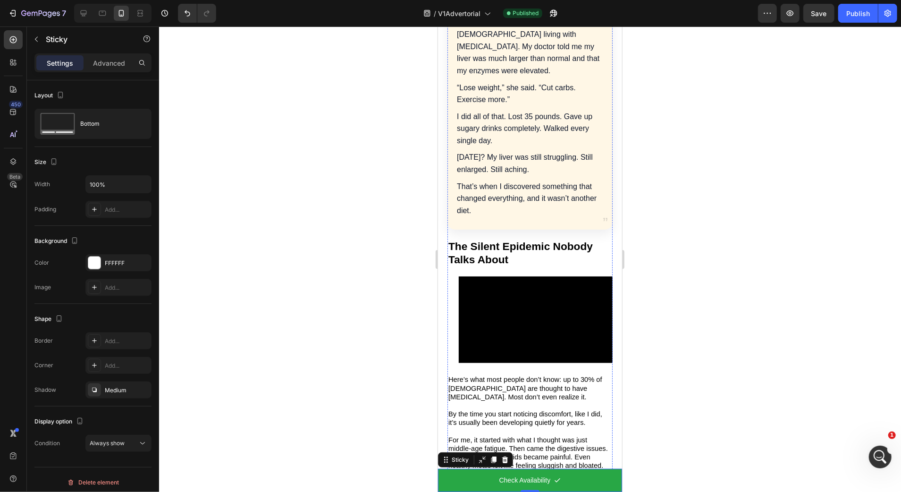
scroll to position [526, 0]
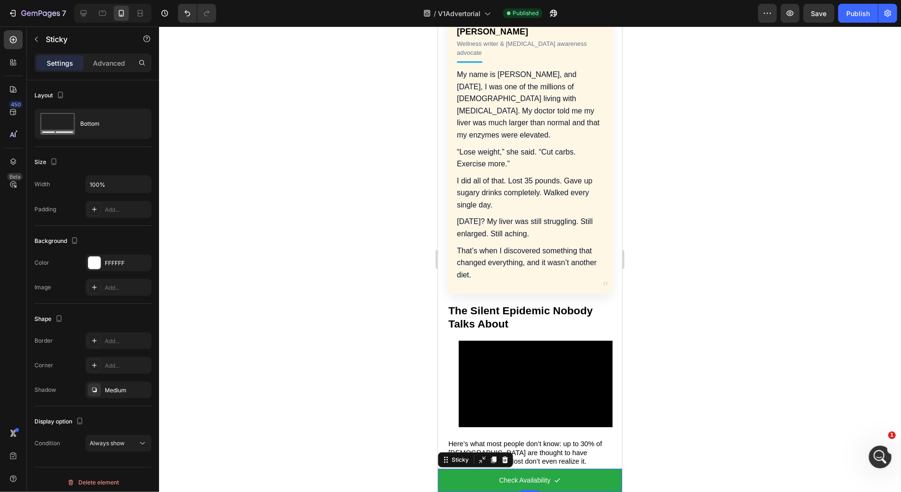
click at [893, 443] on div at bounding box center [530, 258] width 742 height 465
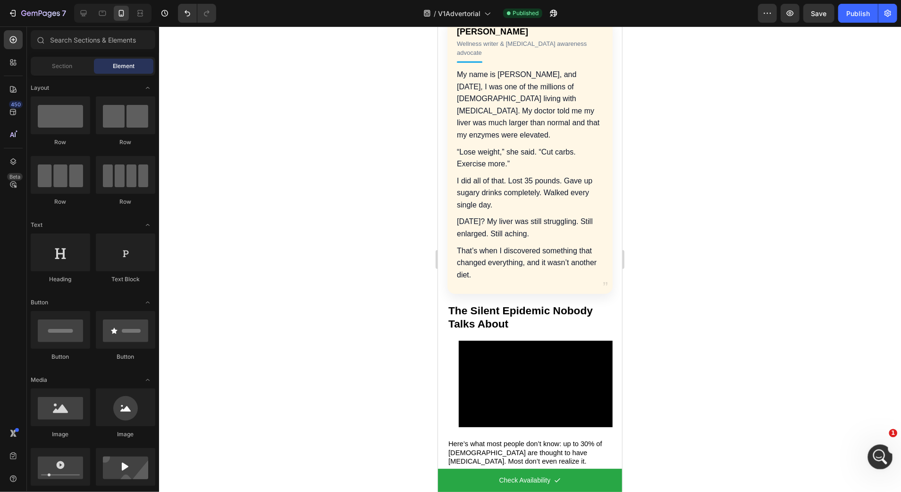
scroll to position [4056, 0]
click at [886, 447] on div "Open Intercom Messenger" at bounding box center [879, 455] width 31 height 31
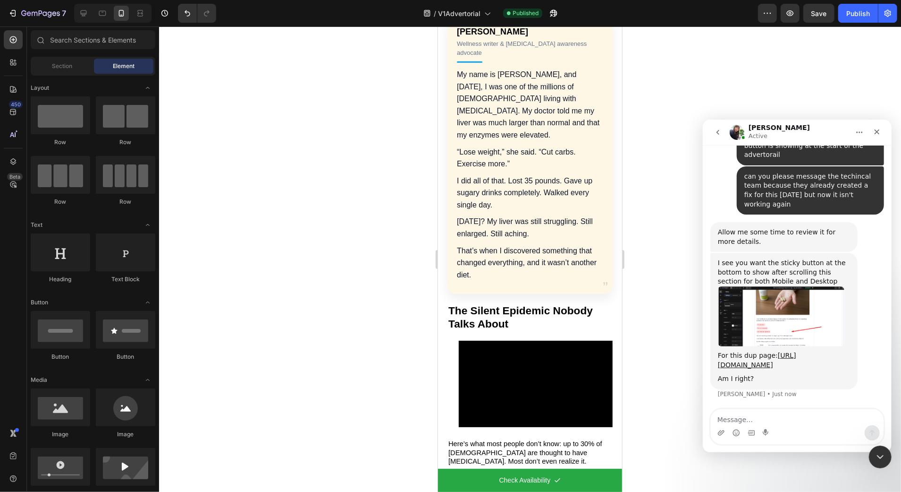
scroll to position [4160, 0]
click at [754, 350] on div "For this dup page: https://trynutrify.store/pages/rukky-advertorial-page-aug-29…" at bounding box center [784, 359] width 132 height 18
click at [743, 353] on link "[URL][DOMAIN_NAME]" at bounding box center [757, 359] width 78 height 17
click at [768, 305] on img "Tina says…" at bounding box center [781, 316] width 127 height 60
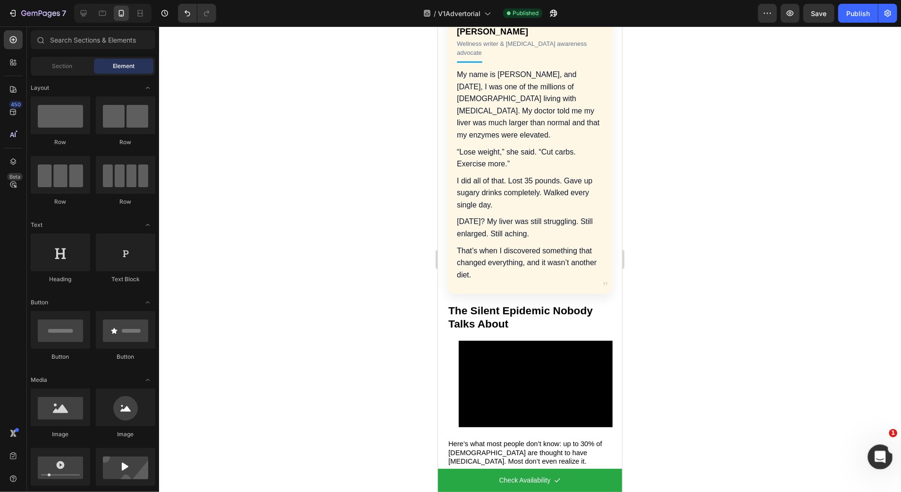
click at [886, 458] on div "Open Intercom Messenger" at bounding box center [879, 455] width 31 height 31
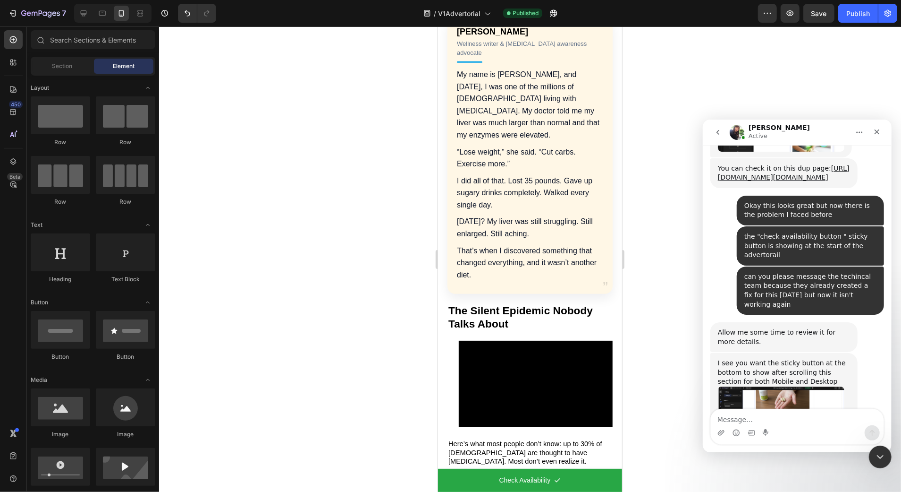
click at [758, 421] on textarea "Message…" at bounding box center [797, 416] width 173 height 16
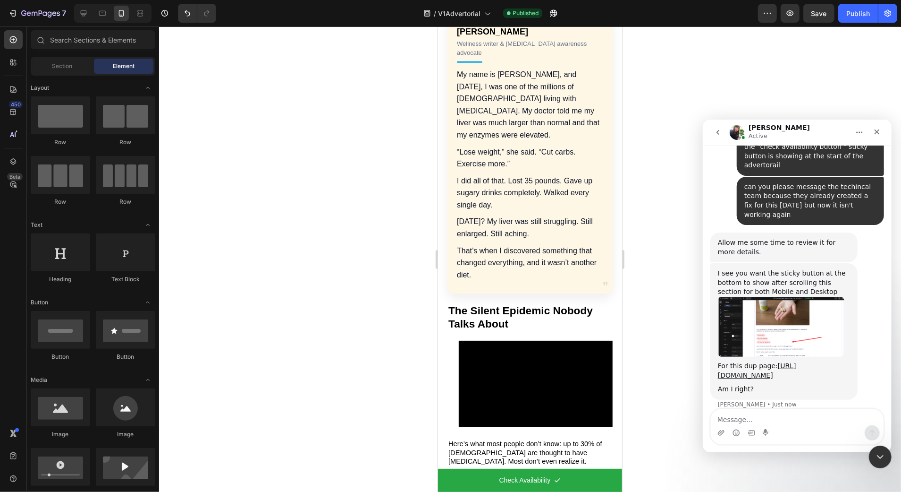
scroll to position [4160, 0]
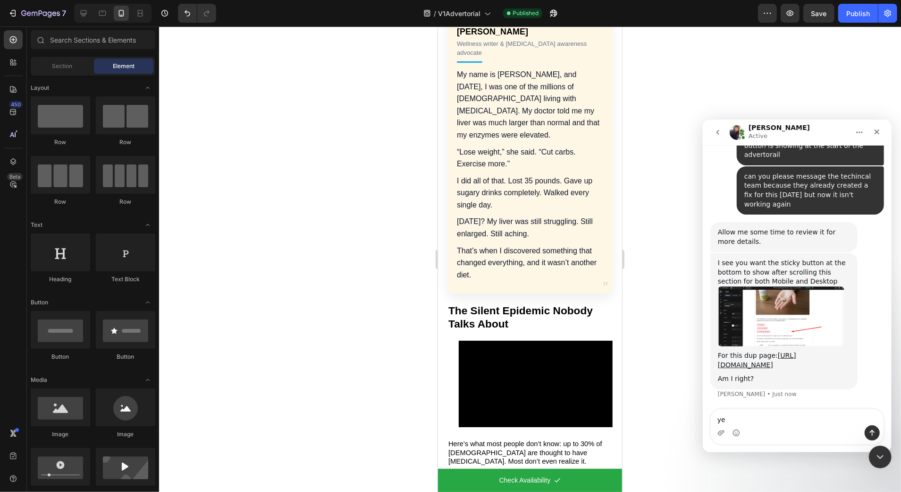
type textarea "yes"
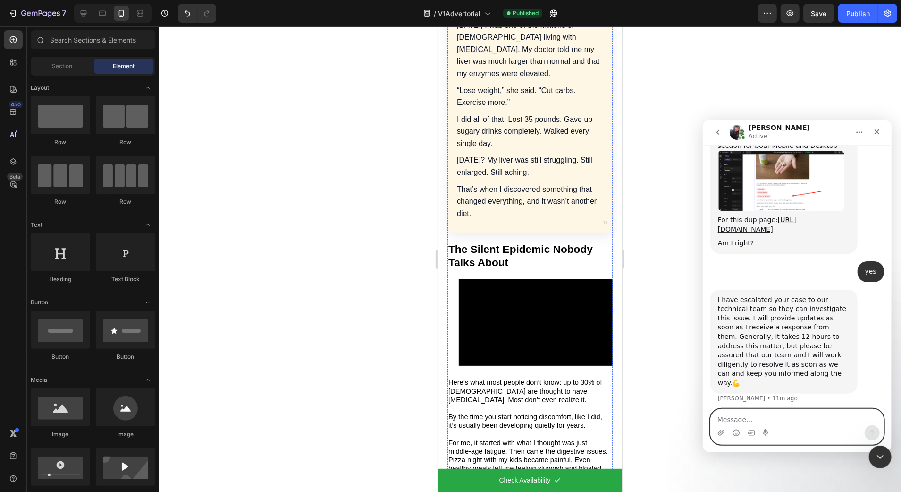
scroll to position [0, 0]
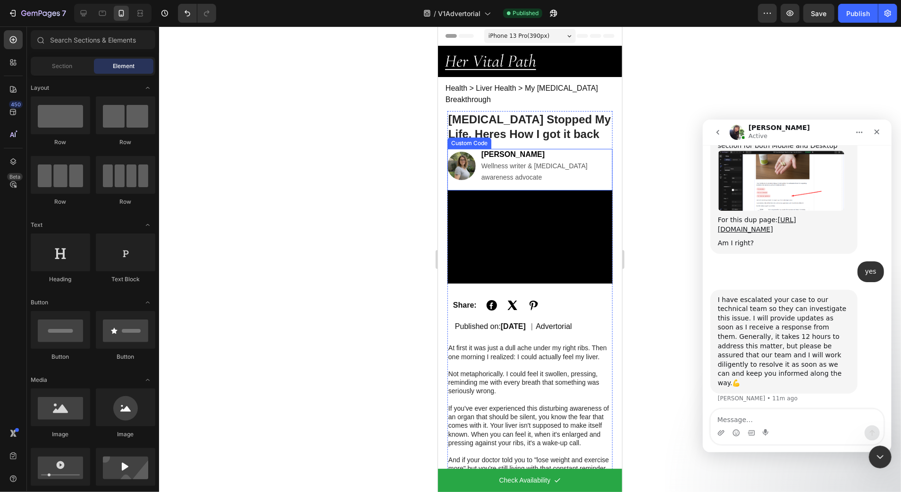
click at [518, 130] on h1 "NAFLD Stopped My Life, Heres How I got it back" at bounding box center [529, 125] width 165 height 31
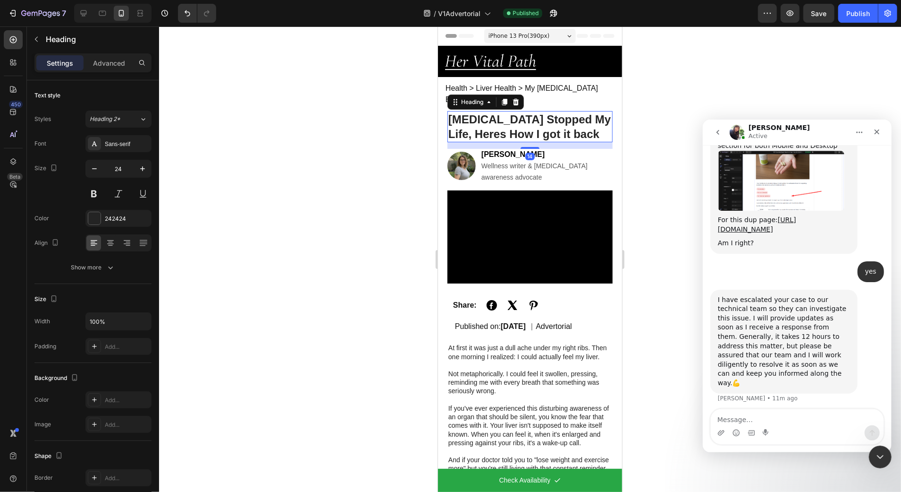
click at [520, 123] on h1 "NAFLD Stopped My Life, Heres How I got it back" at bounding box center [529, 125] width 165 height 31
click at [520, 123] on p "NAFLD Stopped My Life, Heres How I got it back" at bounding box center [529, 125] width 163 height 29
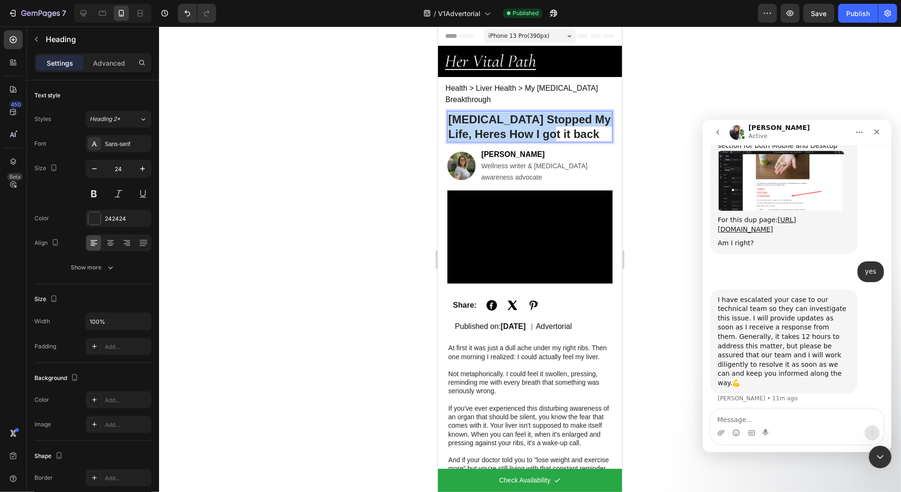
click at [521, 123] on p "NAFLD Stopped My Life, Heres How I got it back" at bounding box center [529, 125] width 163 height 29
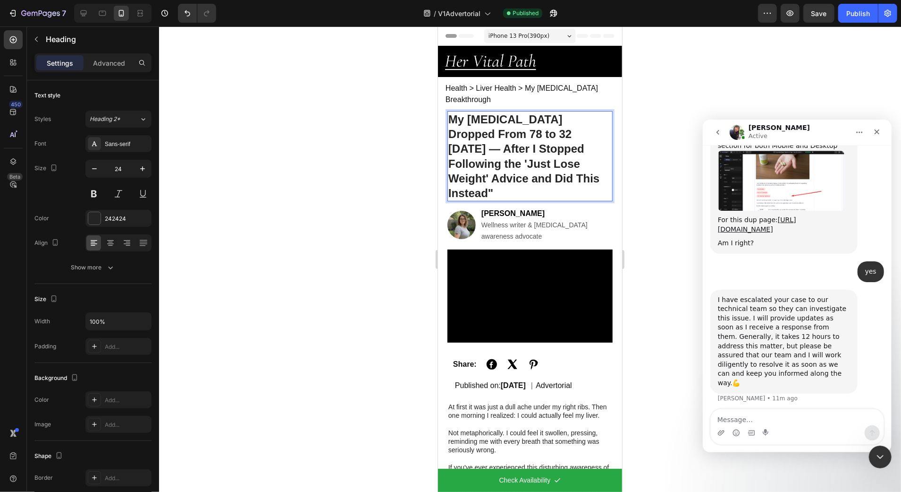
click at [385, 140] on div at bounding box center [530, 258] width 742 height 465
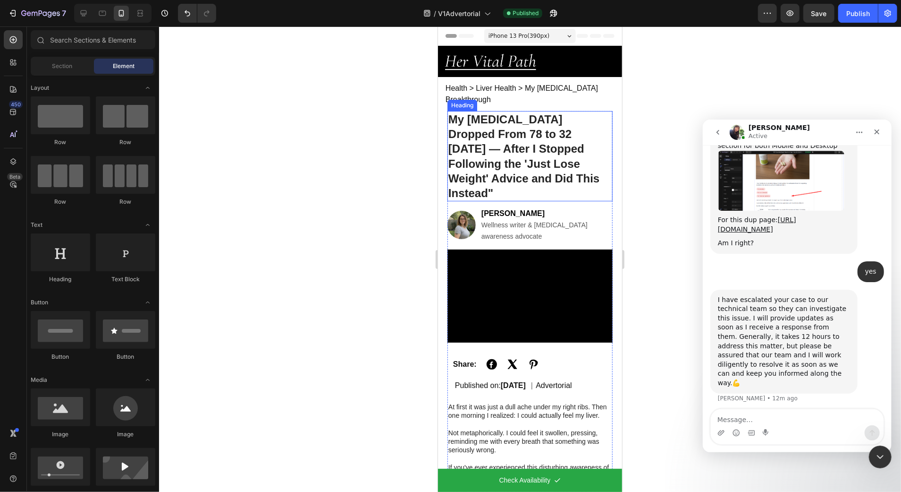
click at [496, 139] on p "My Liver Enzymes Dropped From 78 to 32 in 3 Months — After I Stopped Following …" at bounding box center [529, 155] width 163 height 88
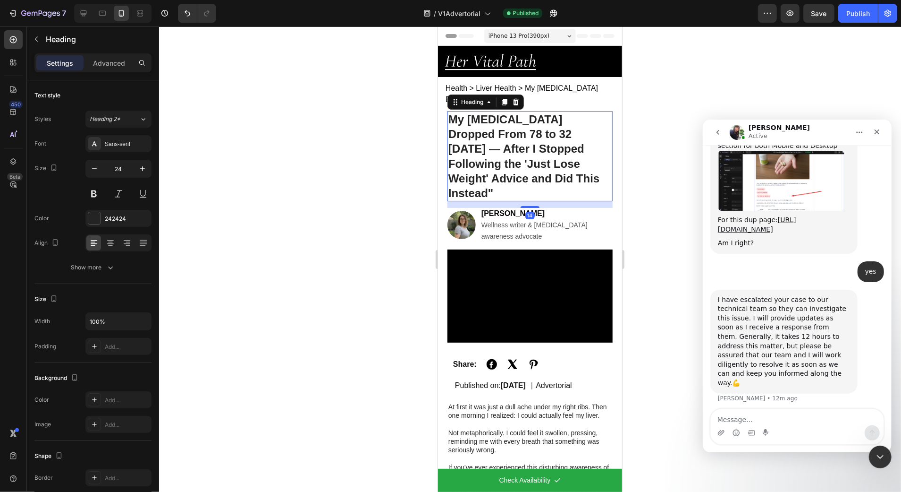
click at [364, 121] on div at bounding box center [530, 258] width 742 height 465
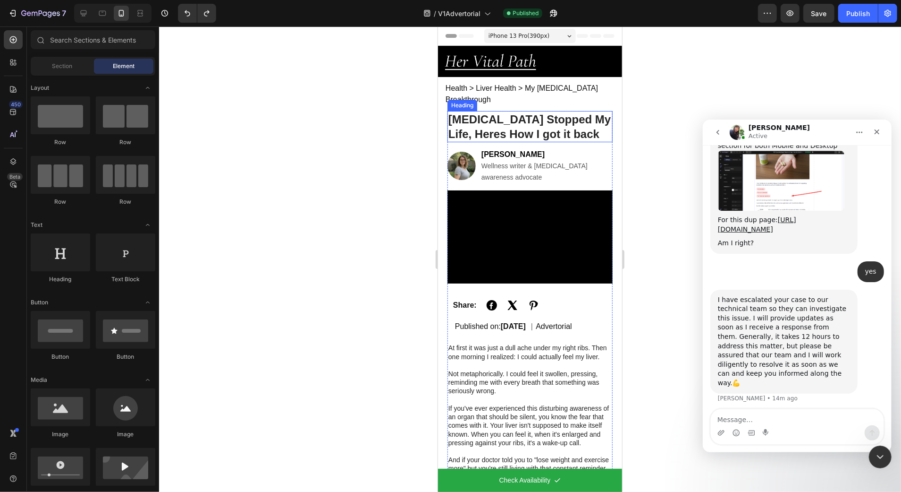
click at [520, 121] on h1 "NAFLD Stopped My Life, Heres How I got it back" at bounding box center [529, 125] width 165 height 31
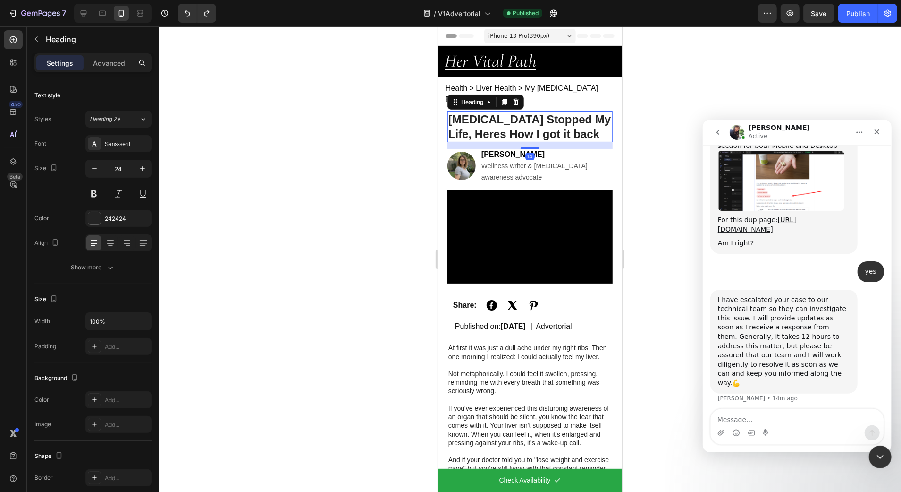
click at [520, 121] on h1 "NAFLD Stopped My Life, Heres How I got it back" at bounding box center [529, 125] width 165 height 31
click at [520, 121] on p "NAFLD Stopped My Life, Heres How I got it back" at bounding box center [529, 125] width 163 height 29
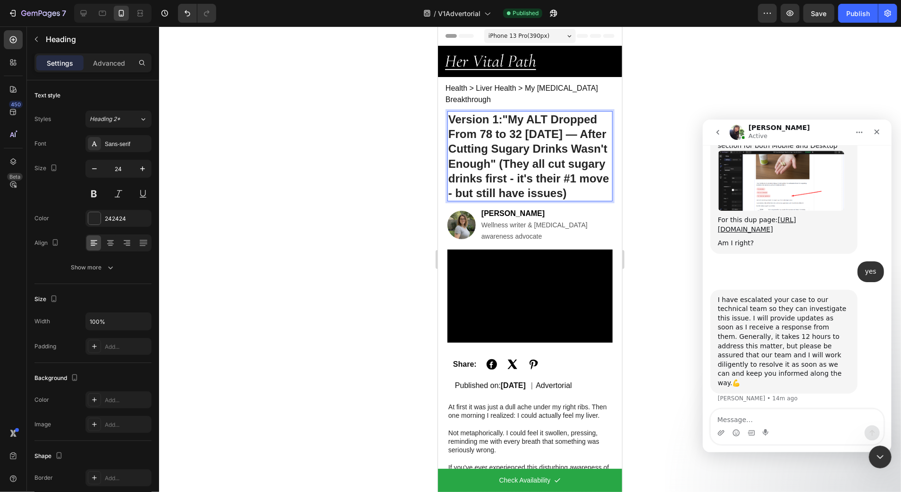
click at [411, 109] on div at bounding box center [530, 258] width 742 height 465
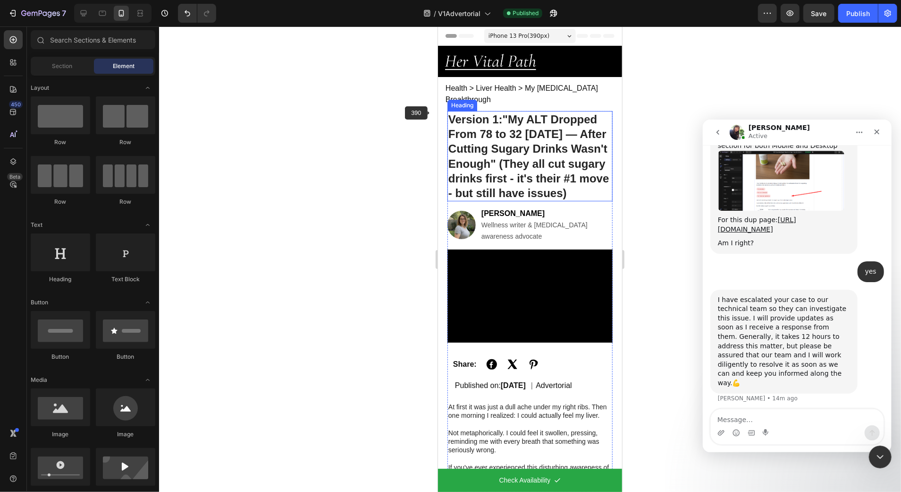
click at [509, 154] on p "⁠⁠⁠⁠⁠⁠⁠ Version 1: "My ALT Dropped From 78 to 32 in 3 Months — After Cutting Su…" at bounding box center [529, 155] width 163 height 88
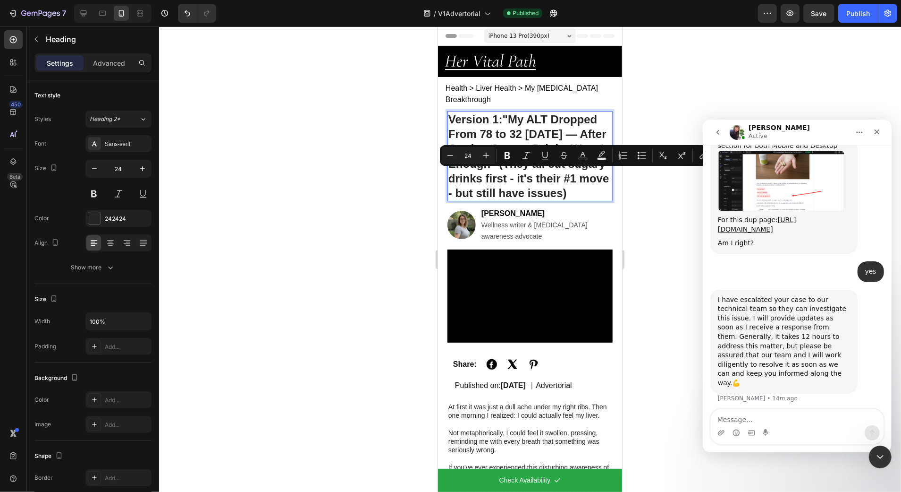
click at [560, 199] on p "Version 1: "My ALT Dropped From 78 to 32 in 3 Months — After Cutting Sugary Dri…" at bounding box center [529, 155] width 163 height 88
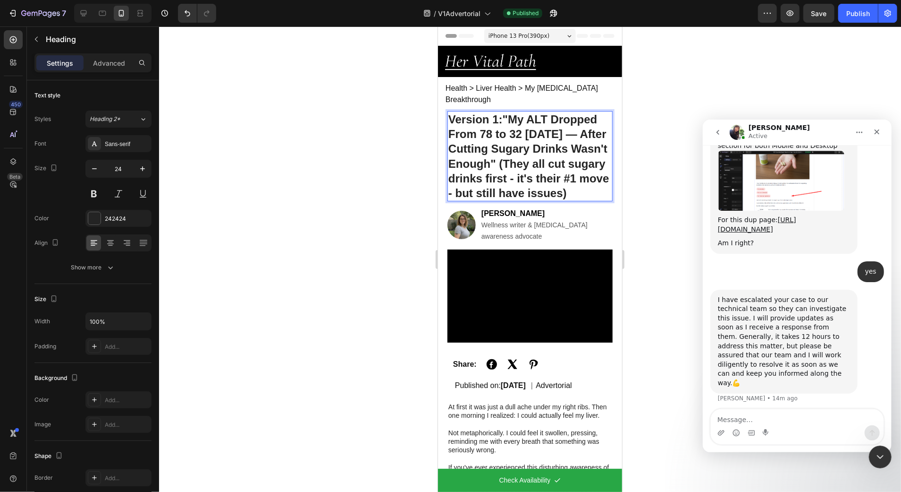
drag, startPoint x: 536, startPoint y: 200, endPoint x: 569, endPoint y: 159, distance: 53.0
click at [569, 159] on p "Version 1: "My ALT Dropped From 78 to 32 in 3 Months — After Cutting Sugary Dri…" at bounding box center [529, 155] width 163 height 88
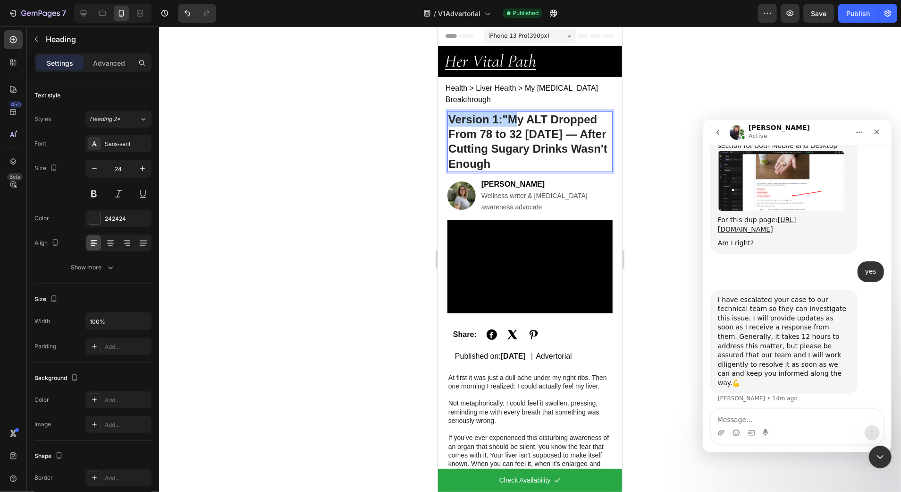
drag, startPoint x: 512, startPoint y: 113, endPoint x: 436, endPoint y: 116, distance: 75.6
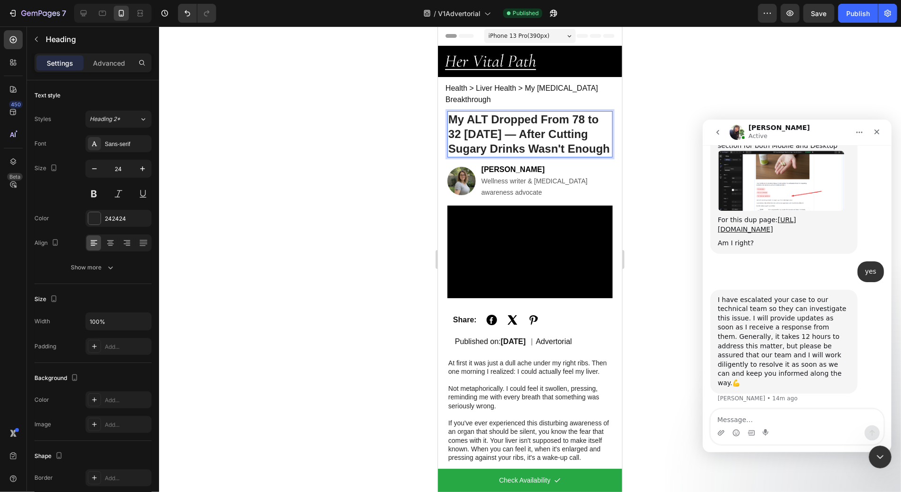
click at [378, 115] on div at bounding box center [530, 258] width 742 height 465
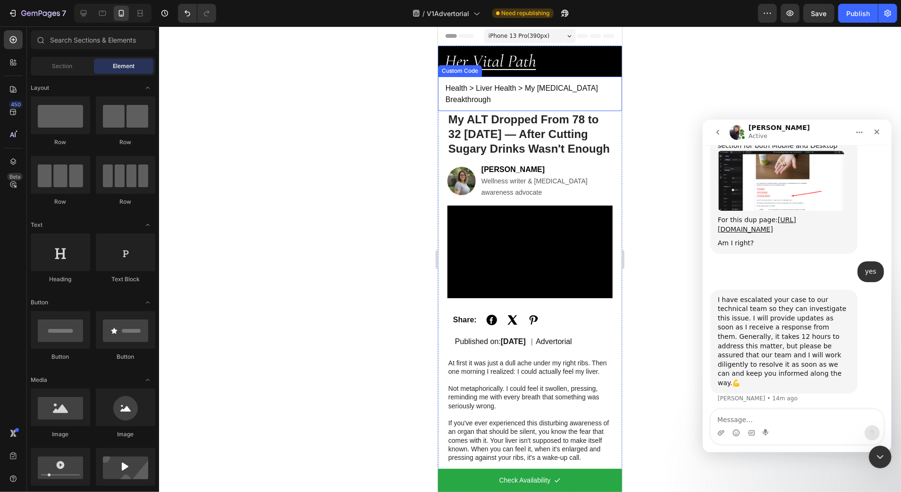
click at [527, 134] on p "My ALT Dropped From 78 to 32 in 3 Months — After Cutting Sugary Drinks Wasn't E…" at bounding box center [529, 133] width 163 height 44
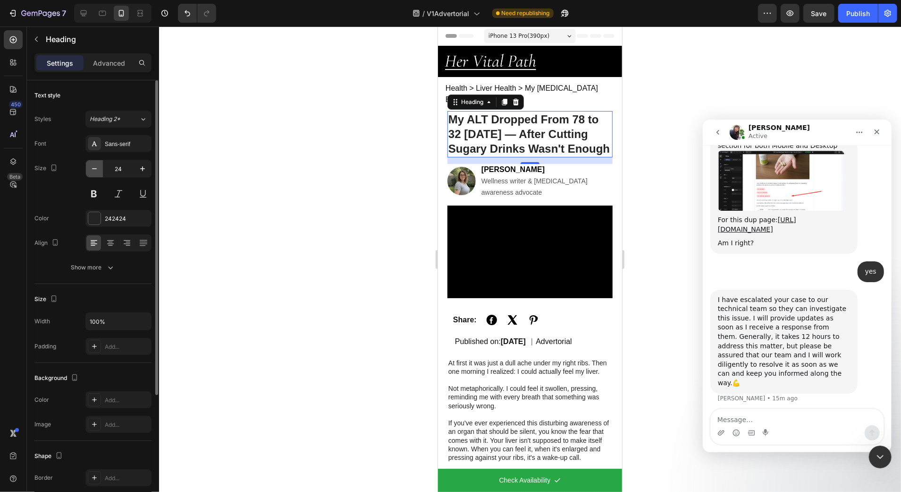
click at [94, 170] on icon "button" at bounding box center [94, 168] width 9 height 9
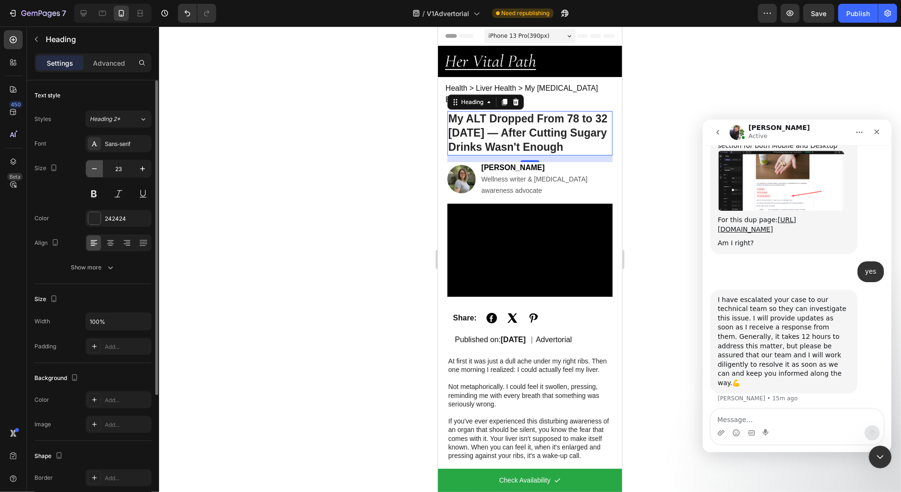
click at [94, 170] on icon "button" at bounding box center [94, 168] width 9 height 9
type input "22"
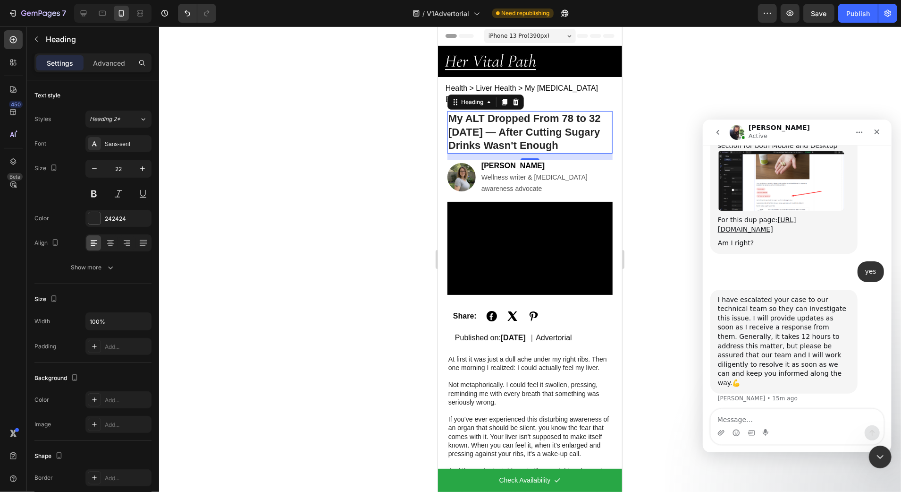
click at [292, 150] on div at bounding box center [530, 258] width 742 height 465
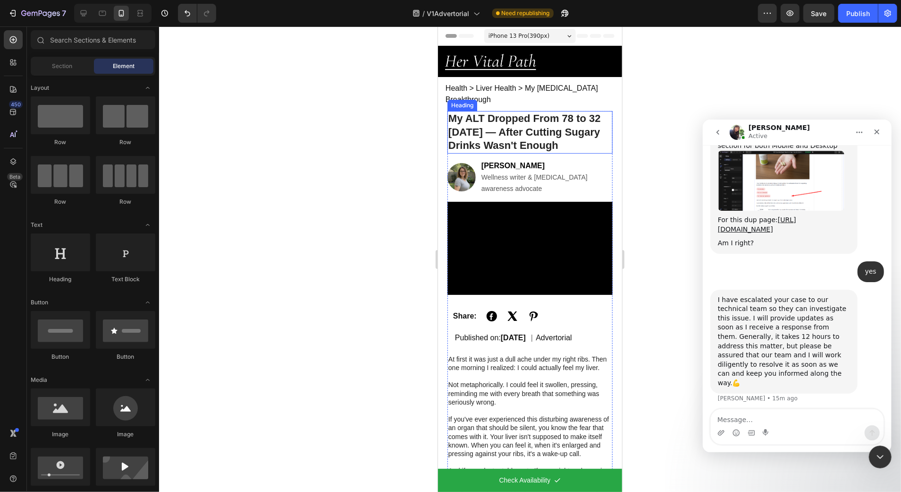
click at [520, 123] on p "My ALT Dropped From 78 to 32 in 3 Months — After Cutting Sugary Drinks Wasn't E…" at bounding box center [529, 131] width 163 height 41
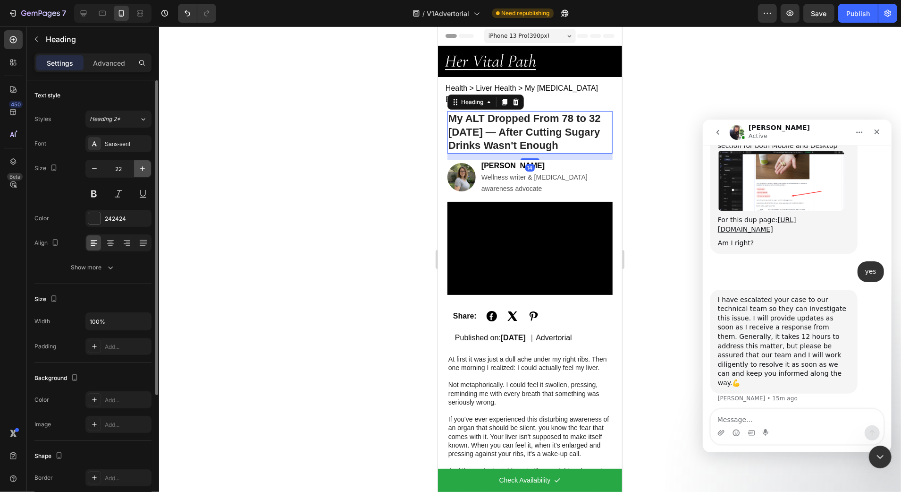
click at [148, 165] on button "button" at bounding box center [142, 168] width 17 height 17
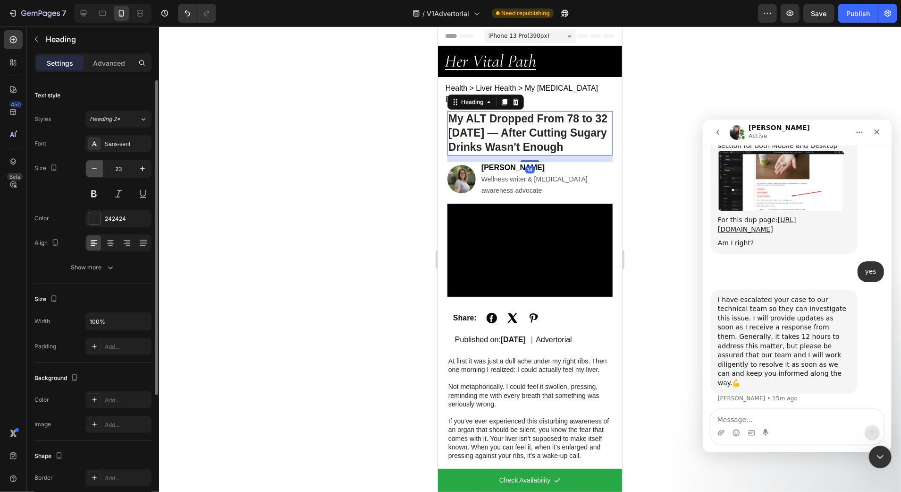
click at [95, 170] on icon "button" at bounding box center [94, 168] width 9 height 9
type input "22"
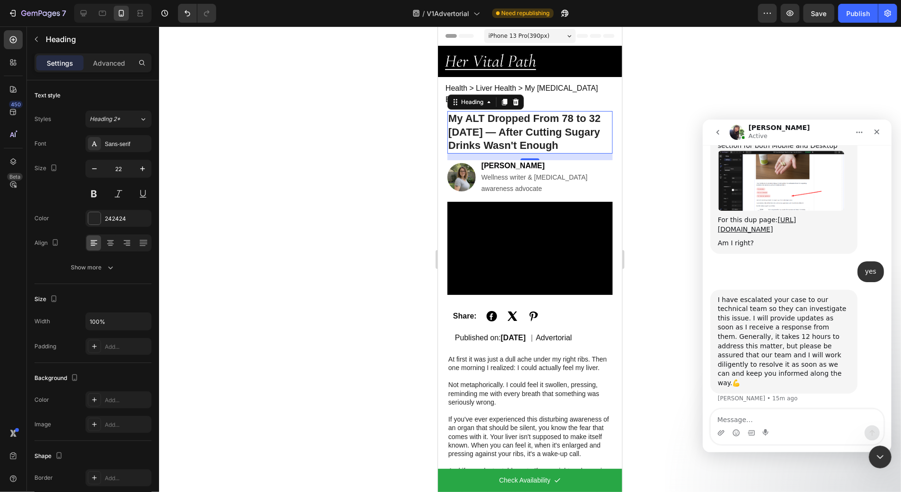
click at [297, 165] on div at bounding box center [530, 258] width 742 height 465
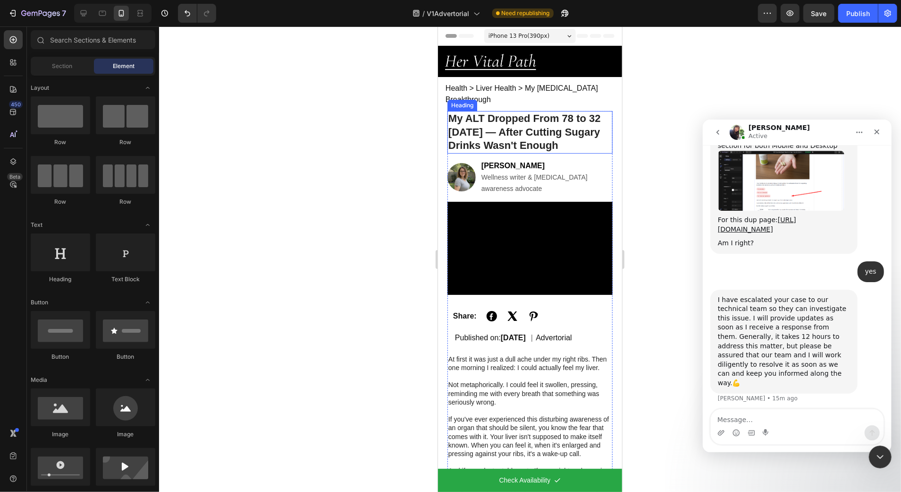
click at [494, 115] on p "My ALT Dropped From 78 to 32 in 3 Months — After Cutting Sugary Drinks Wasn't E…" at bounding box center [529, 131] width 163 height 41
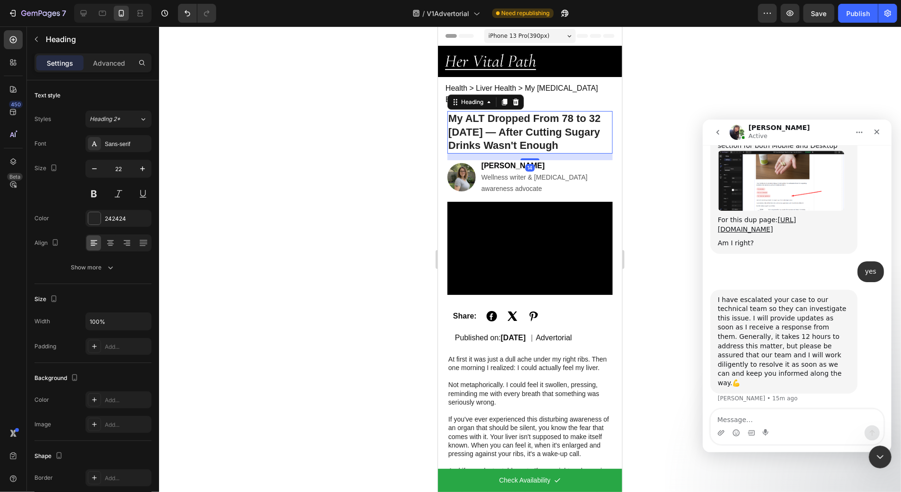
click at [494, 115] on p "My ALT Dropped From 78 to 32 in 3 Months — After Cutting Sugary Drinks Wasn't E…" at bounding box center [529, 131] width 163 height 41
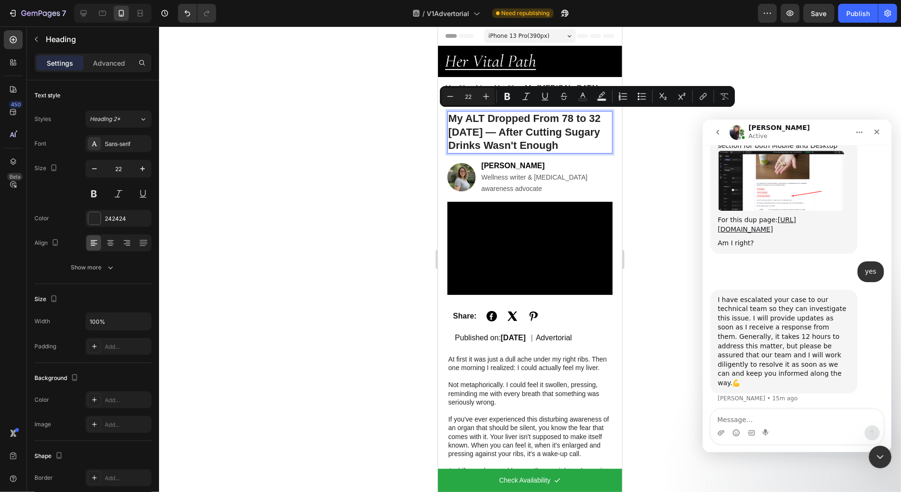
copy p "My ALT Dropped From 78 to 32 in 3 Months — After Cutting Sugary Drinks Wasn't E…"
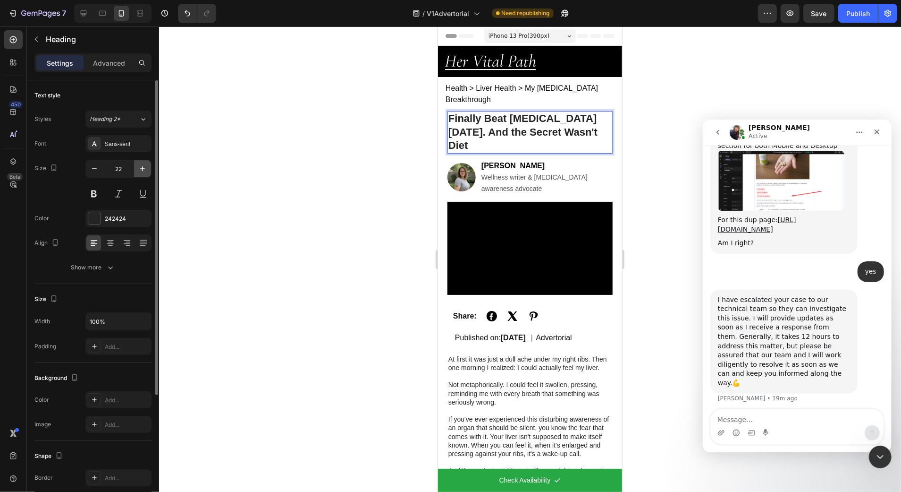
click at [142, 164] on icon "button" at bounding box center [142, 168] width 9 height 9
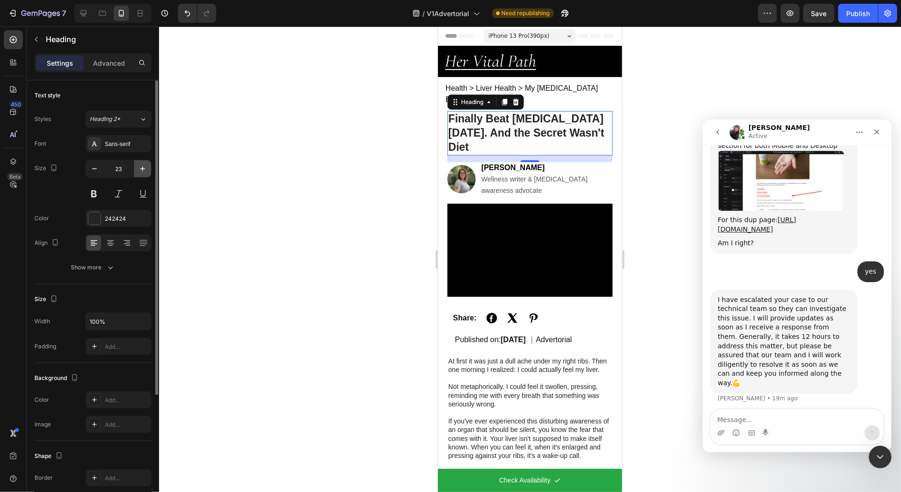
click at [142, 164] on icon "button" at bounding box center [142, 168] width 9 height 9
type input "24"
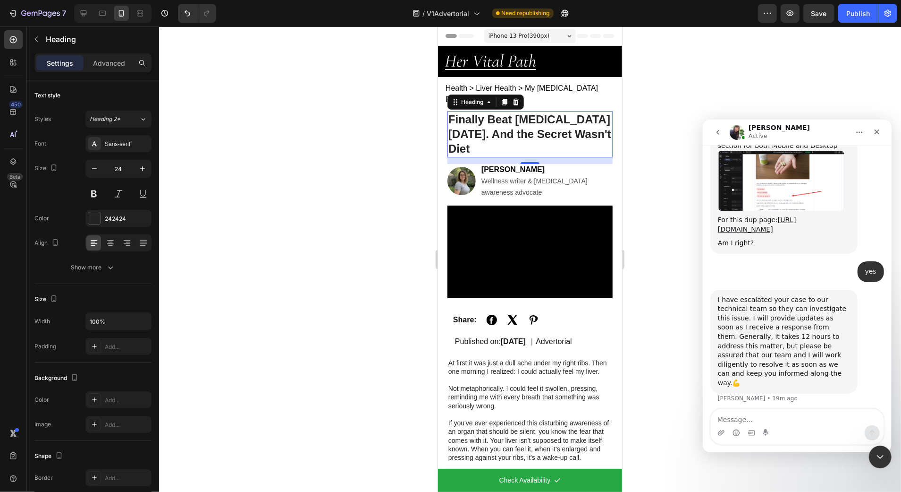
click at [305, 155] on div at bounding box center [530, 258] width 742 height 465
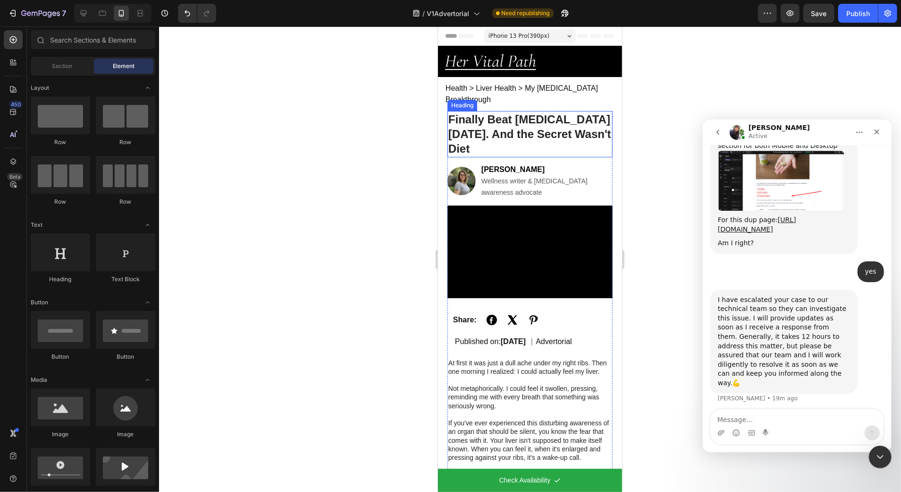
click at [547, 116] on p "Finally Beat Fatty Liver in 3 Months. And the Secret Wasn't Diet" at bounding box center [529, 133] width 163 height 44
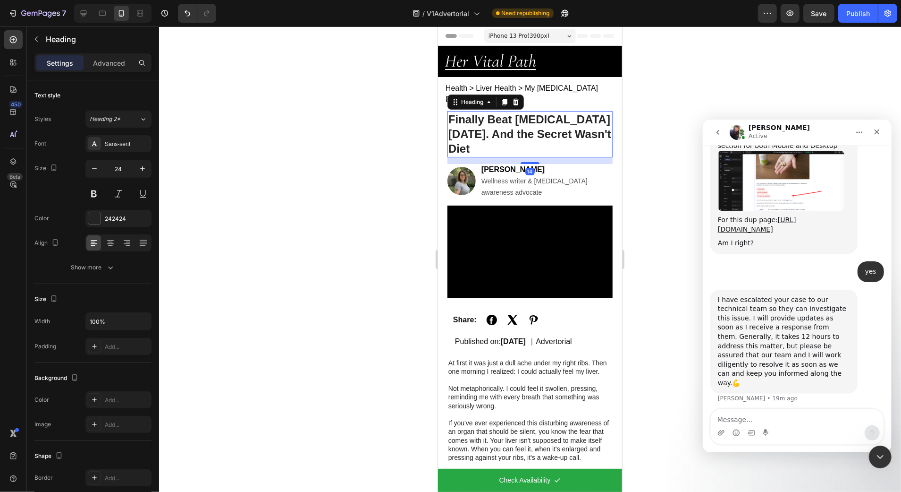
click at [382, 131] on div at bounding box center [530, 258] width 742 height 465
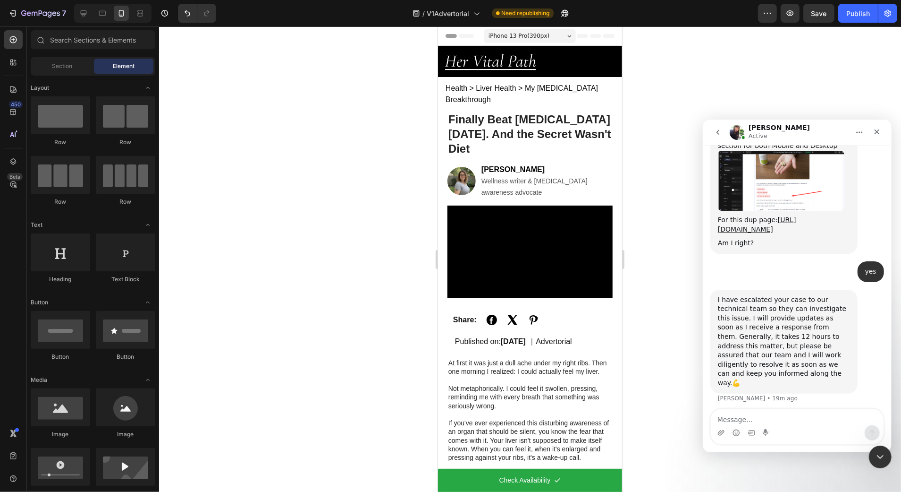
click at [344, 161] on div at bounding box center [530, 258] width 742 height 465
click at [496, 134] on p "Finally Beat Fatty Liver in 3 Months. And the Secret Wasn't Diet" at bounding box center [529, 133] width 163 height 44
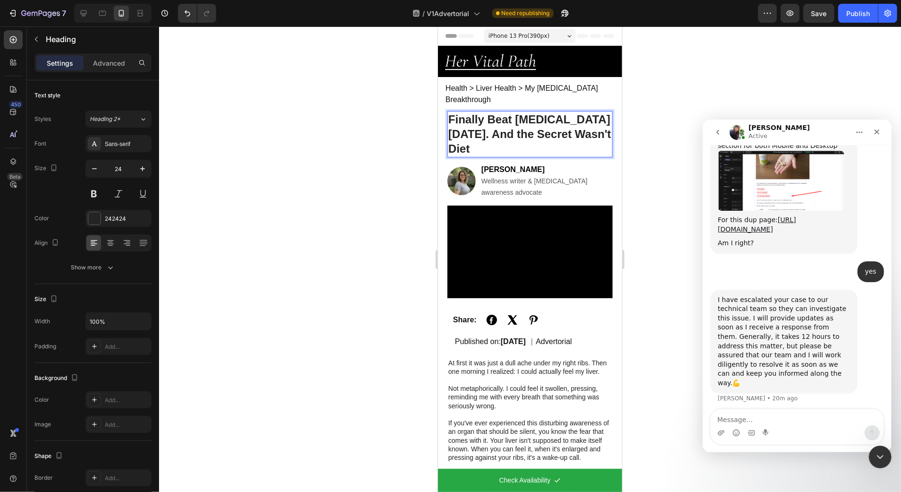
click at [496, 134] on p "Finally Beat Fatty Liver in 3 Months. And the Secret Wasn't Diet" at bounding box center [529, 133] width 163 height 44
click at [409, 135] on div at bounding box center [530, 258] width 742 height 465
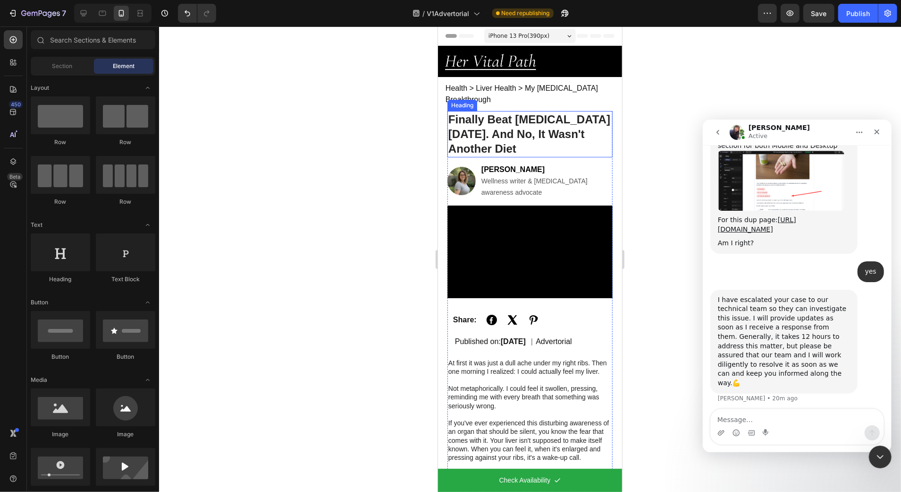
click at [510, 143] on p "Finally Beat [MEDICAL_DATA] [DATE]. And No, It Wasn't Another Diet" at bounding box center [529, 133] width 163 height 44
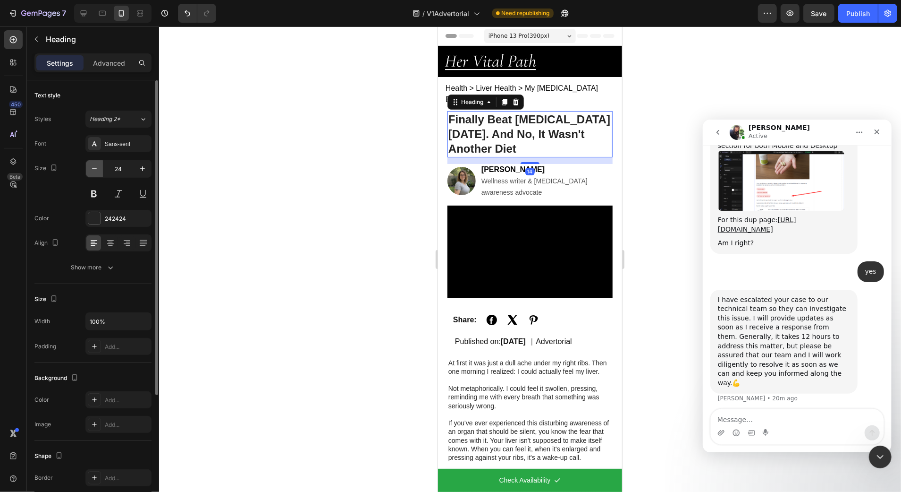
click at [98, 169] on icon "button" at bounding box center [94, 168] width 9 height 9
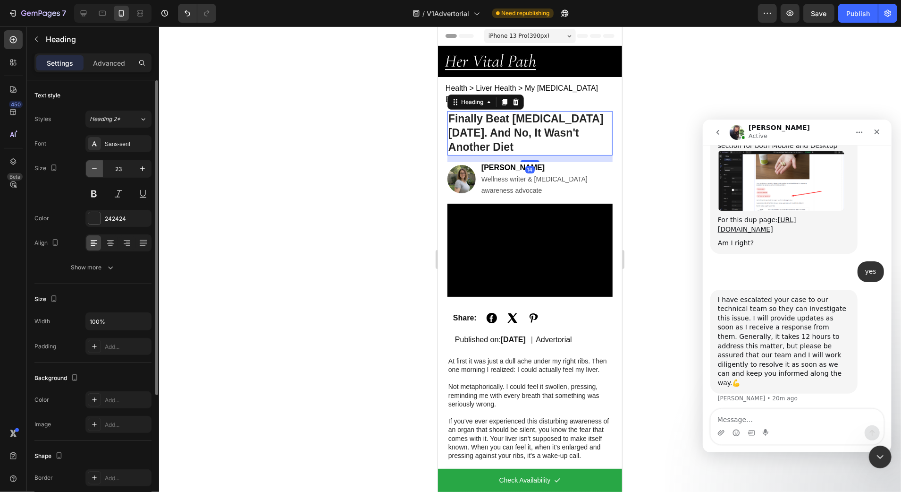
click at [96, 171] on icon "button" at bounding box center [94, 168] width 9 height 9
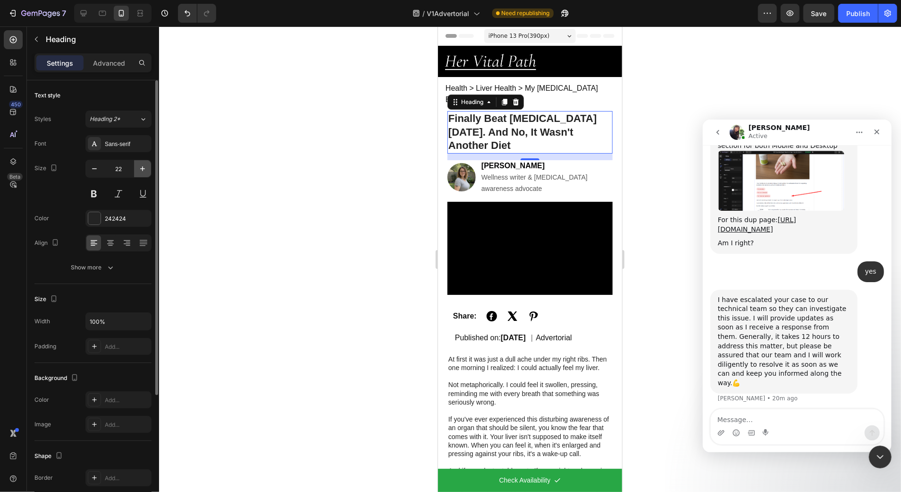
click at [144, 172] on icon "button" at bounding box center [142, 168] width 9 height 9
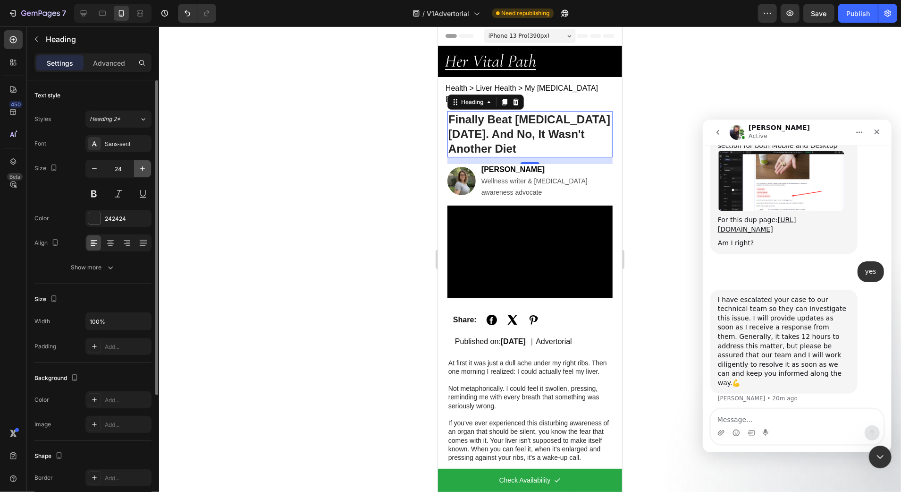
click at [144, 173] on button "button" at bounding box center [142, 168] width 17 height 17
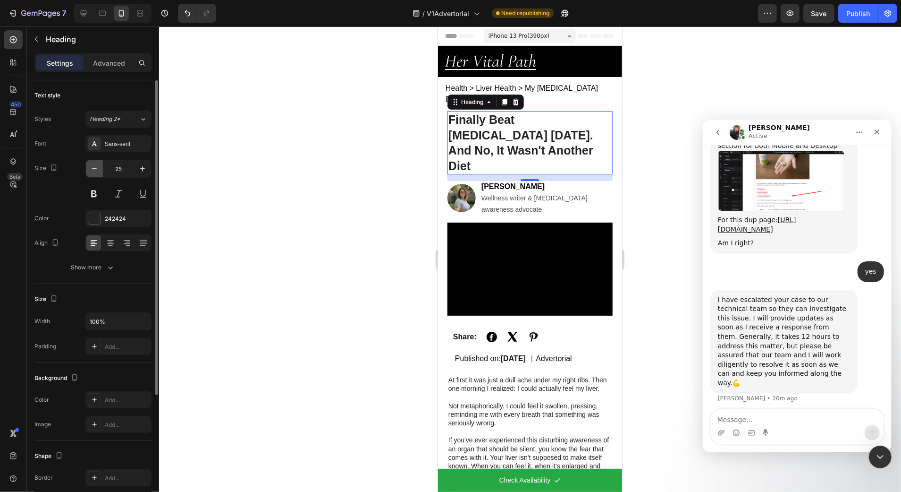
click at [94, 172] on icon "button" at bounding box center [94, 168] width 9 height 9
type input "24"
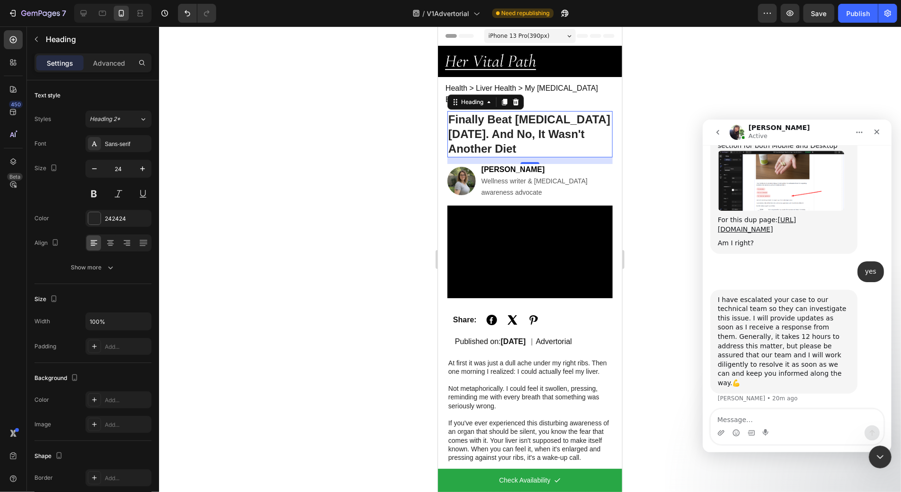
click at [277, 168] on div at bounding box center [530, 258] width 742 height 465
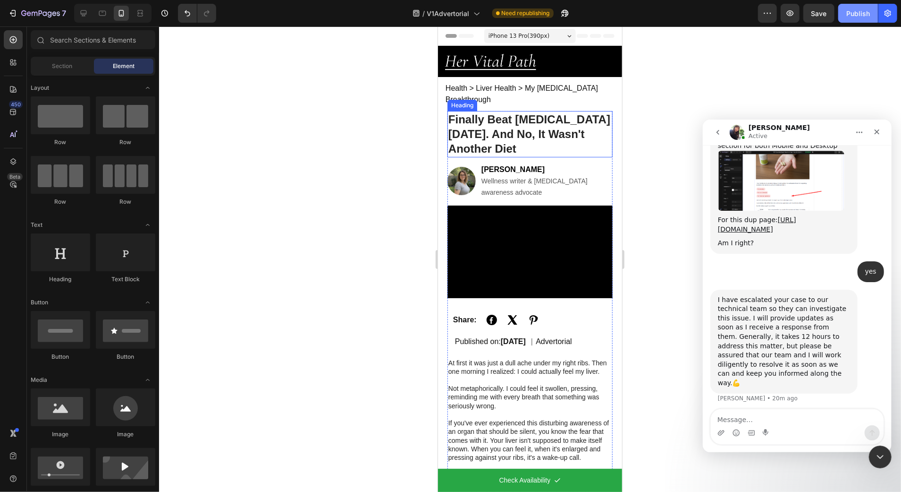
click at [842, 14] on button "Publish" at bounding box center [859, 13] width 40 height 19
click at [876, 129] on icon "Close" at bounding box center [877, 131] width 8 height 8
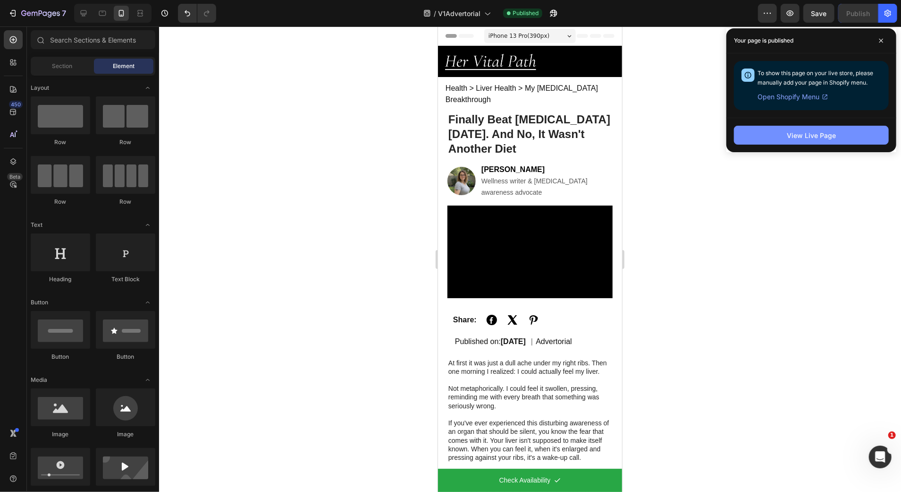
click at [822, 136] on div "View Live Page" at bounding box center [811, 135] width 49 height 10
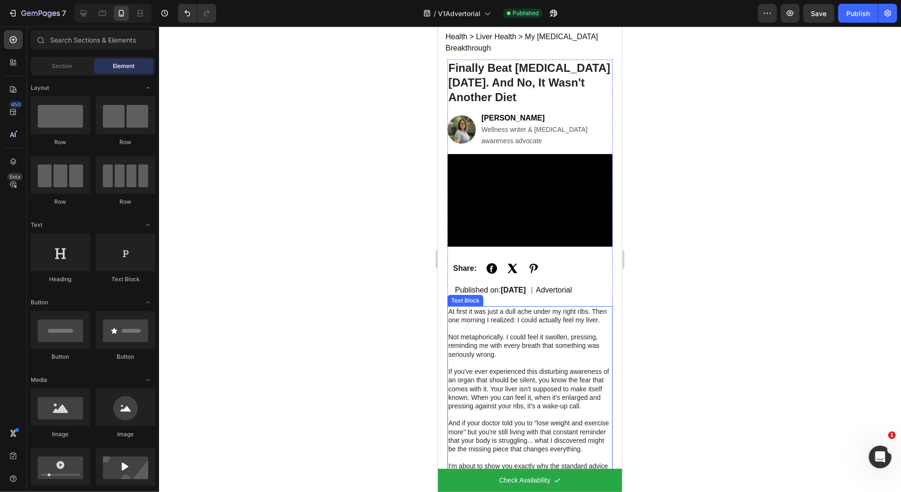
scroll to position [157, 0]
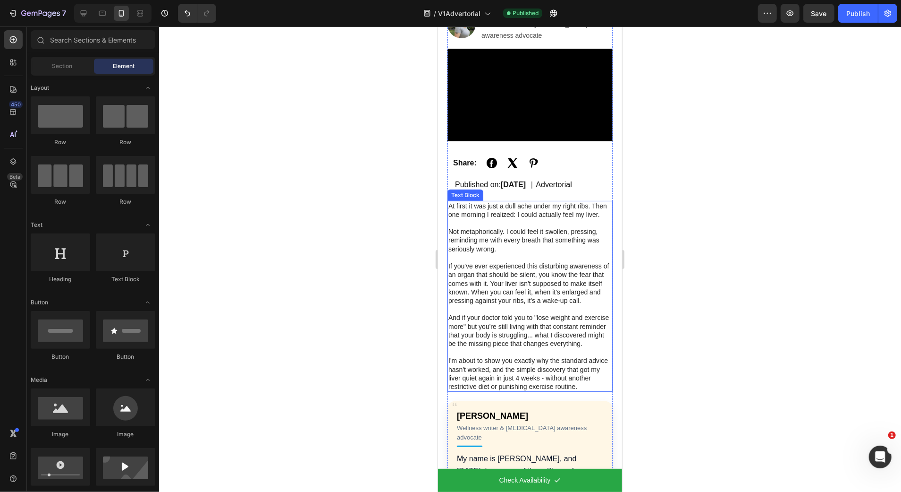
click at [555, 334] on p "And if your doctor told you to "lose weight and exercise more" but you're still…" at bounding box center [529, 330] width 163 height 34
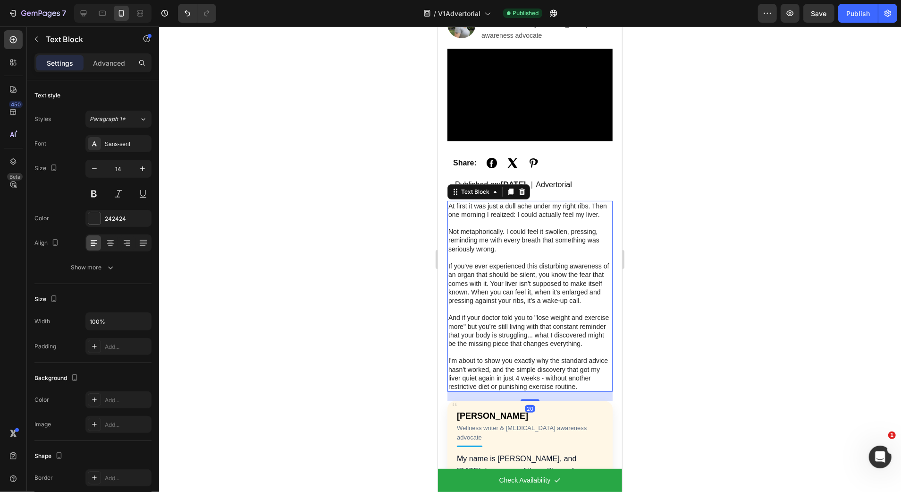
click at [531, 390] on p "I'm about to show you exactly why the standard advice hasn't worked, and the si…" at bounding box center [529, 373] width 163 height 34
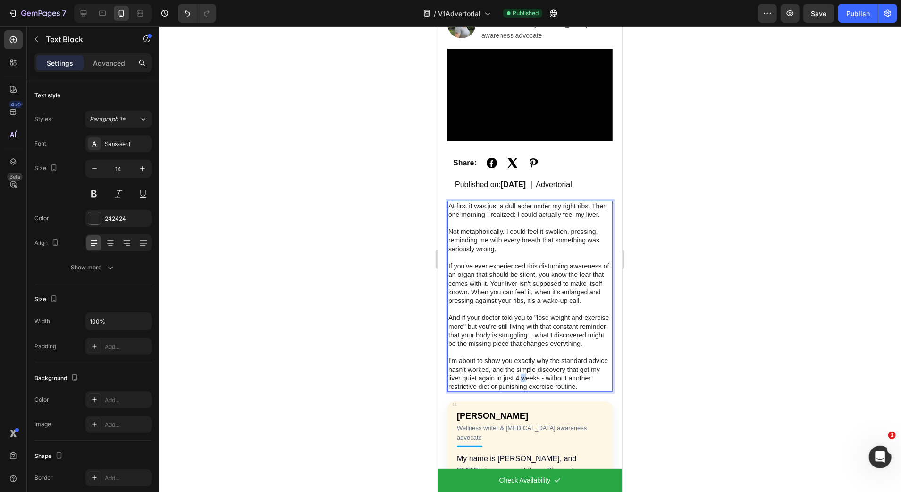
drag, startPoint x: 545, startPoint y: 407, endPoint x: 552, endPoint y: 407, distance: 6.6
click at [548, 390] on p "I'm about to show you exactly why the standard advice hasn't worked, and the si…" at bounding box center [529, 373] width 163 height 34
drag, startPoint x: 563, startPoint y: 407, endPoint x: 537, endPoint y: 407, distance: 26.0
click at [537, 390] on p "I'm about to show you exactly why the standard advice hasn't worked, and the si…" at bounding box center [529, 373] width 163 height 34
click at [405, 347] on div at bounding box center [530, 258] width 742 height 465
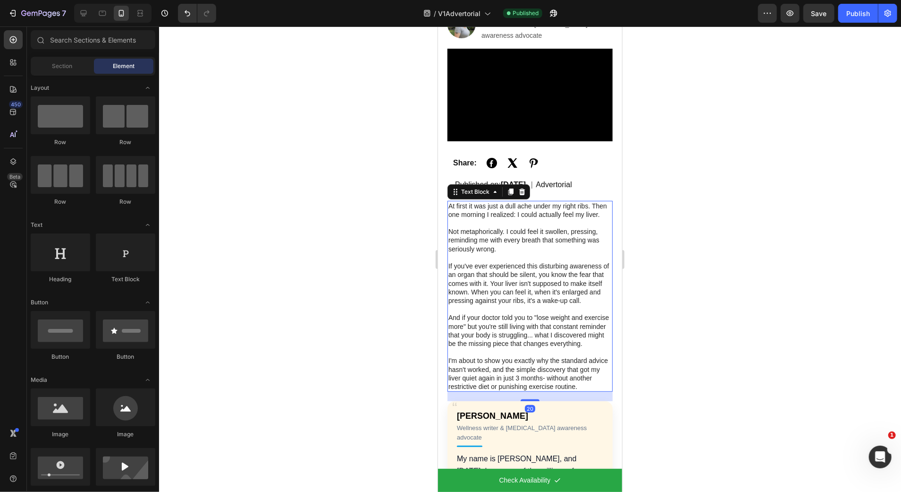
click at [523, 211] on p "At first it was just a dull ache under my right ribs. Then one morning I realiz…" at bounding box center [529, 209] width 163 height 17
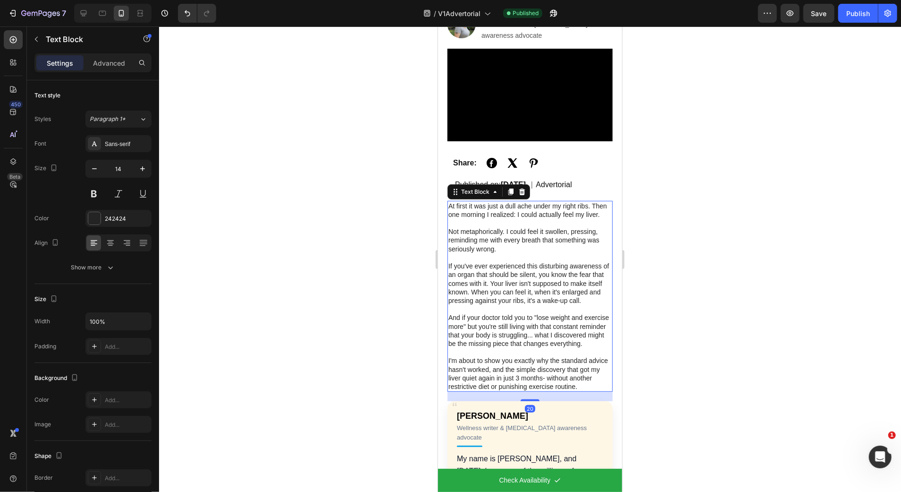
click at [399, 220] on div at bounding box center [530, 258] width 742 height 465
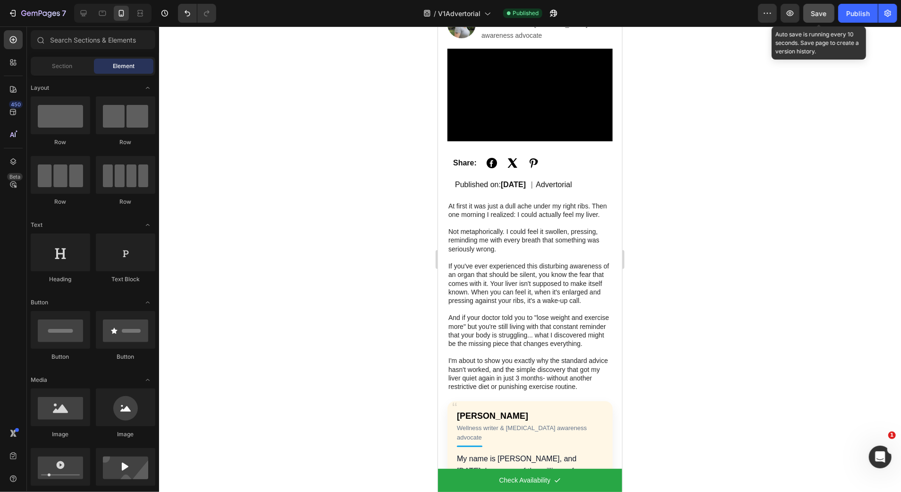
click at [817, 11] on span "Save" at bounding box center [820, 13] width 16 height 8
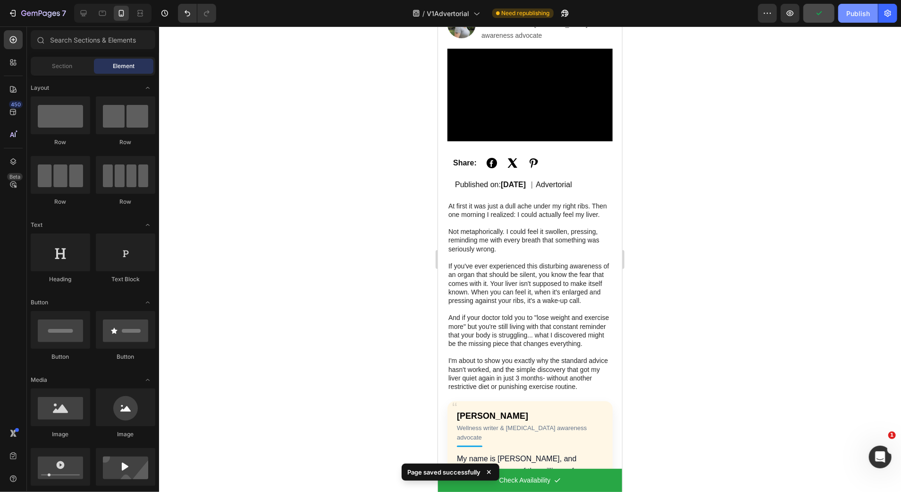
click at [860, 15] on div "Publish" at bounding box center [859, 13] width 24 height 10
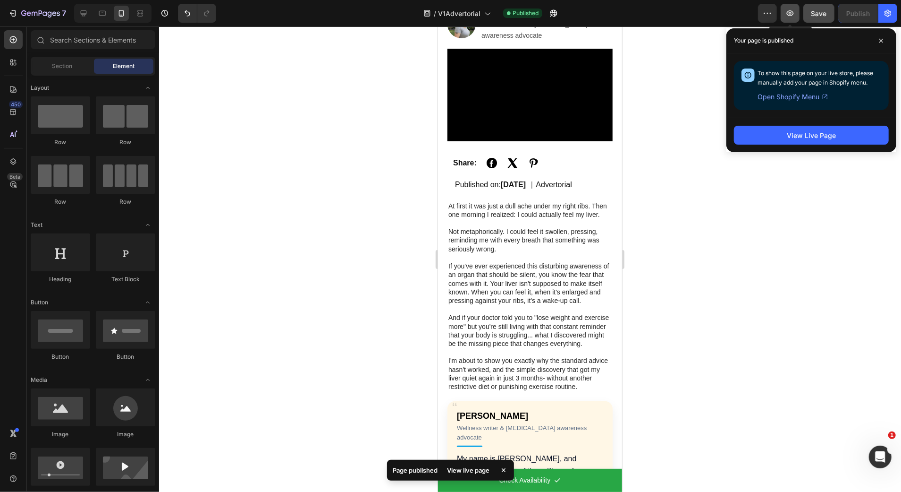
click at [786, 16] on icon "button" at bounding box center [790, 12] width 9 height 9
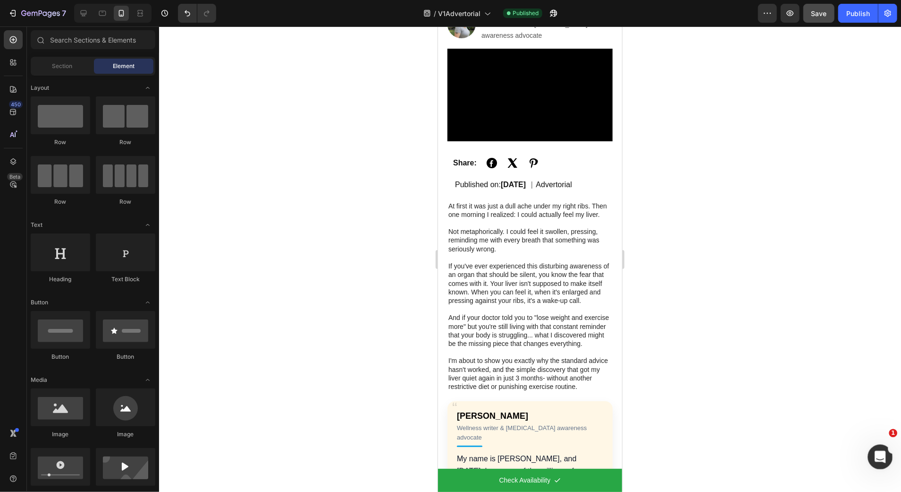
click at [876, 459] on icon "Open Intercom Messenger" at bounding box center [880, 456] width 16 height 16
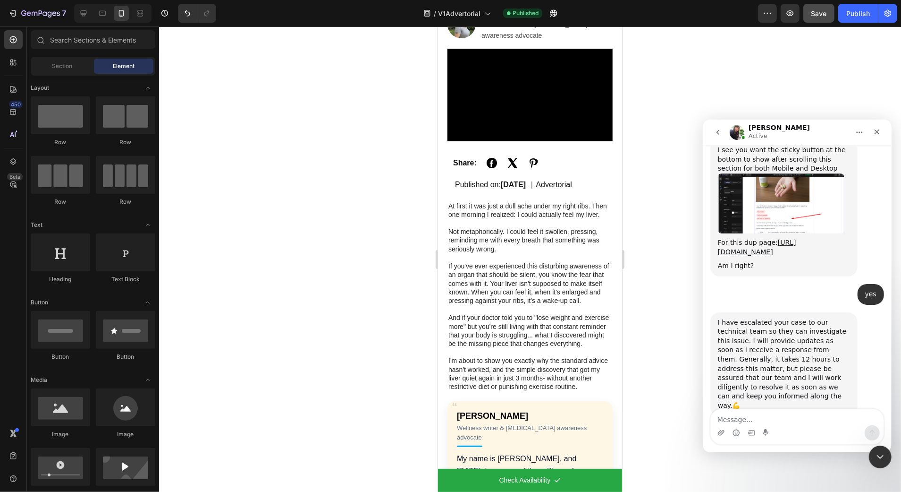
scroll to position [4281, 0]
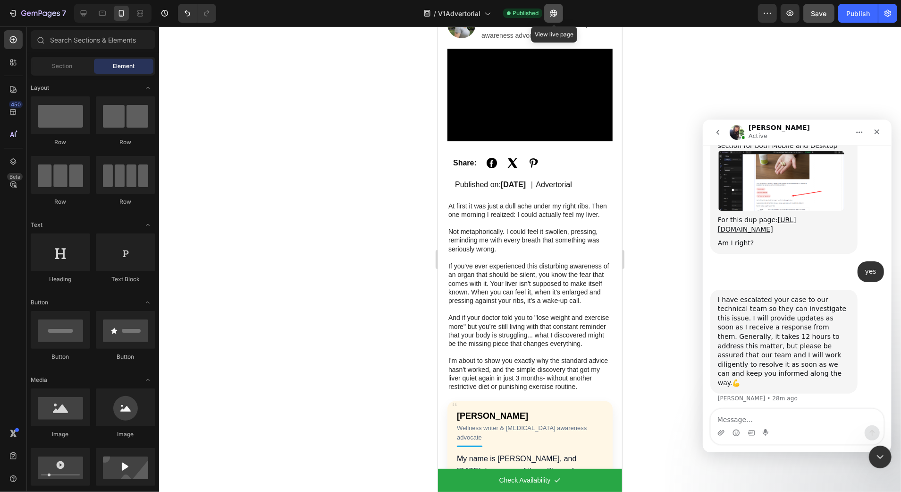
click at [558, 13] on icon "button" at bounding box center [554, 13] width 7 height 7
click at [742, 417] on textarea "Message…" at bounding box center [797, 416] width 173 height 16
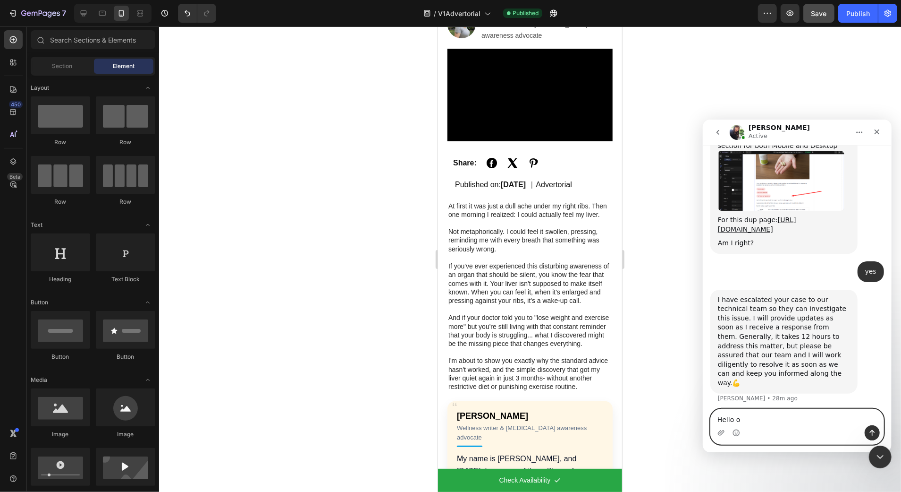
type textarea "Hello"
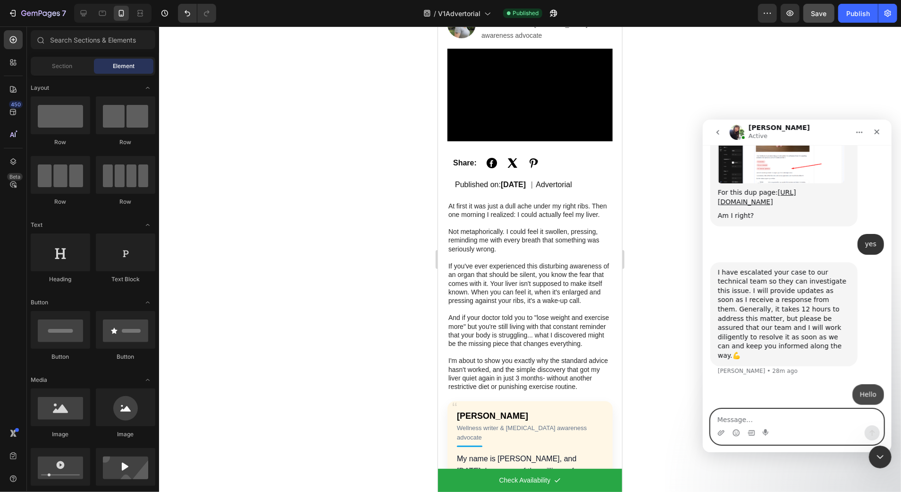
scroll to position [4309, 0]
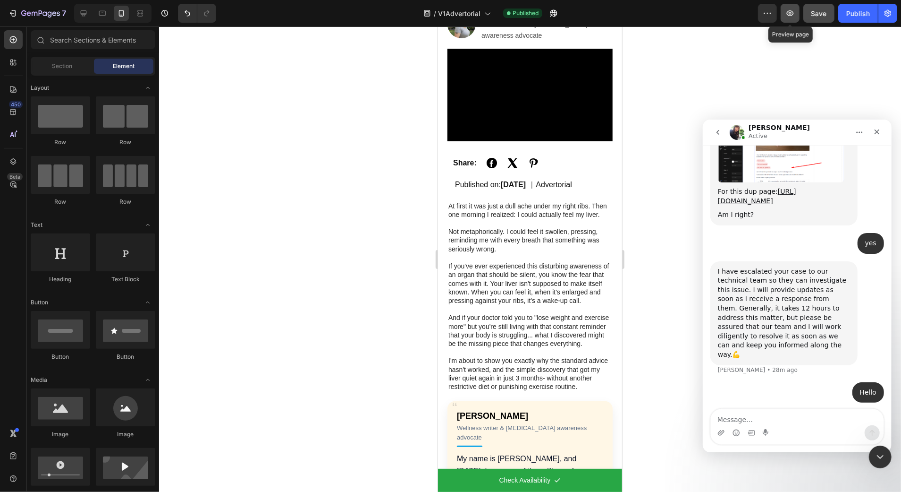
click at [791, 12] on icon "button" at bounding box center [790, 12] width 9 height 9
click at [762, 416] on textarea "Message…" at bounding box center [797, 416] width 173 height 16
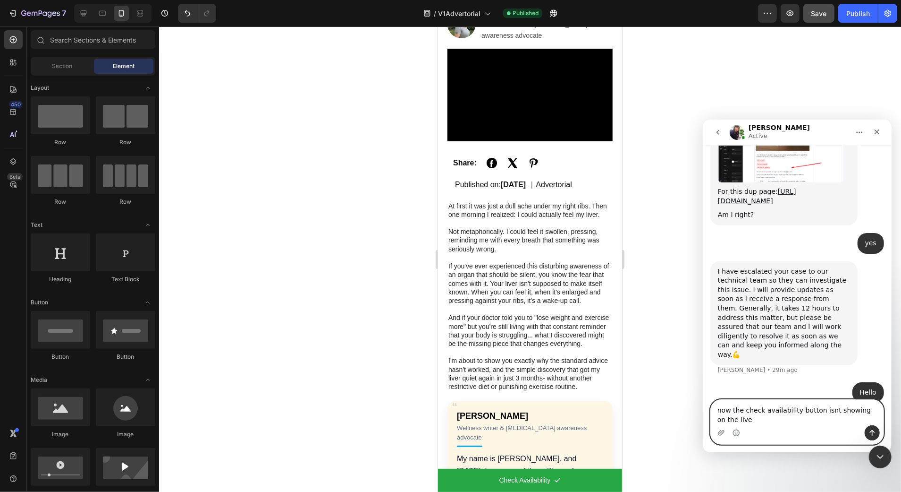
scroll to position [4319, 0]
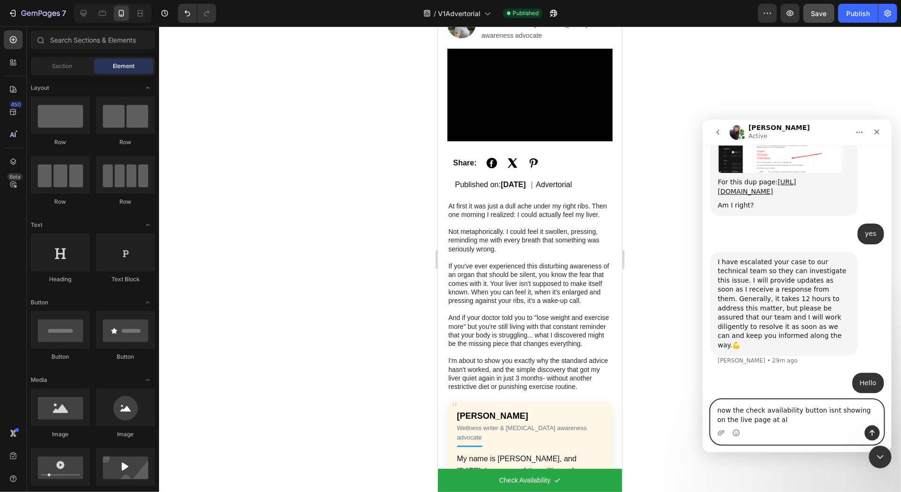
type textarea "now the check availability button isnt showing on the live page at all"
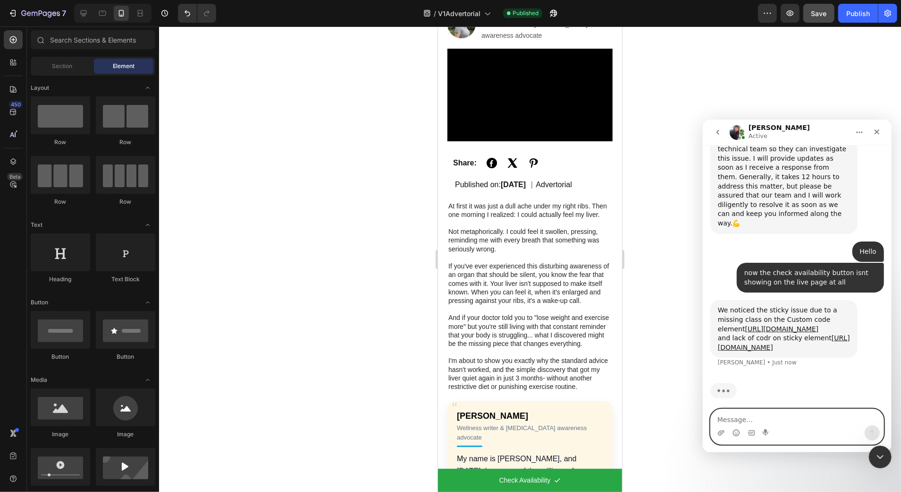
scroll to position [4442, 0]
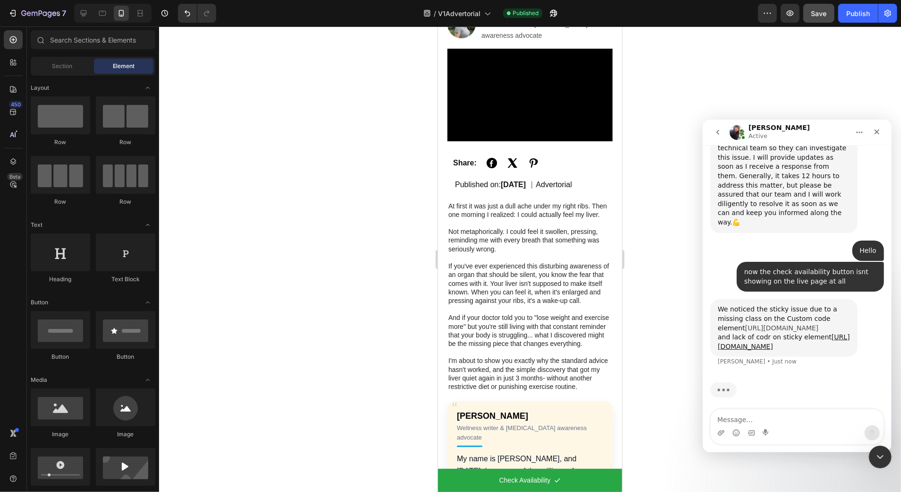
click at [781, 325] on link "[URL][DOMAIN_NAME]" at bounding box center [782, 327] width 74 height 8
click at [761, 347] on div "and lack of codr on sticky element https://prnt.sc/WnK3niGDKJv4" at bounding box center [784, 341] width 132 height 18
click at [762, 343] on link "[URL][DOMAIN_NAME]" at bounding box center [784, 340] width 132 height 17
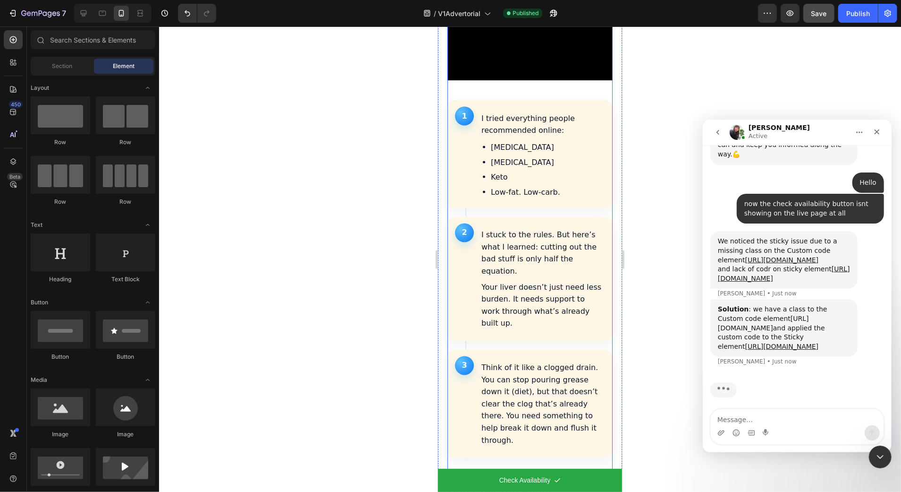
scroll to position [1229, 0]
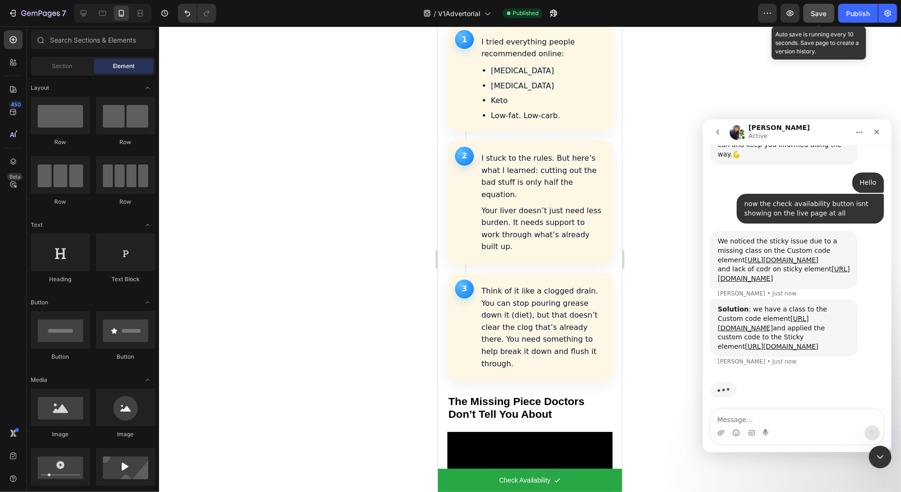
click at [820, 10] on span "Save" at bounding box center [820, 13] width 16 height 8
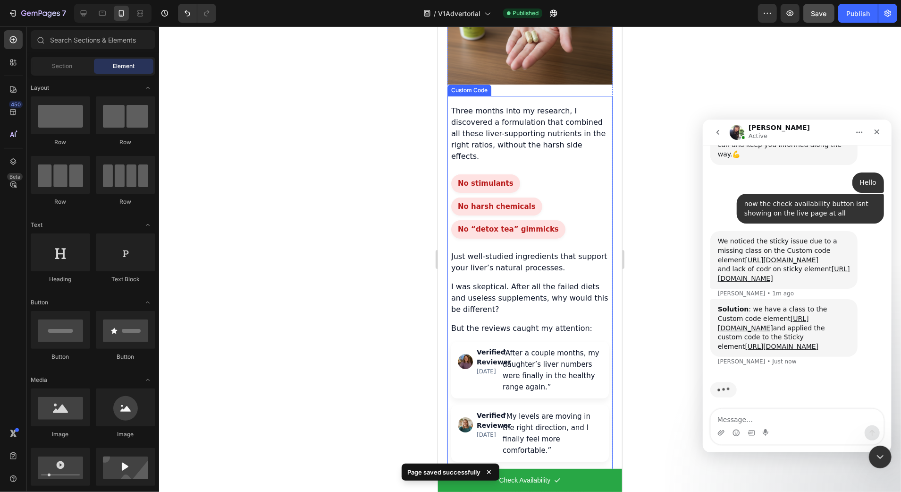
scroll to position [2240, 0]
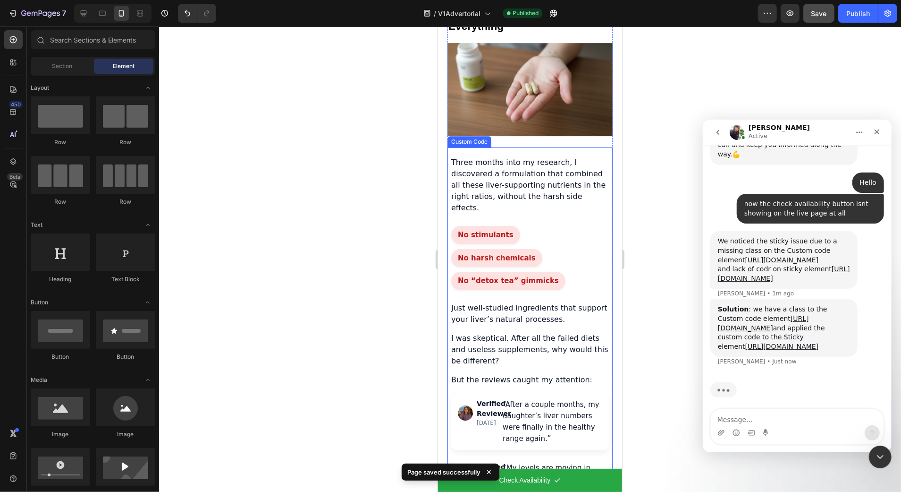
click at [544, 225] on div "No stimulants No harsh chemicals No “detox tea” gimmicks" at bounding box center [530, 257] width 158 height 64
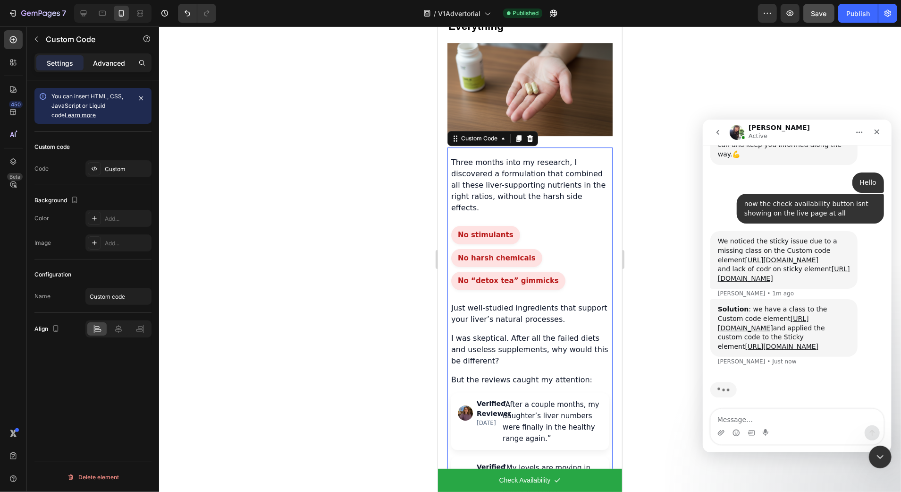
click at [101, 61] on p "Advanced" at bounding box center [109, 63] width 32 height 10
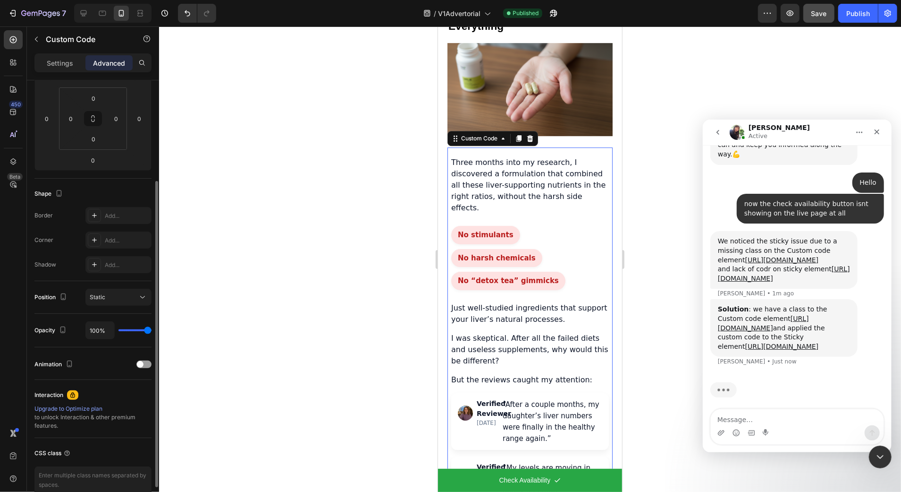
scroll to position [190, 0]
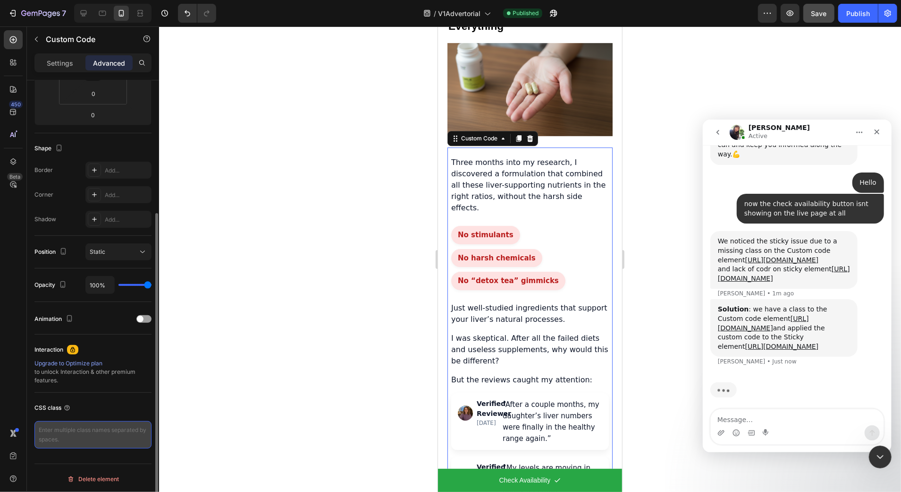
click at [86, 432] on textarea at bounding box center [92, 434] width 117 height 27
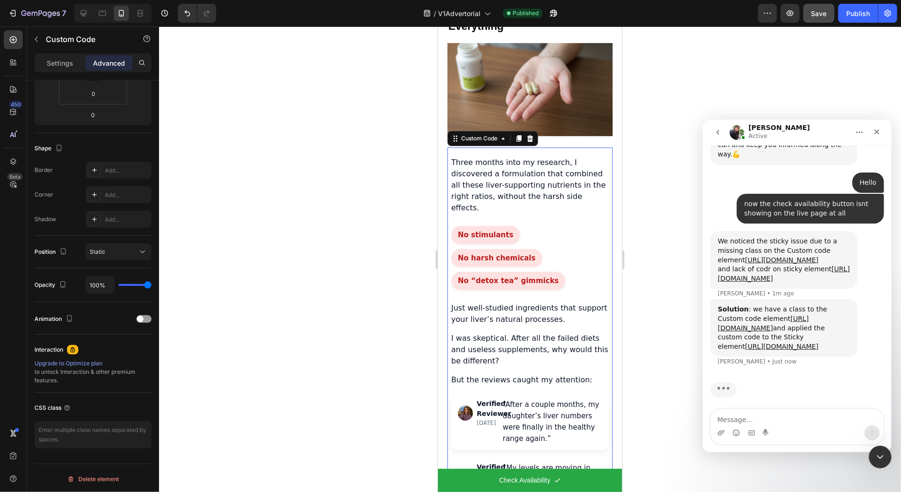
drag, startPoint x: 67, startPoint y: 224, endPoint x: 93, endPoint y: 97, distance: 129.2
click at [474, 134] on div "Custom Code" at bounding box center [479, 138] width 40 height 8
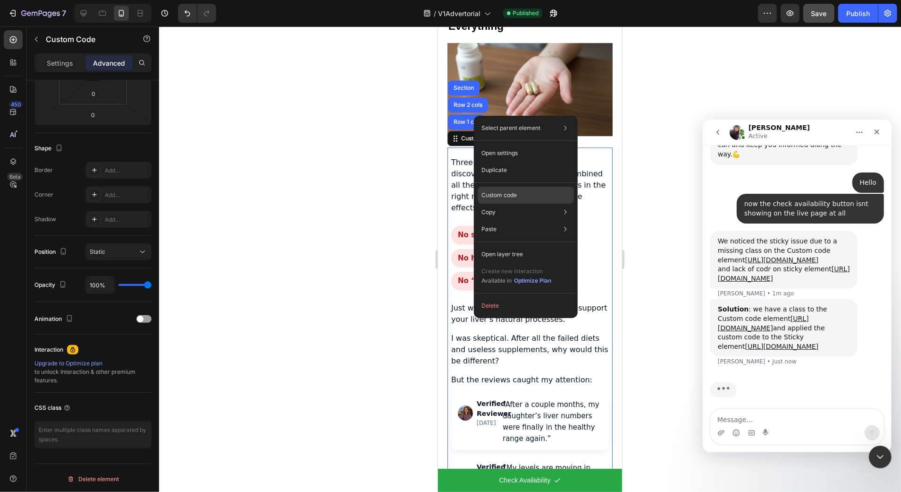
click at [503, 195] on p "Custom code" at bounding box center [499, 195] width 35 height 8
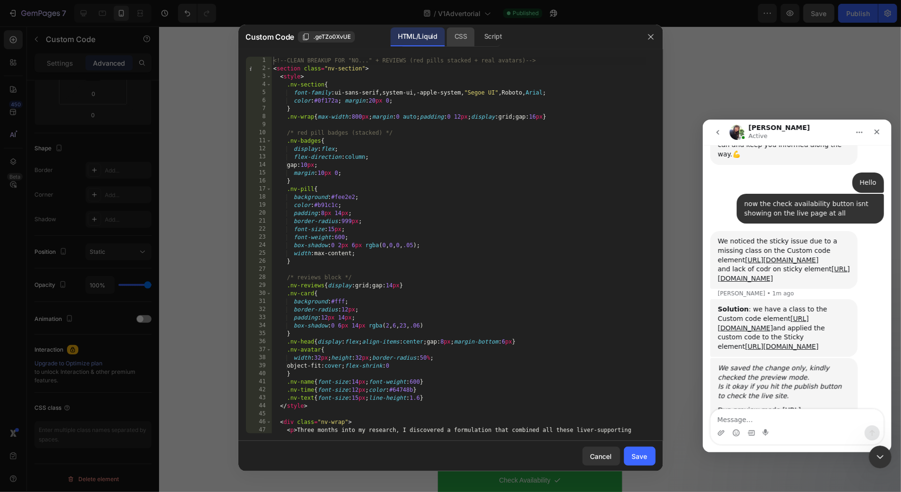
click at [451, 34] on div "CSS" at bounding box center [461, 36] width 28 height 19
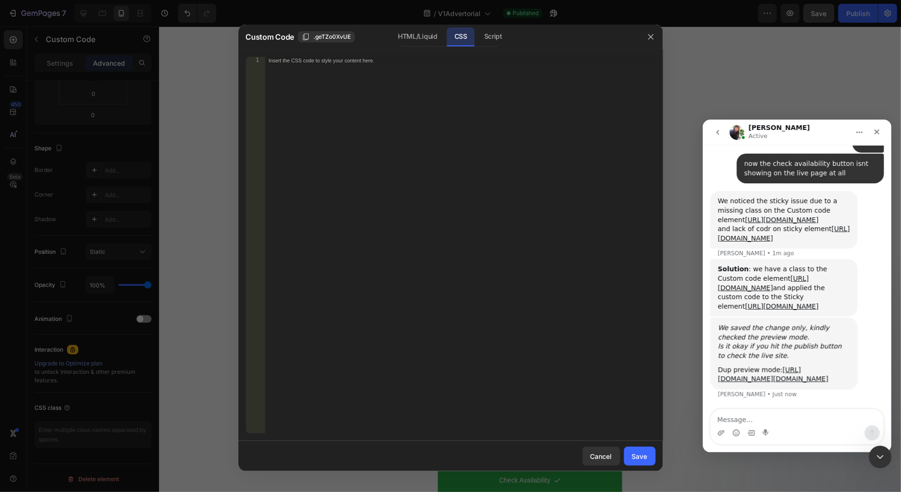
scroll to position [4601, 0]
click at [642, 36] on div at bounding box center [651, 37] width 25 height 25
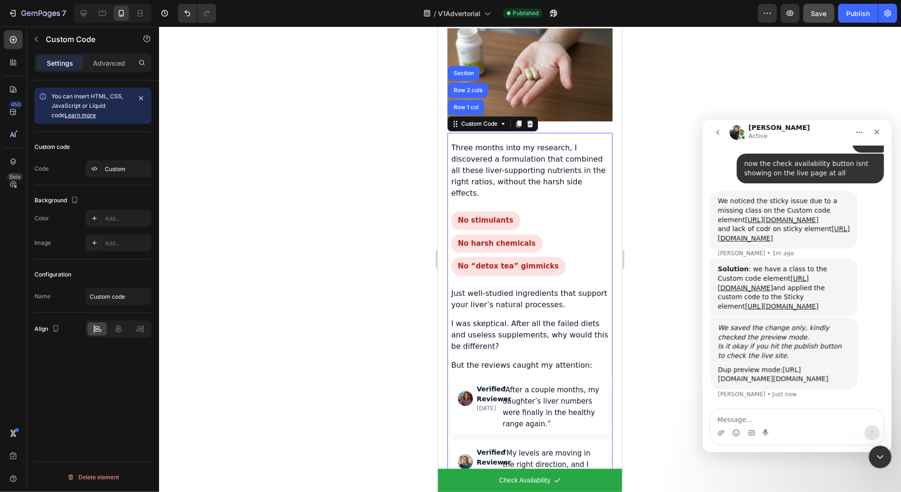
scroll to position [1693, 0]
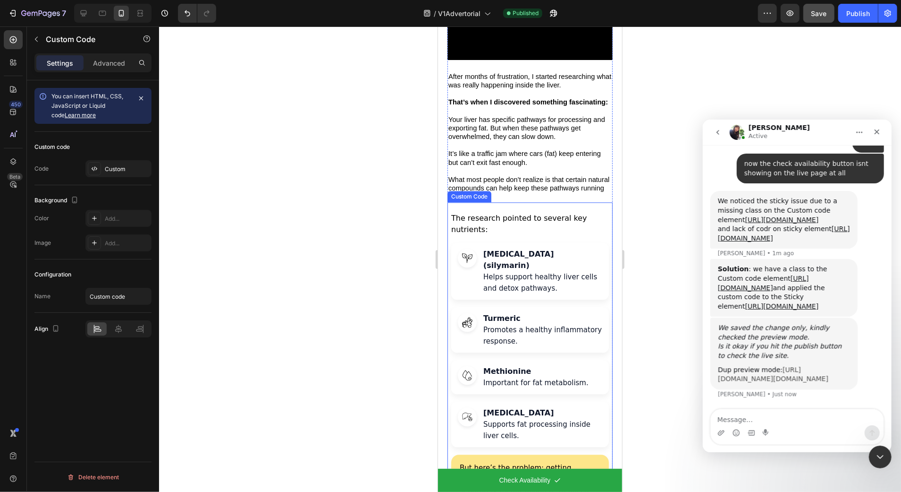
click at [789, 365] on link "[URL][DOMAIN_NAME][DOMAIN_NAME]" at bounding box center [773, 373] width 110 height 17
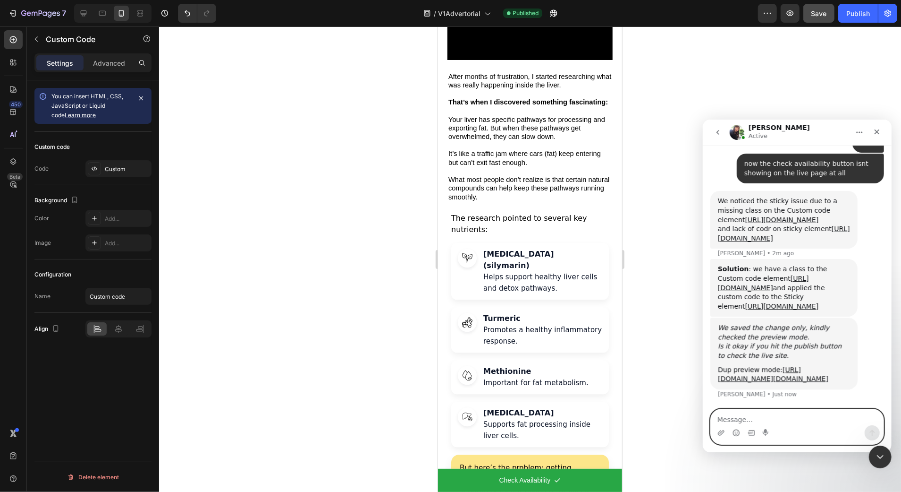
click at [767, 416] on textarea "Message…" at bounding box center [797, 416] width 173 height 16
type textarea "Okay"
click at [853, 16] on div "Publish" at bounding box center [859, 13] width 24 height 10
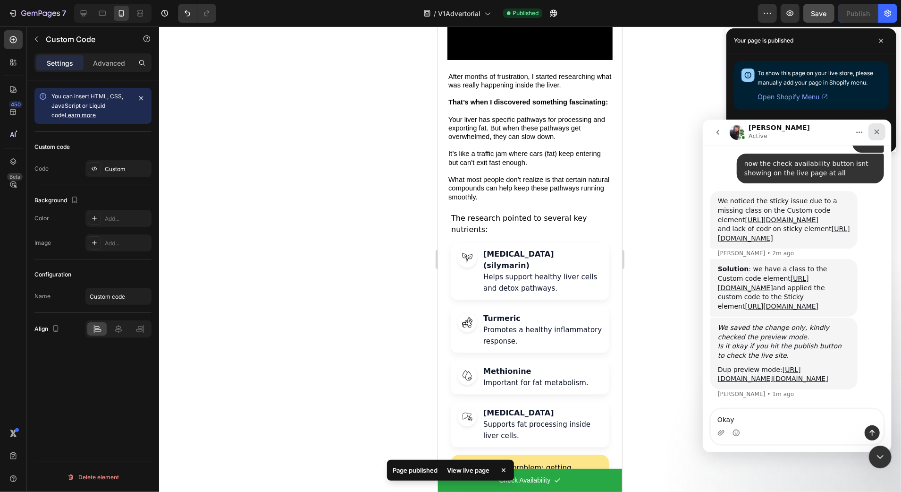
click at [875, 129] on icon "Close" at bounding box center [877, 131] width 5 height 5
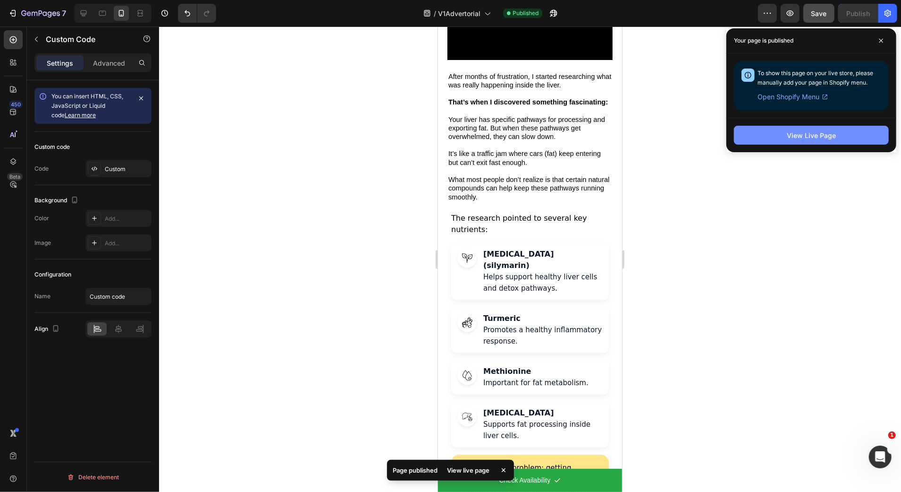
click at [839, 129] on button "View Live Page" at bounding box center [811, 135] width 155 height 19
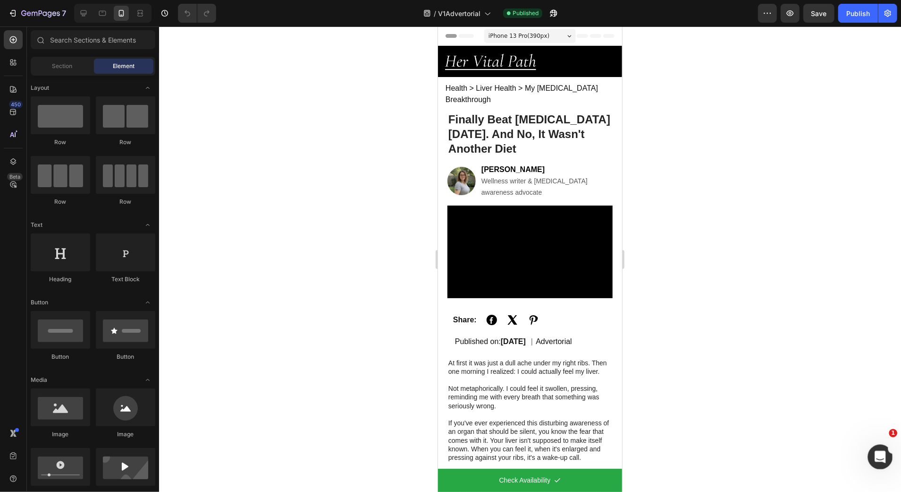
click at [883, 464] on div "Open Intercom Messenger" at bounding box center [879, 455] width 31 height 31
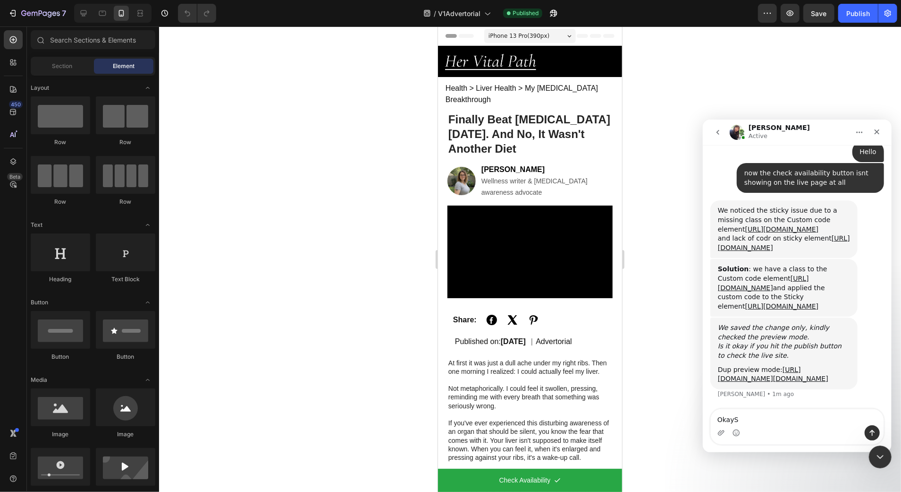
scroll to position [4592, 0]
type textarea "O"
type textarea "Sorry I am confused"
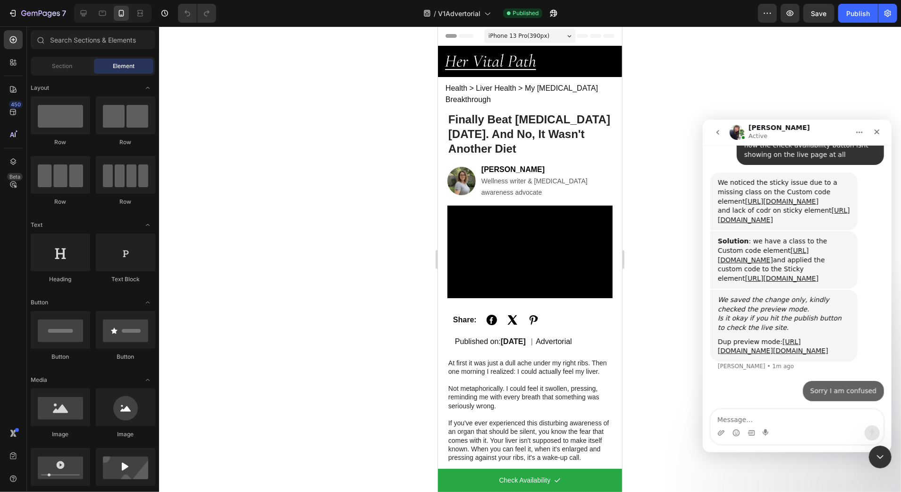
scroll to position [4620, 0]
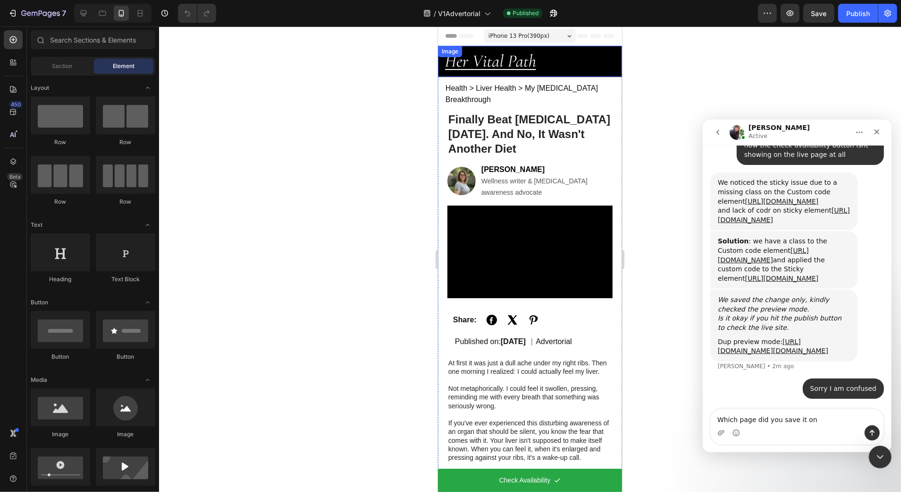
type textarea "Which page did you save it on?"
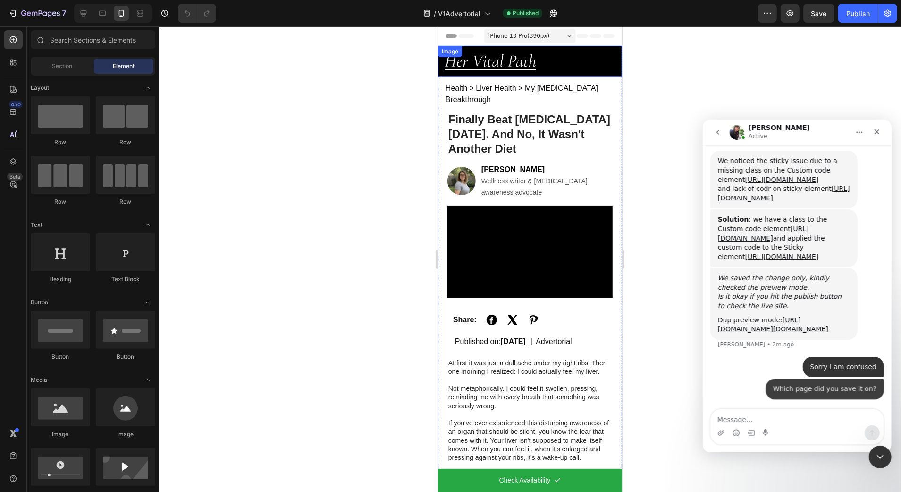
scroll to position [4641, 0]
